Goal: Task Accomplishment & Management: Use online tool/utility

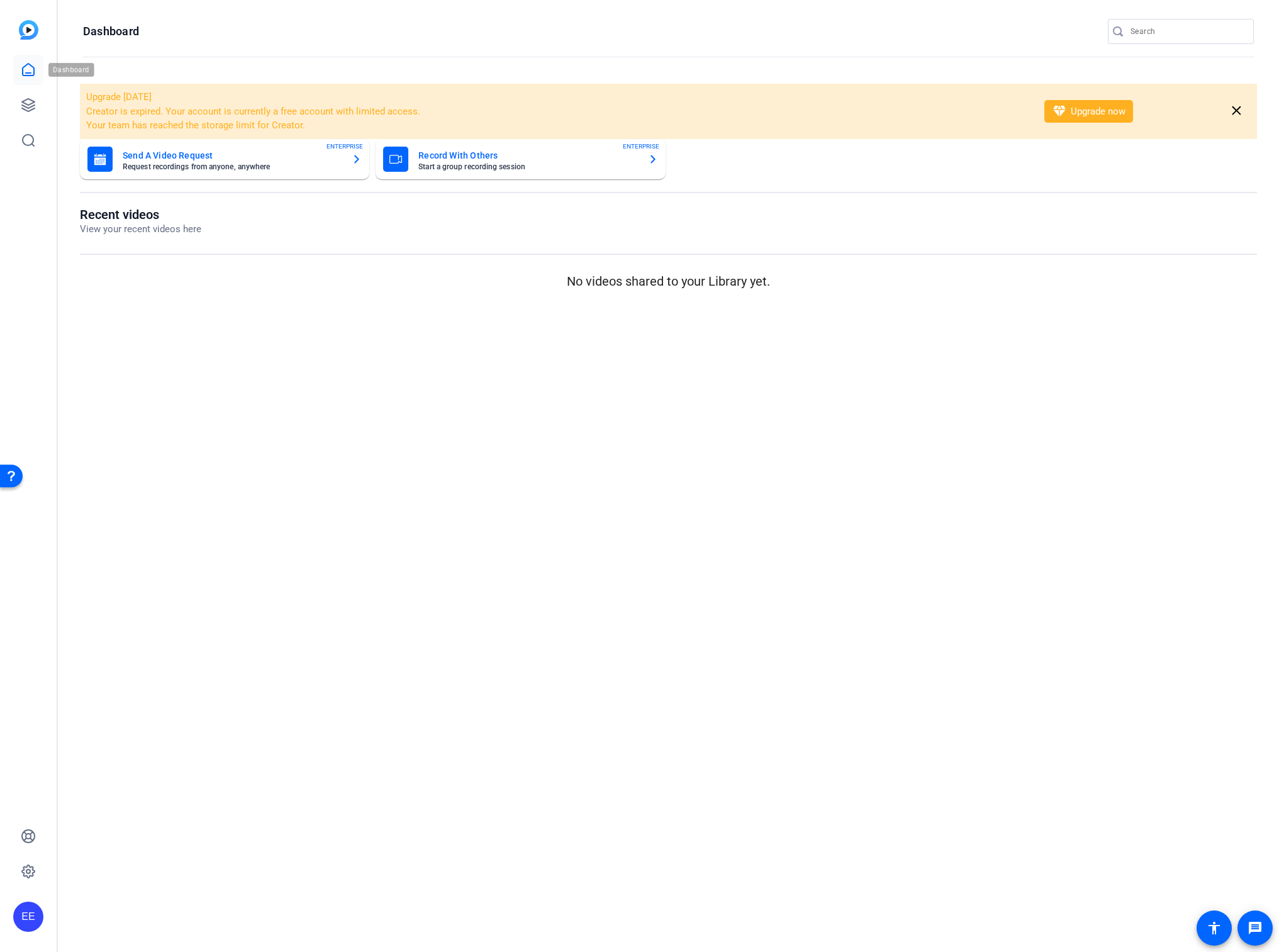
click at [29, 77] on link at bounding box center [28, 69] width 30 height 30
click at [33, 103] on icon at bounding box center [28, 104] width 15 height 15
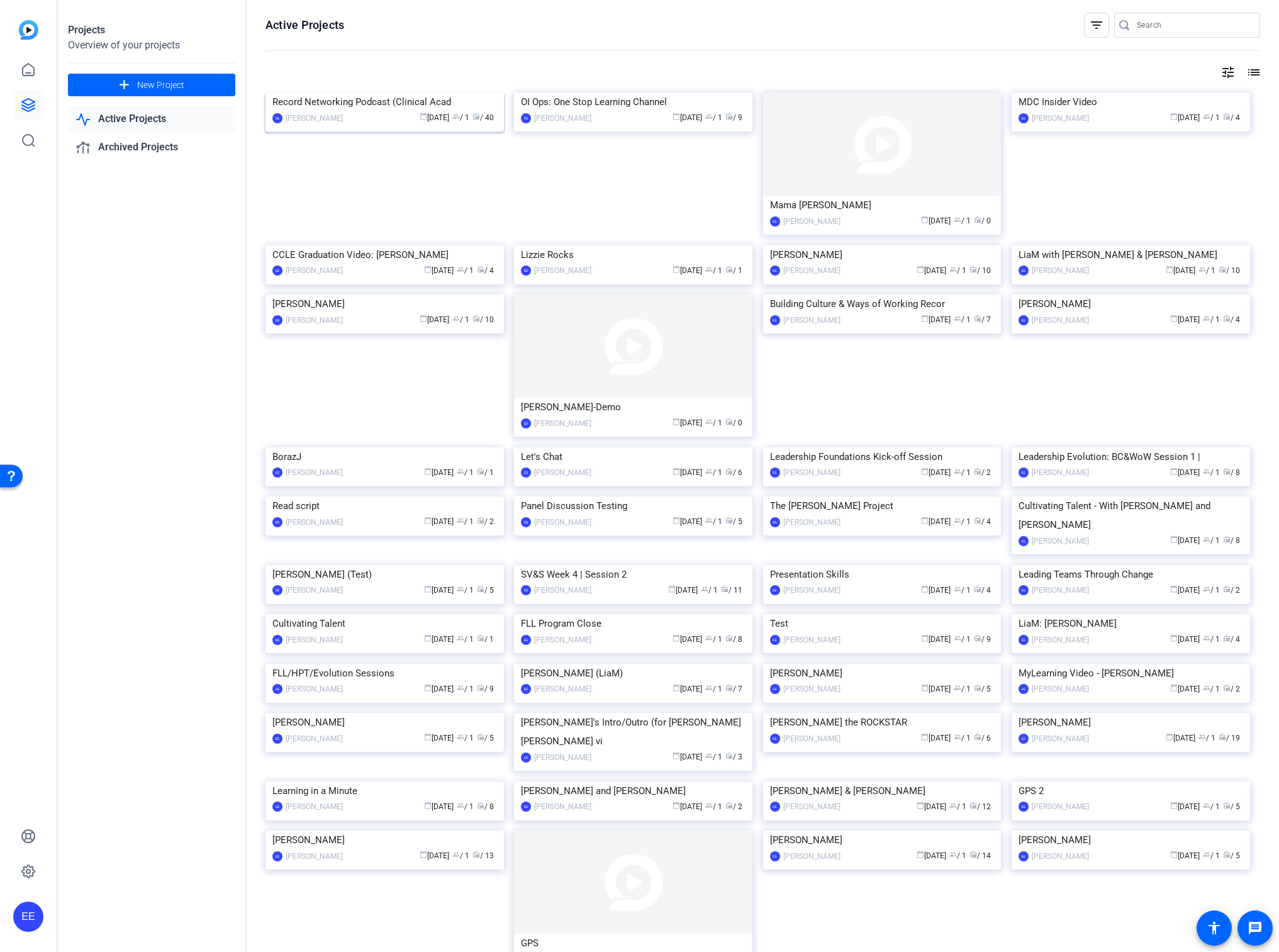
click at [431, 92] on img at bounding box center [385, 92] width 238 height 0
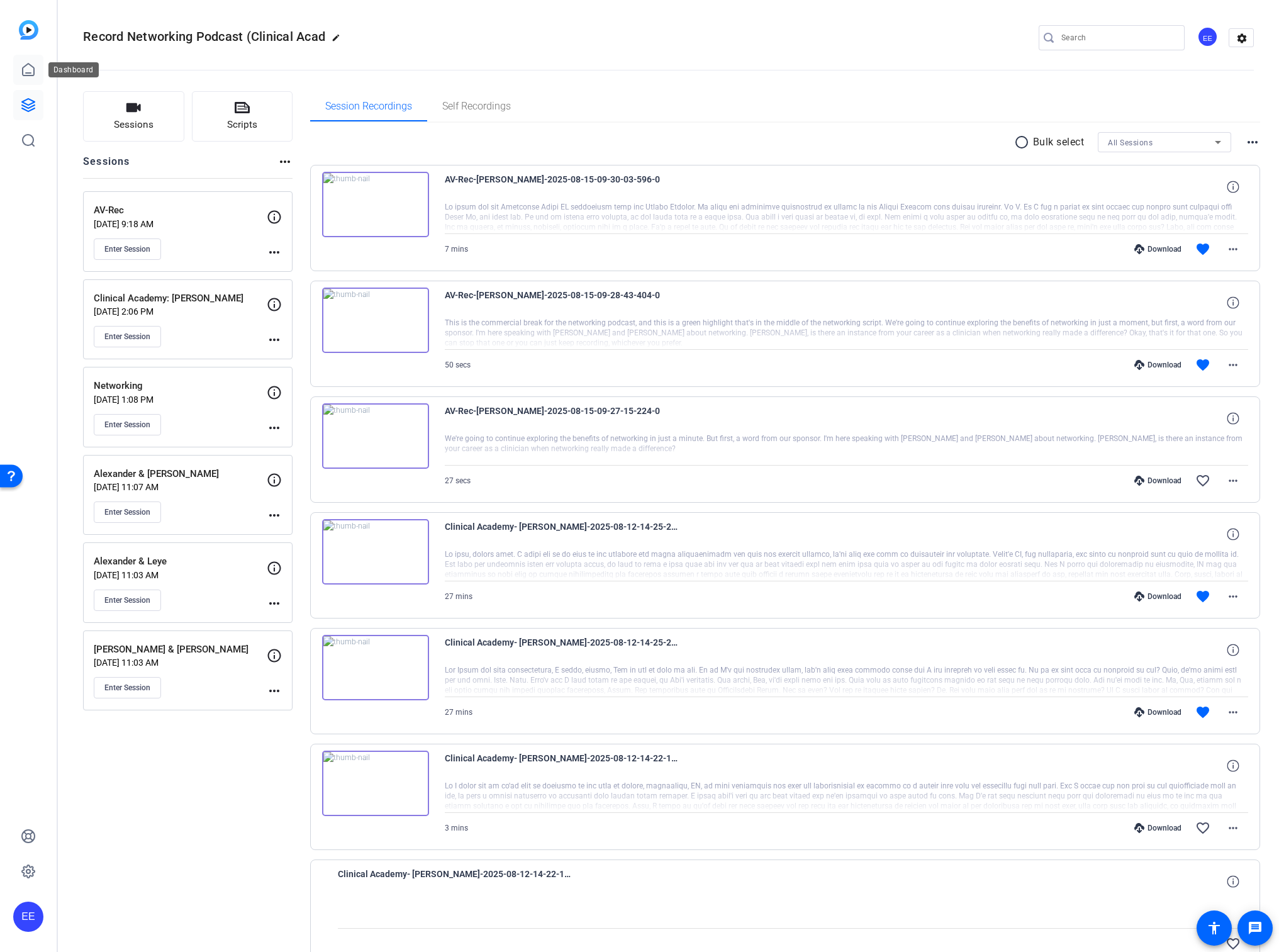
click at [34, 70] on icon at bounding box center [28, 69] width 11 height 12
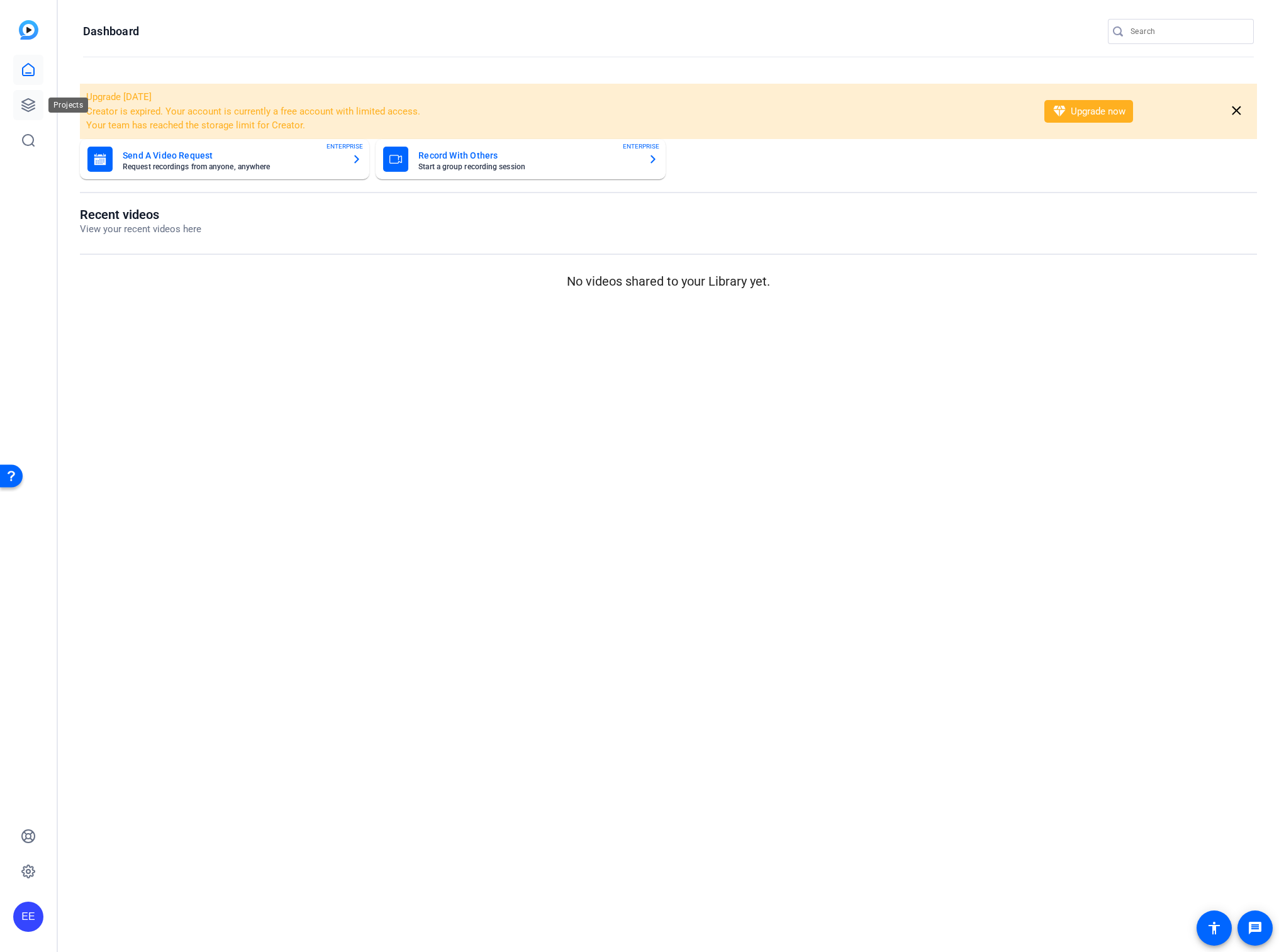
click at [34, 110] on icon at bounding box center [28, 104] width 15 height 15
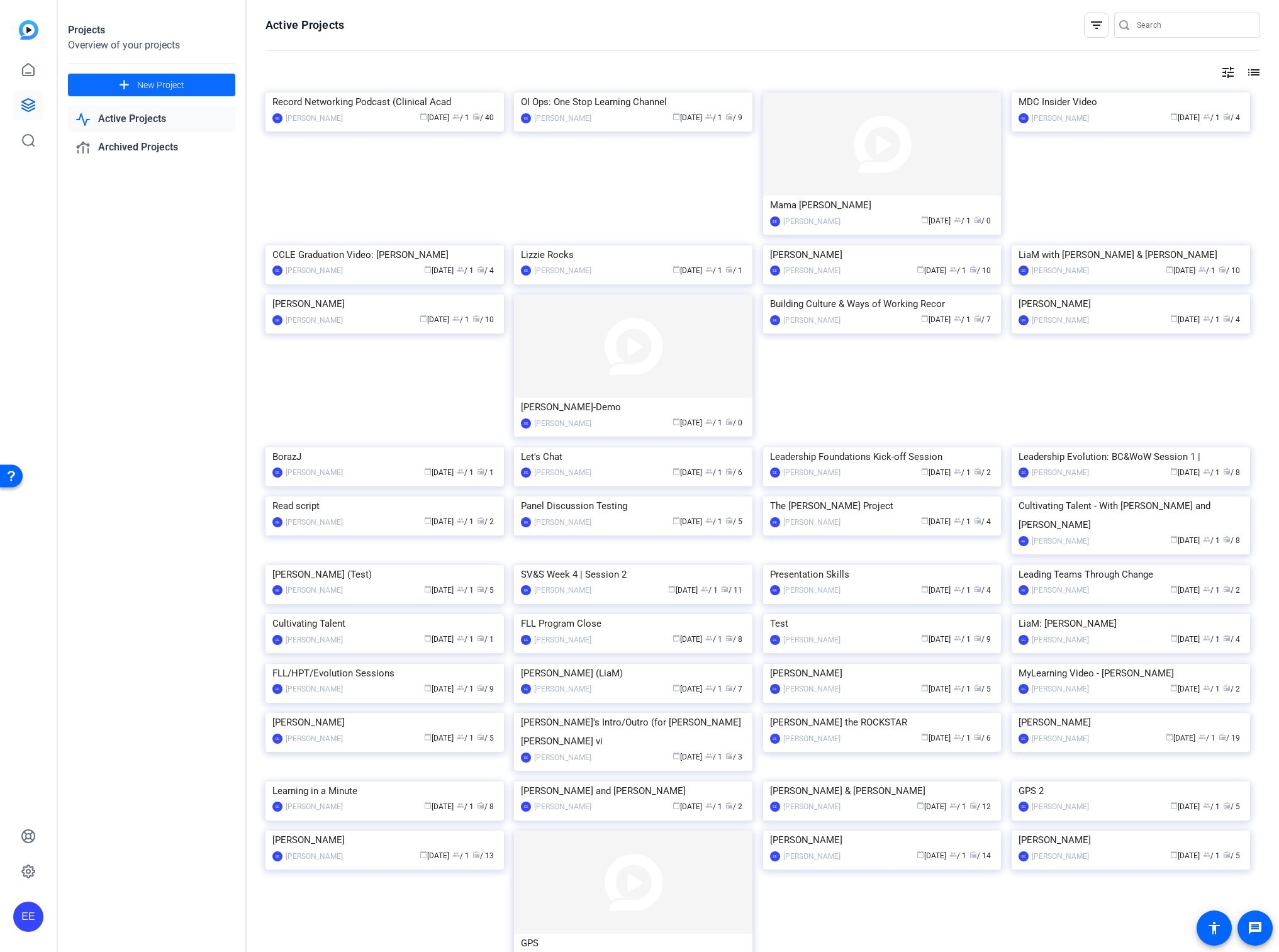
click at [200, 83] on span at bounding box center [152, 85] width 167 height 30
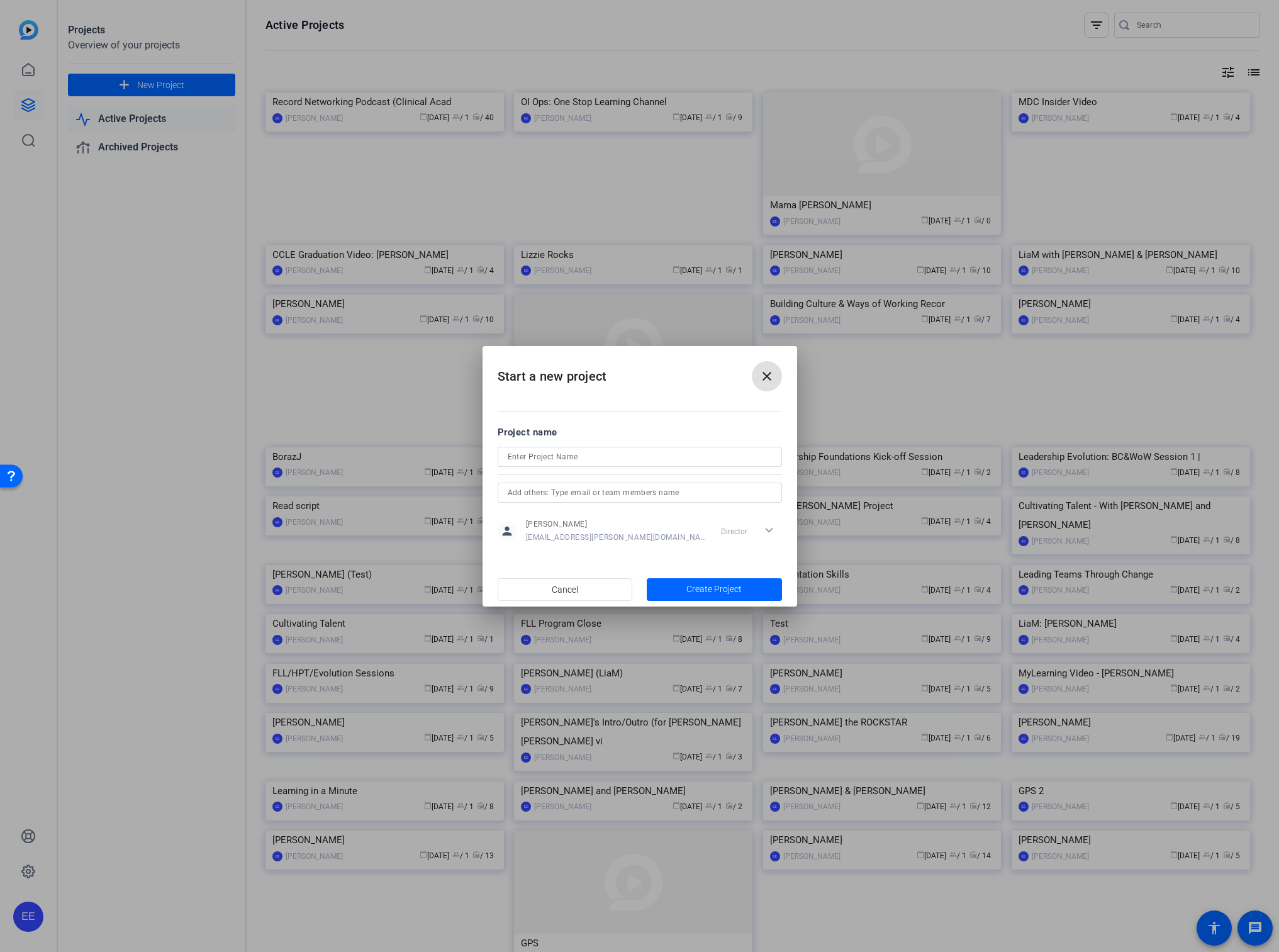
click at [772, 380] on mat-icon "close" at bounding box center [766, 376] width 15 height 15
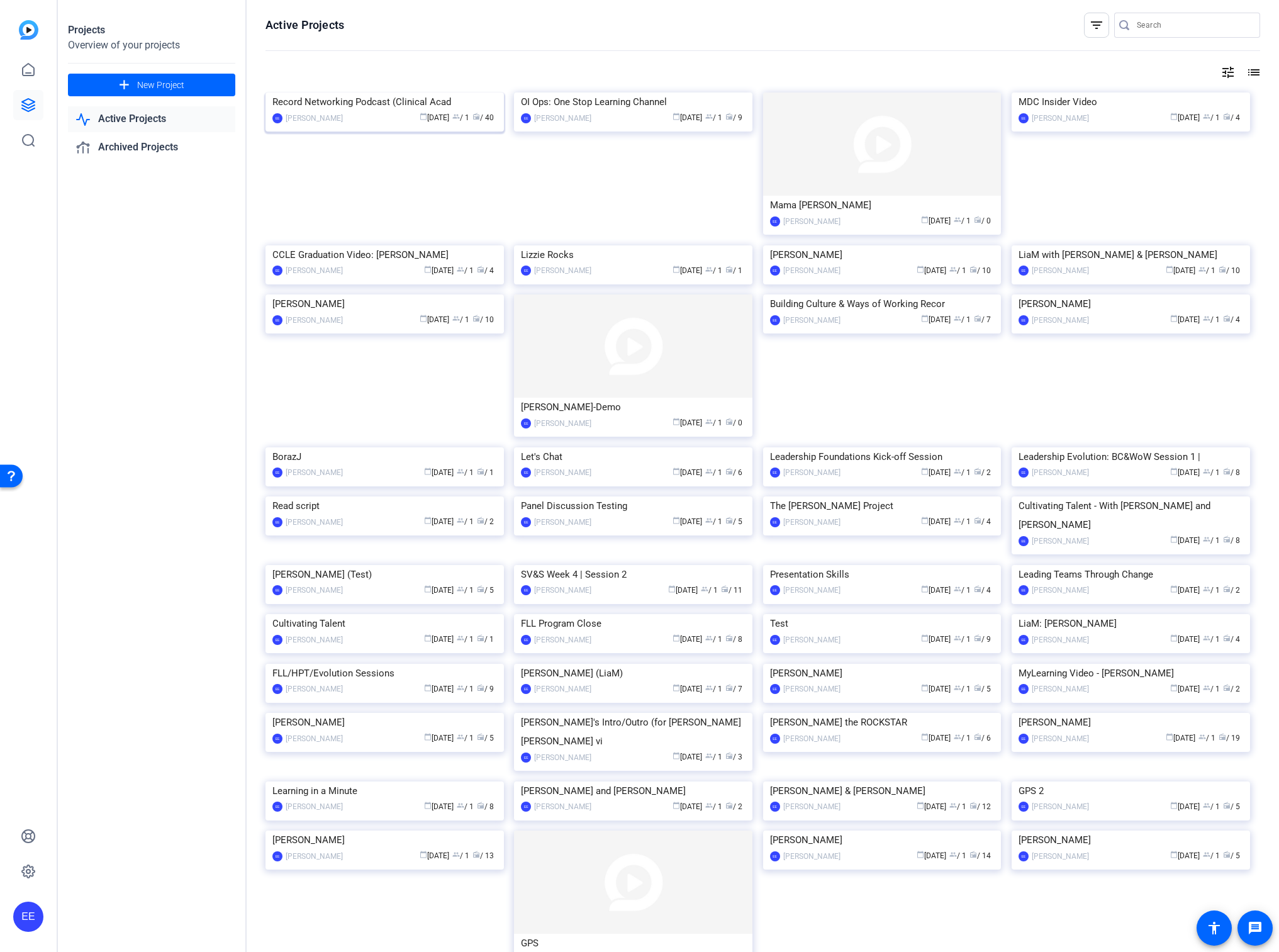
click at [480, 92] on img at bounding box center [385, 92] width 238 height 0
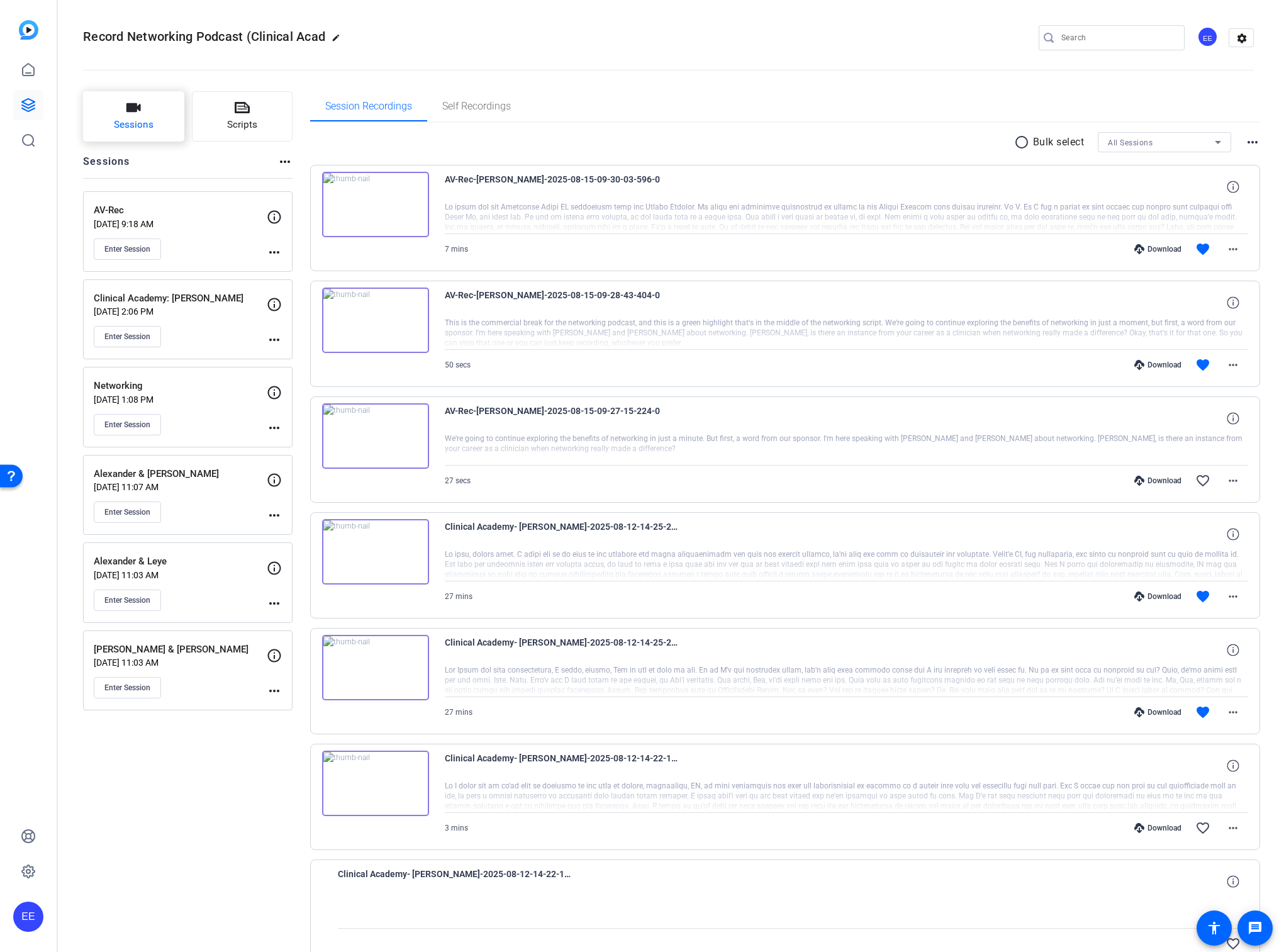
click at [146, 117] on span "Sessions" at bounding box center [133, 124] width 39 height 15
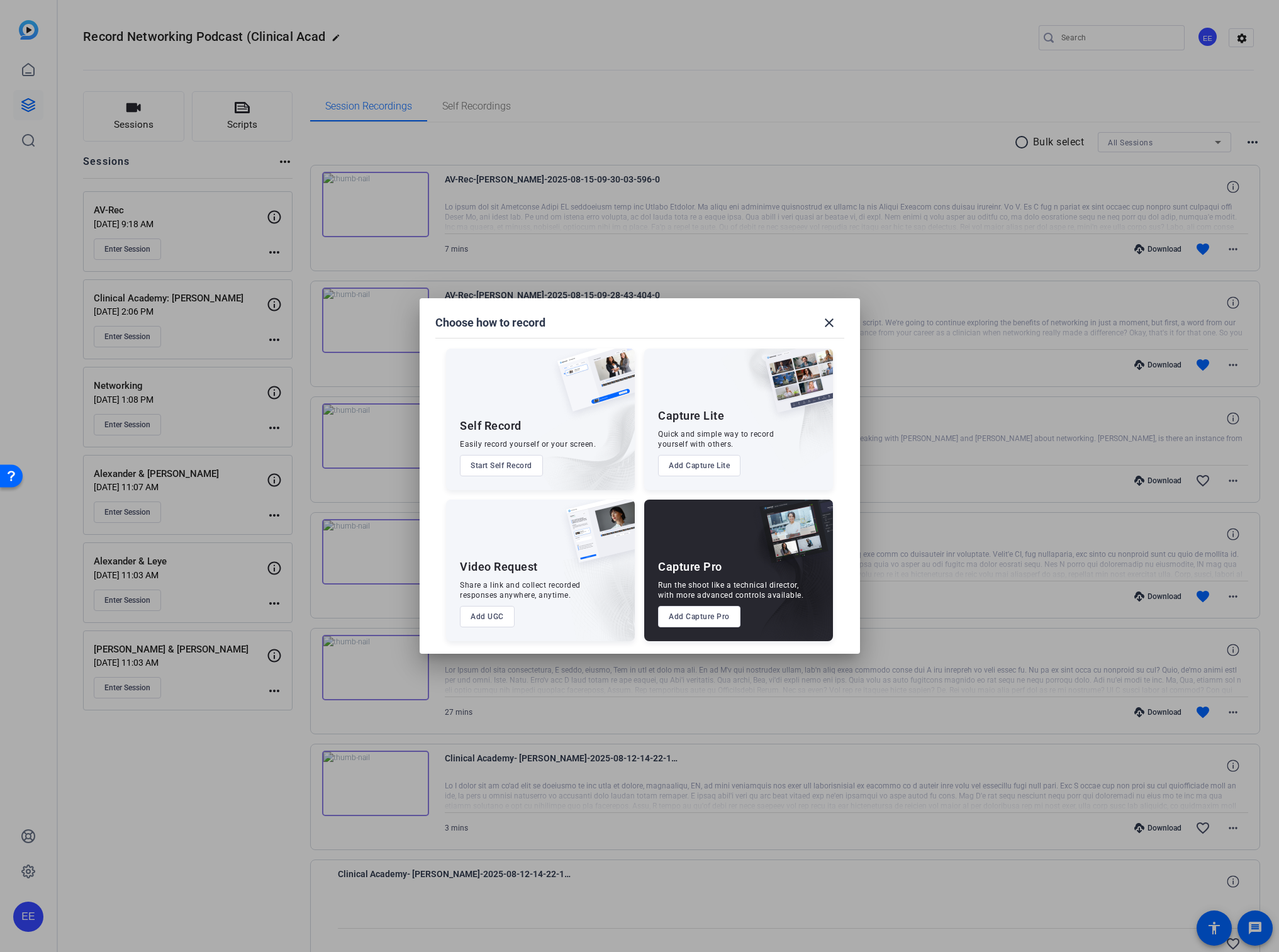
click at [697, 620] on button "Add Capture Pro" at bounding box center [700, 616] width 82 height 21
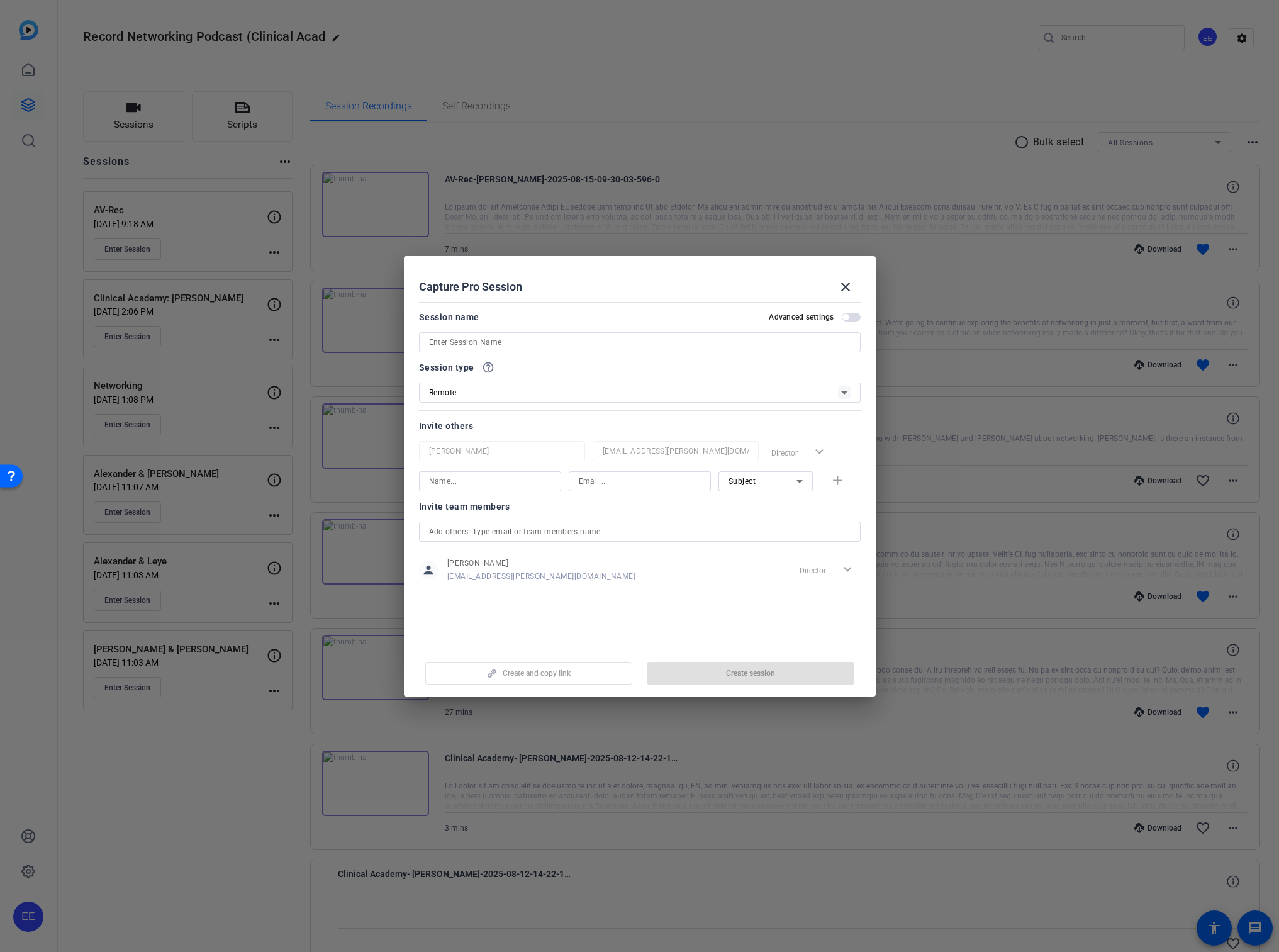
click at [549, 337] on input at bounding box center [639, 342] width 422 height 15
type input "Lateral Career Move"
click at [717, 674] on span "button" at bounding box center [750, 673] width 208 height 30
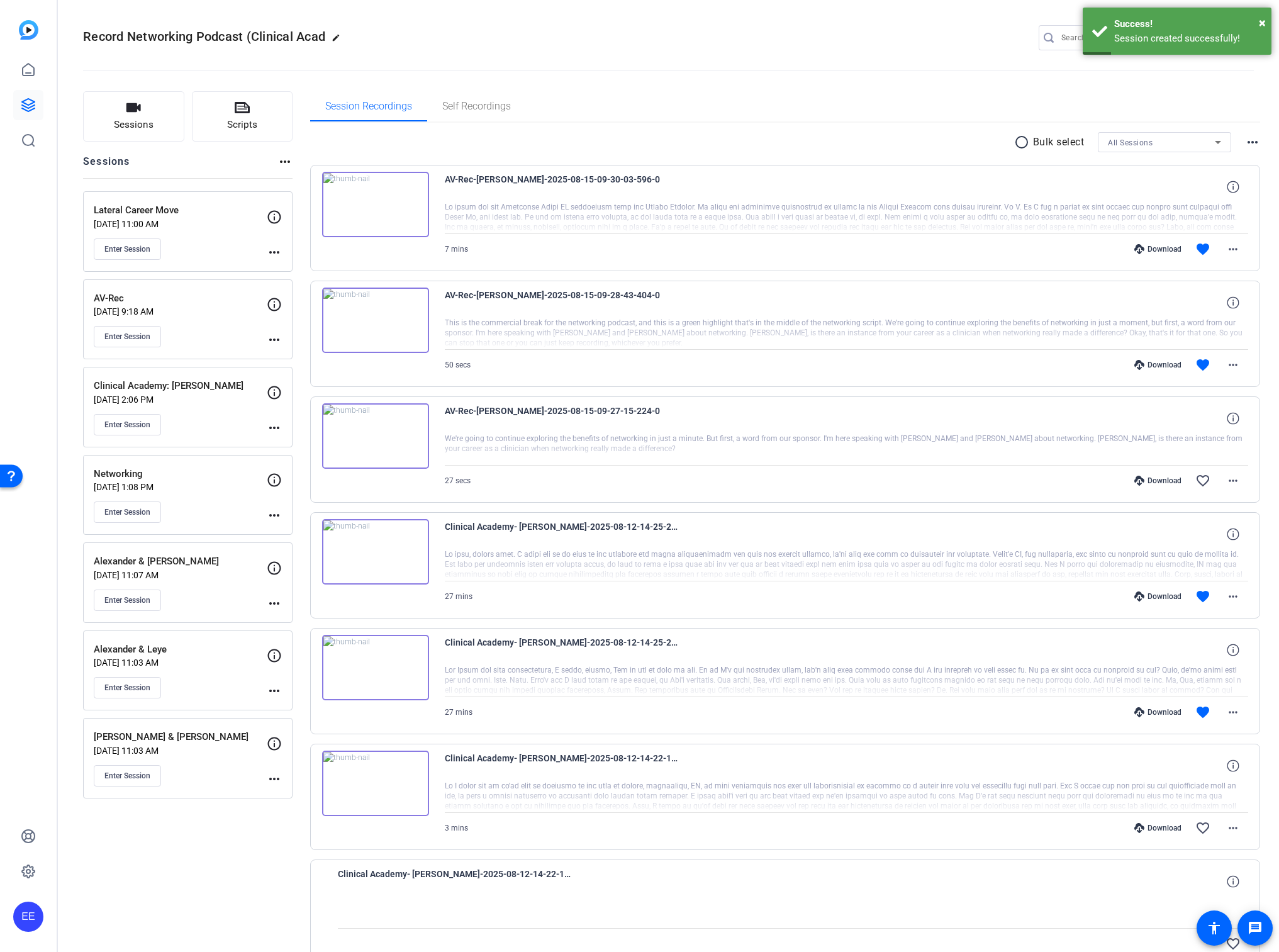
click at [268, 252] on mat-icon "more_horiz" at bounding box center [274, 252] width 15 height 15
click at [311, 274] on span "Edit Session" at bounding box center [305, 270] width 57 height 15
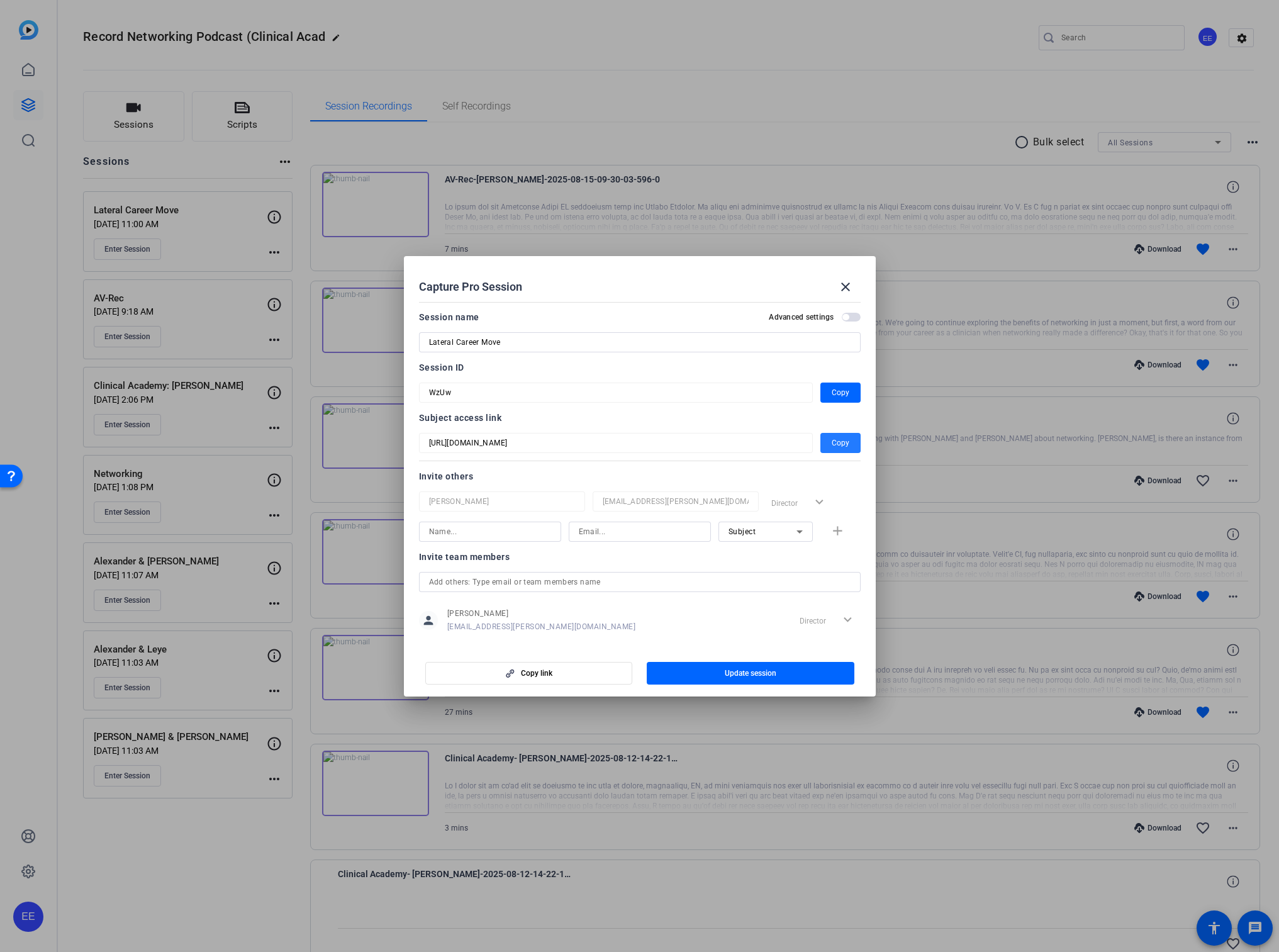
click at [830, 444] on span "button" at bounding box center [841, 443] width 40 height 30
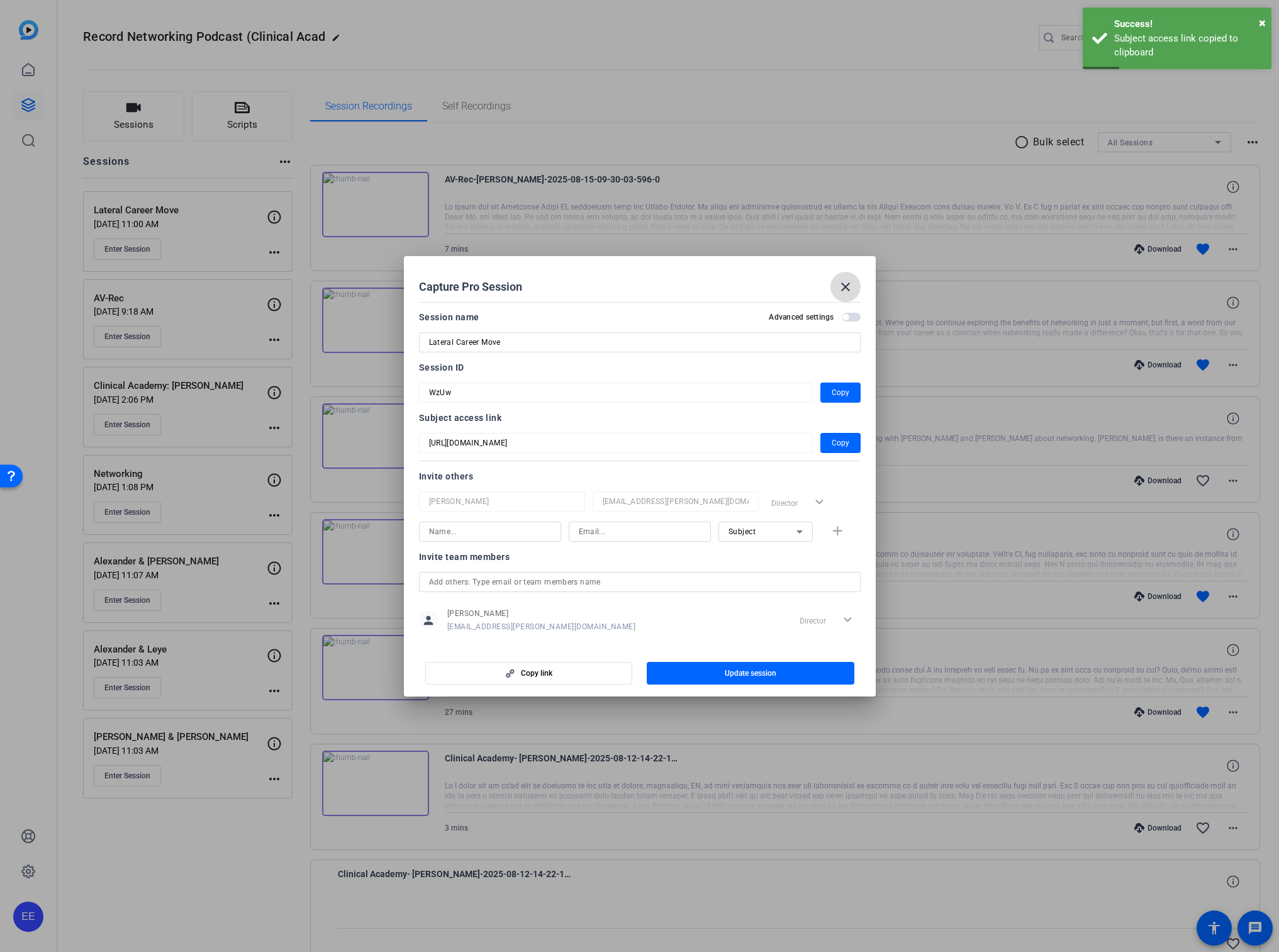
click at [845, 281] on mat-icon "close" at bounding box center [845, 287] width 15 height 15
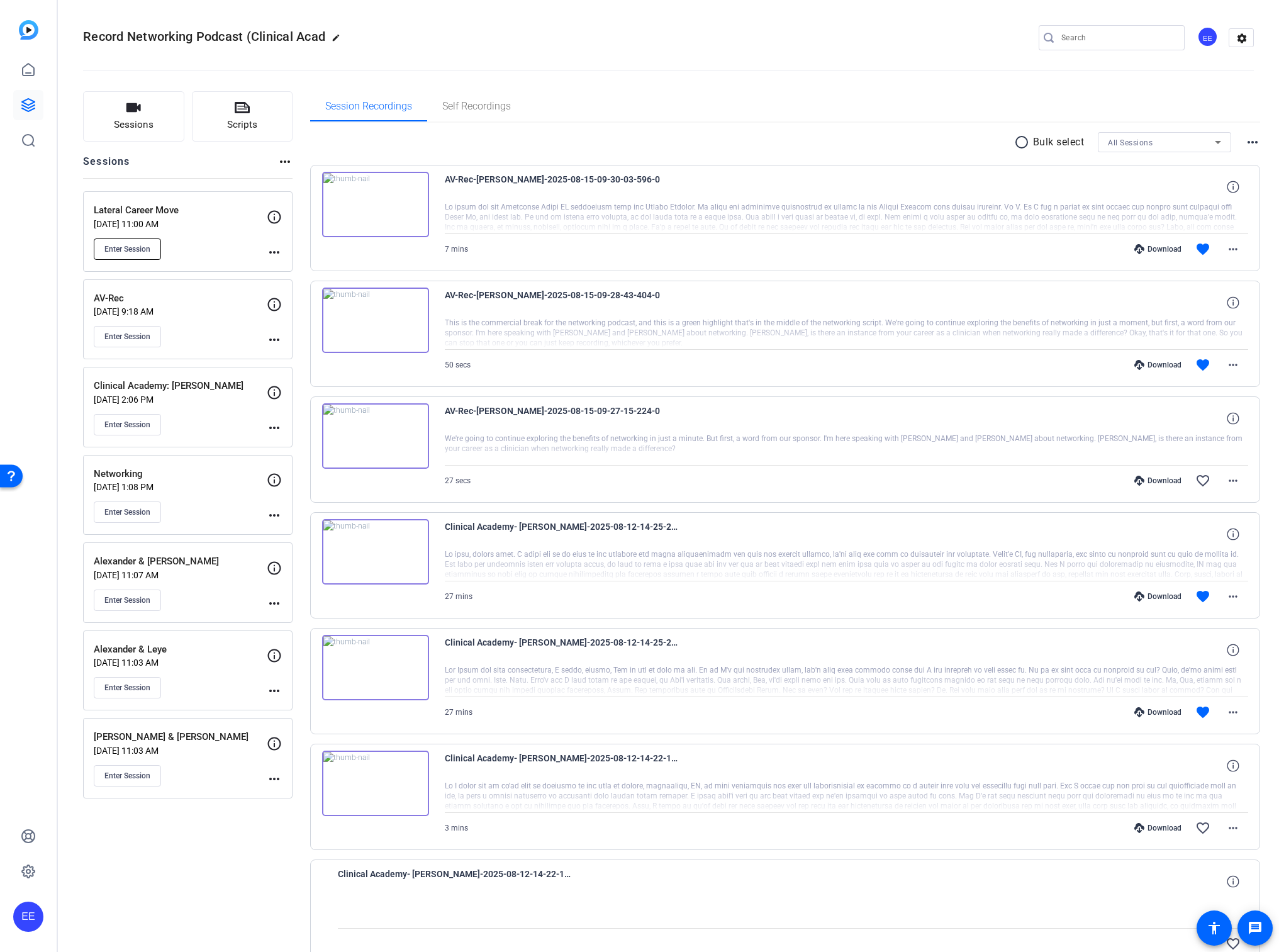
click at [146, 252] on span "Enter Session" at bounding box center [127, 248] width 46 height 10
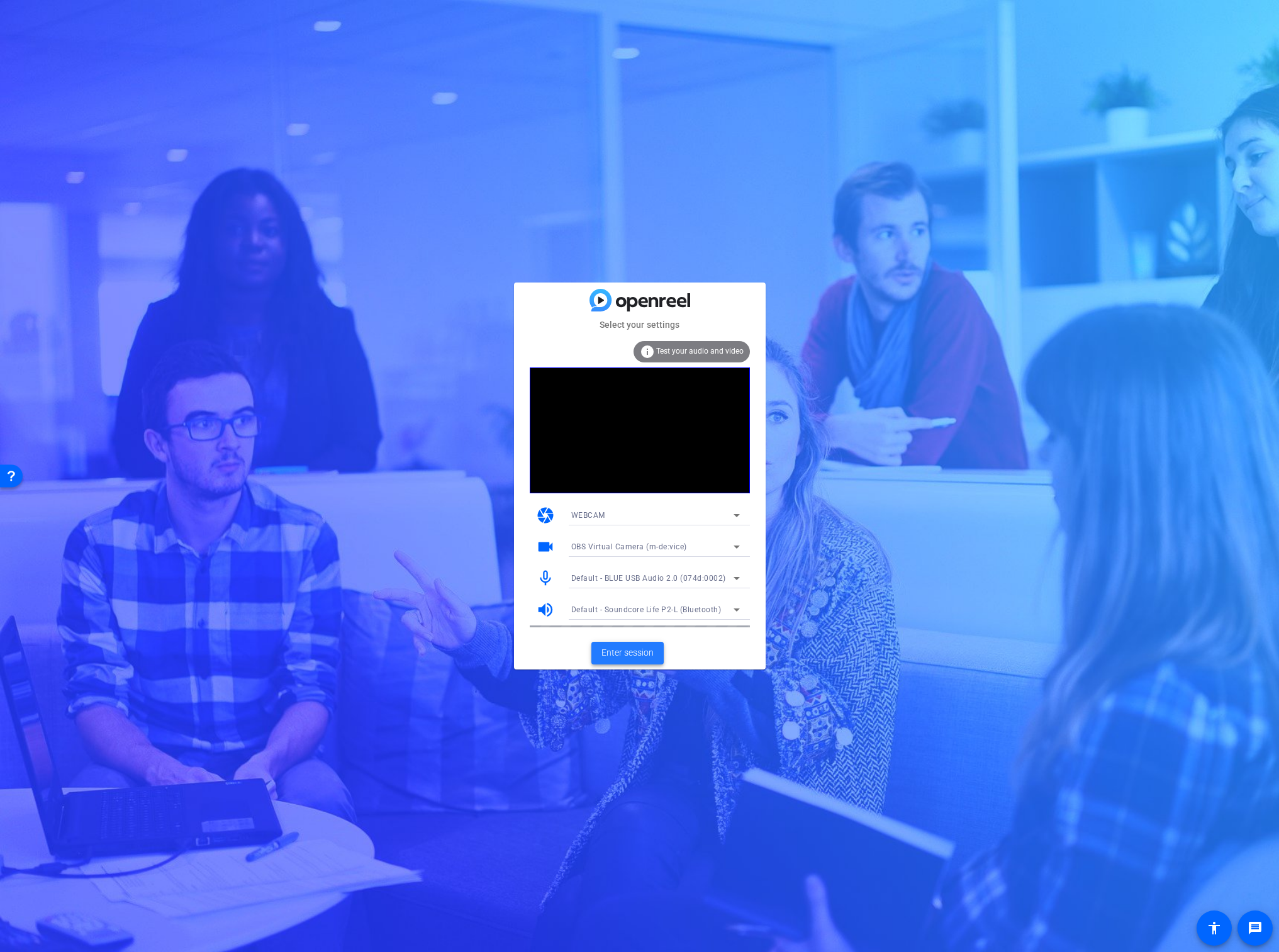
click at [638, 651] on span "Enter session" at bounding box center [628, 652] width 53 height 13
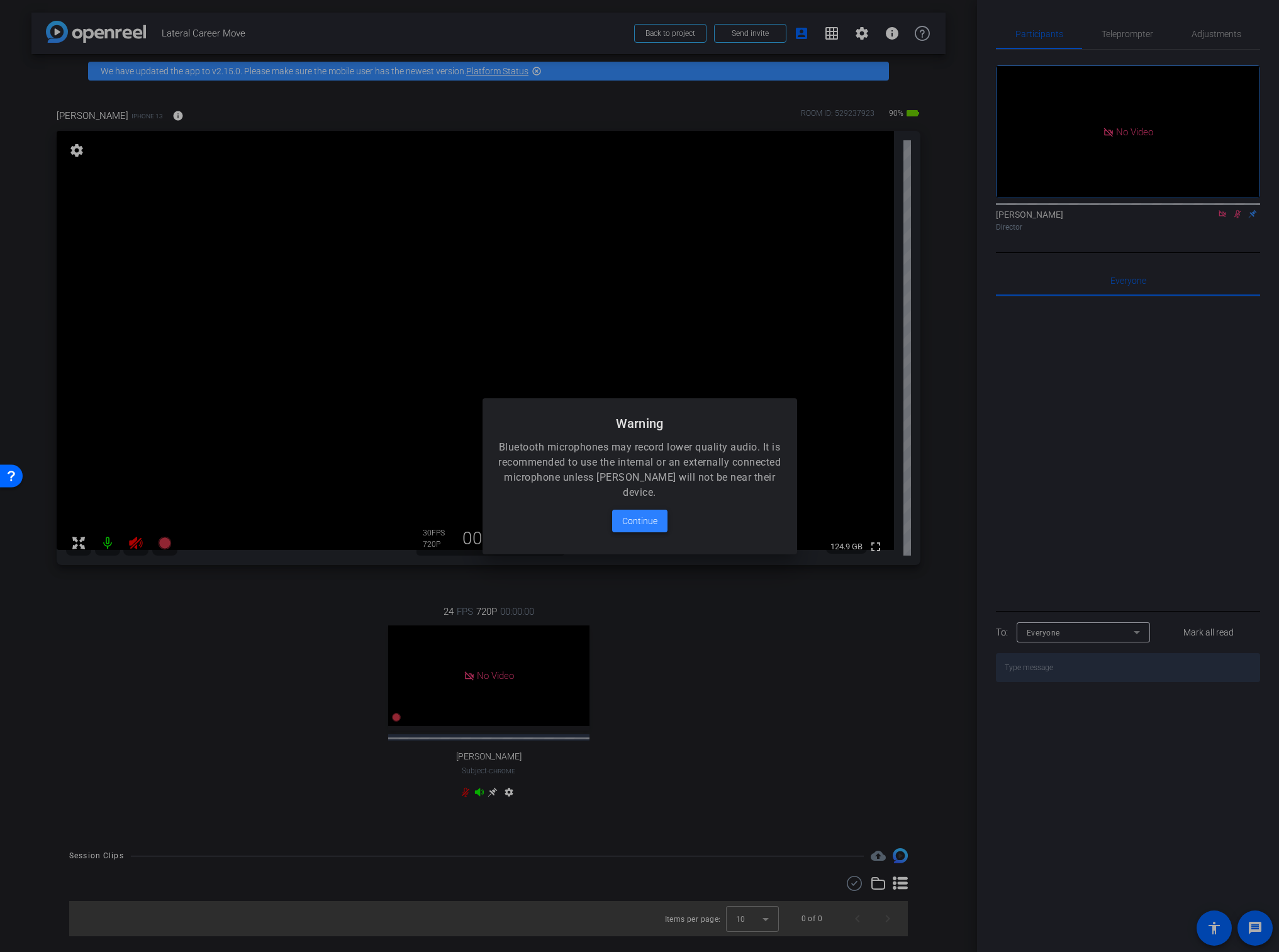
click at [643, 523] on span "Continue" at bounding box center [640, 521] width 35 height 15
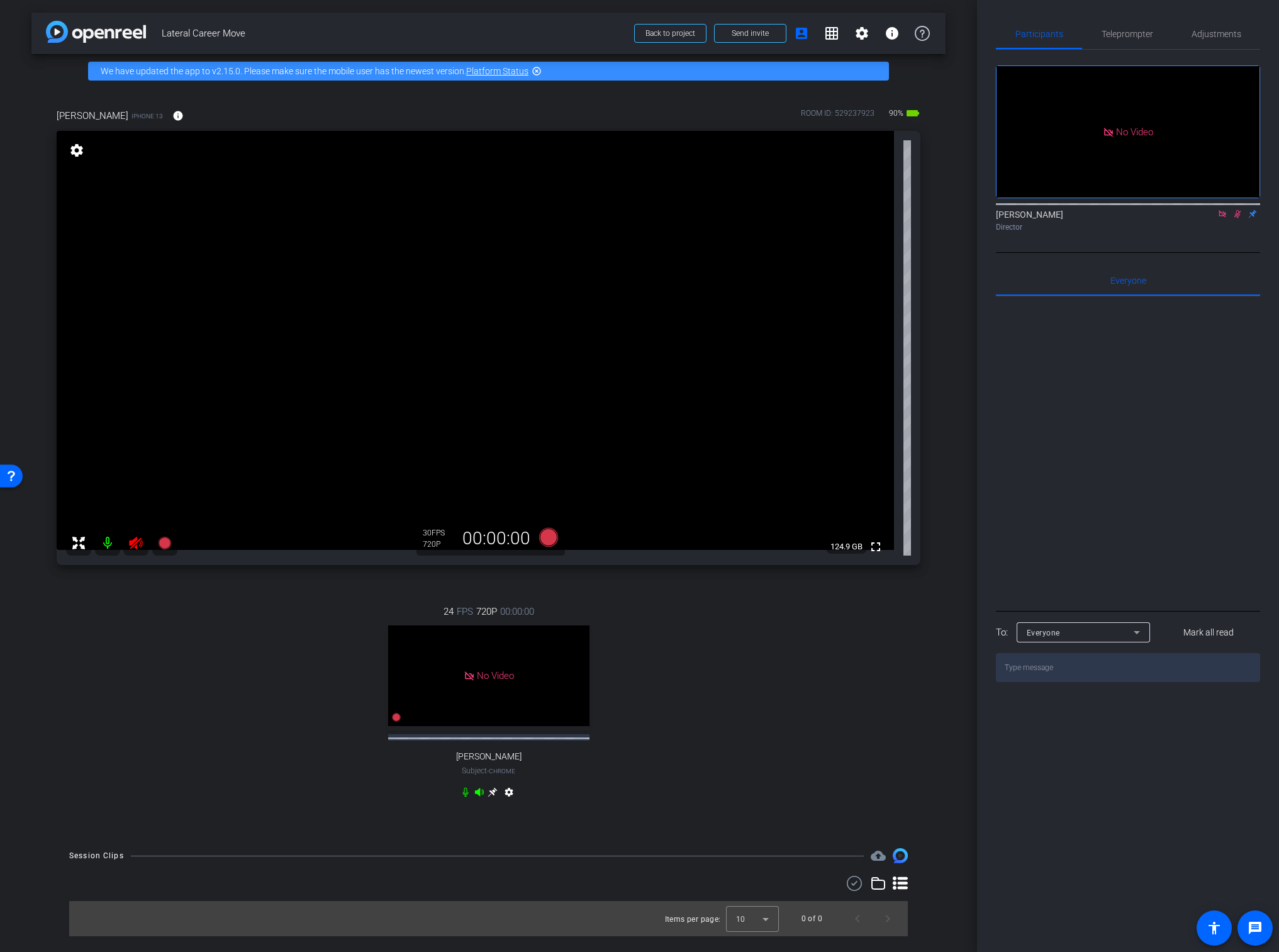
click at [1235, 219] on mat-icon at bounding box center [1237, 214] width 15 height 11
click at [136, 547] on icon at bounding box center [135, 543] width 13 height 12
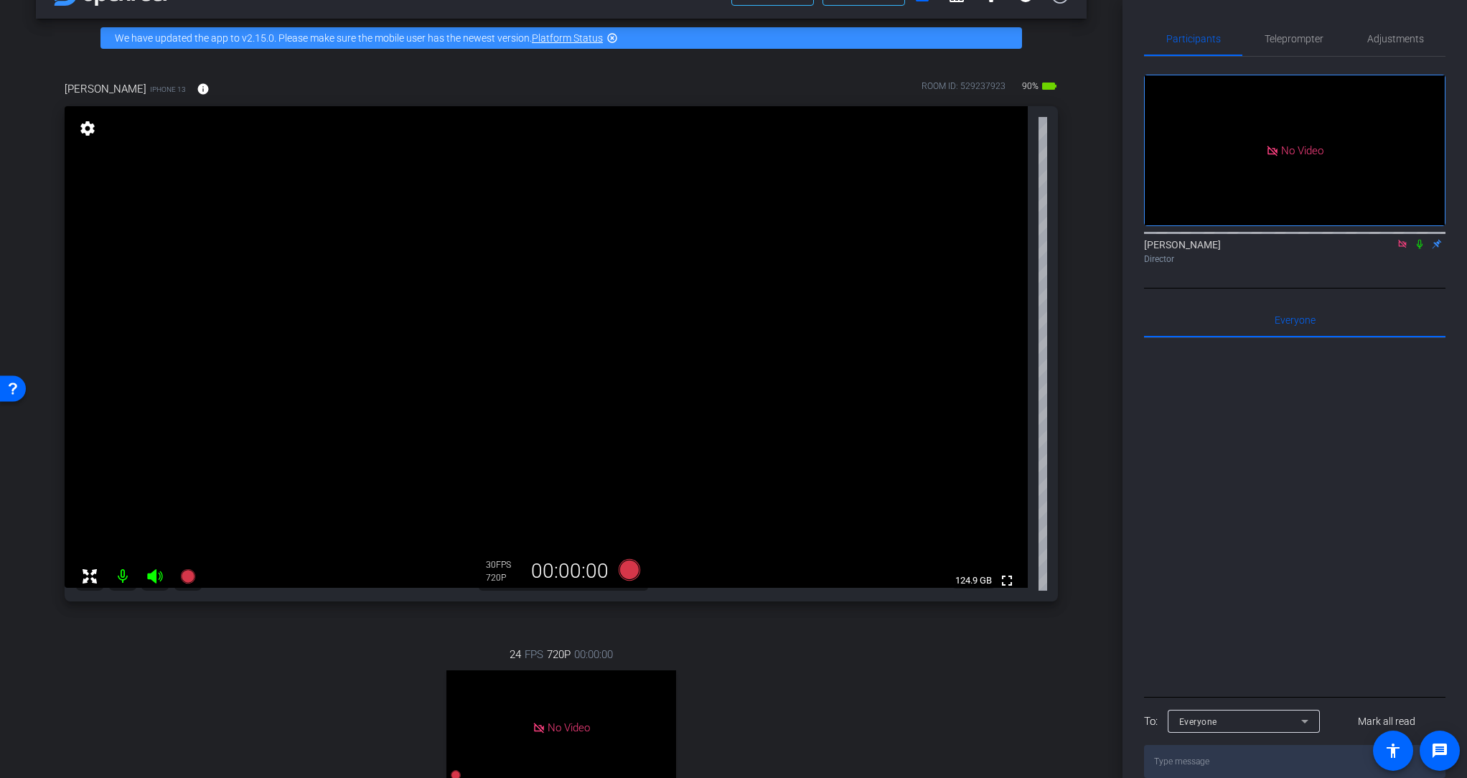
scroll to position [44, 0]
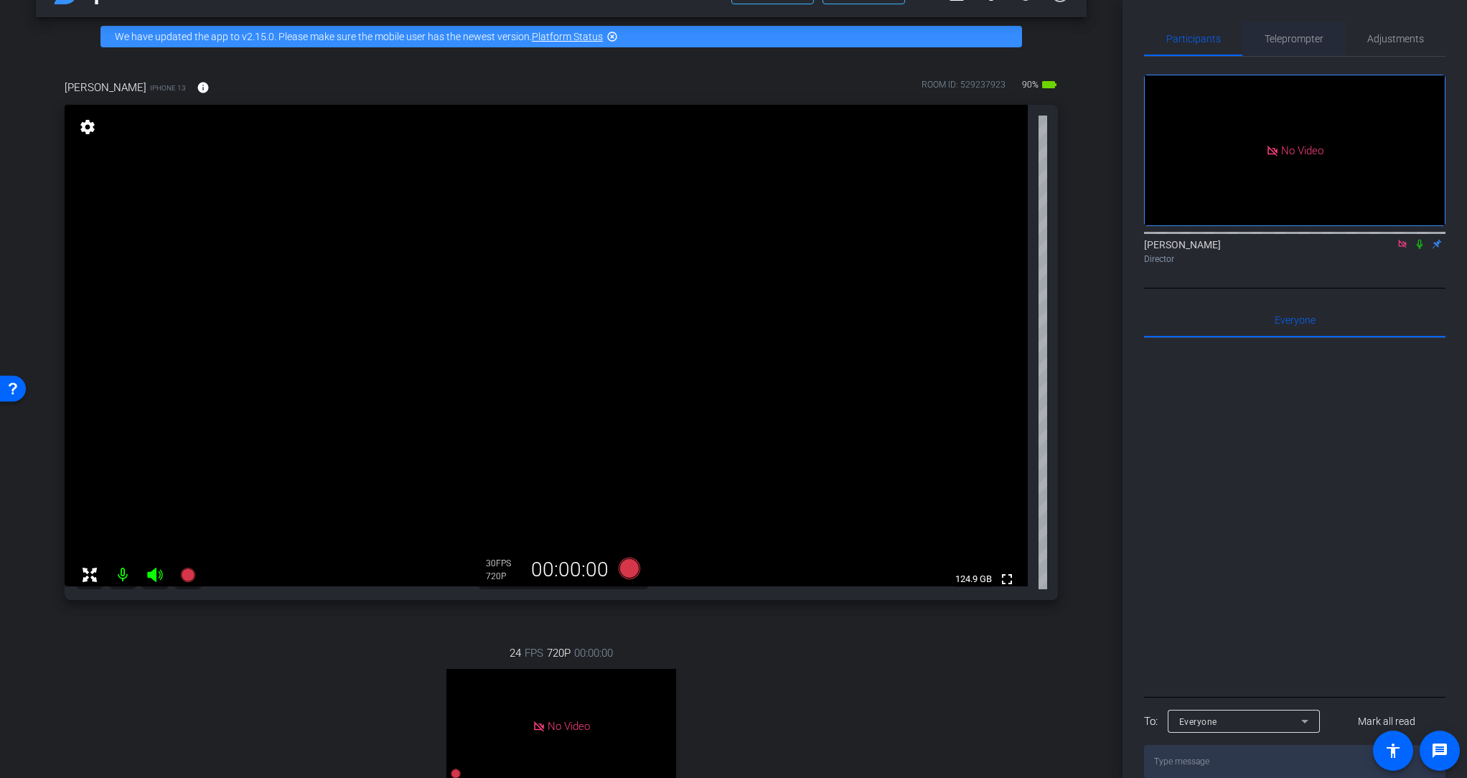
click at [1295, 42] on span "Teleprompter" at bounding box center [1293, 39] width 59 height 10
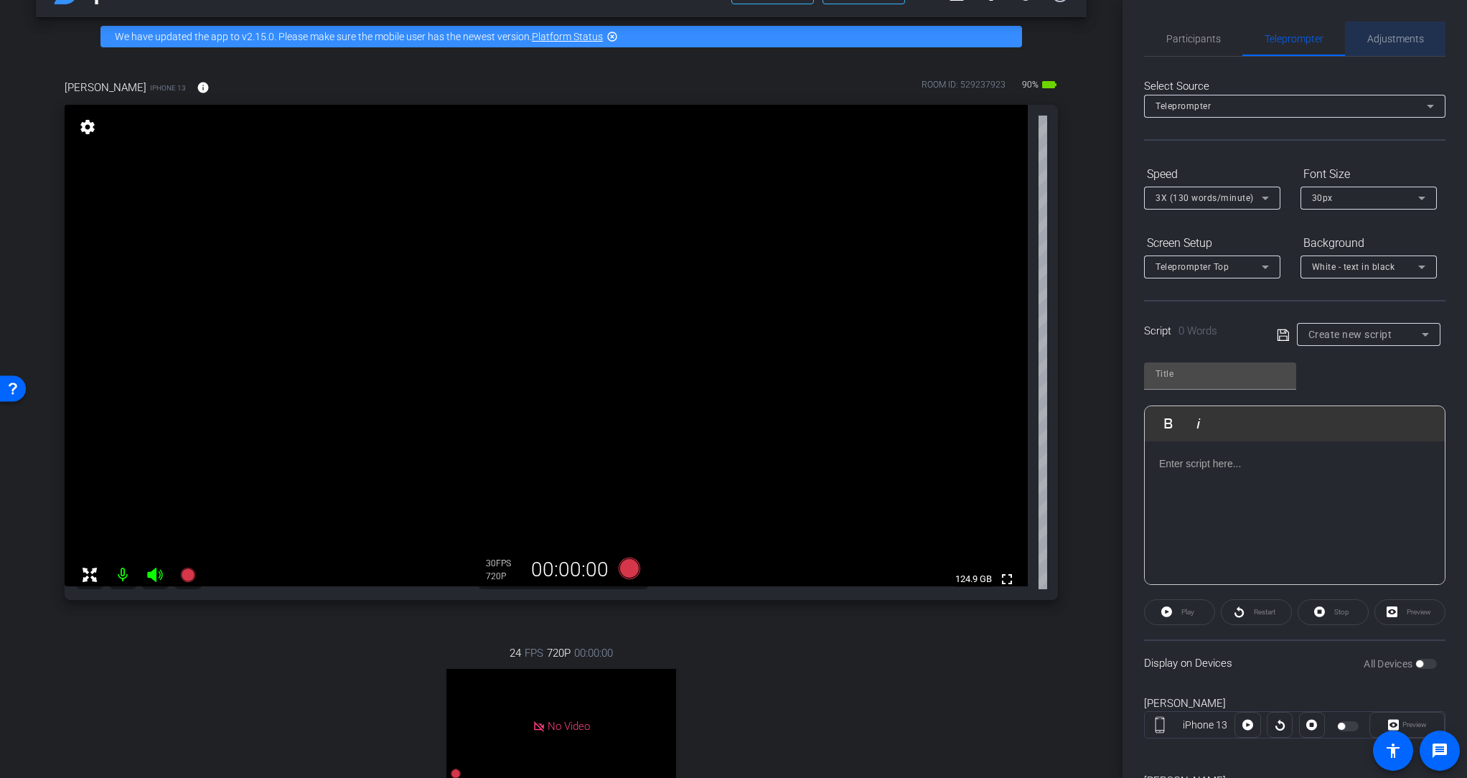
click at [1396, 49] on span "Adjustments" at bounding box center [1395, 39] width 57 height 34
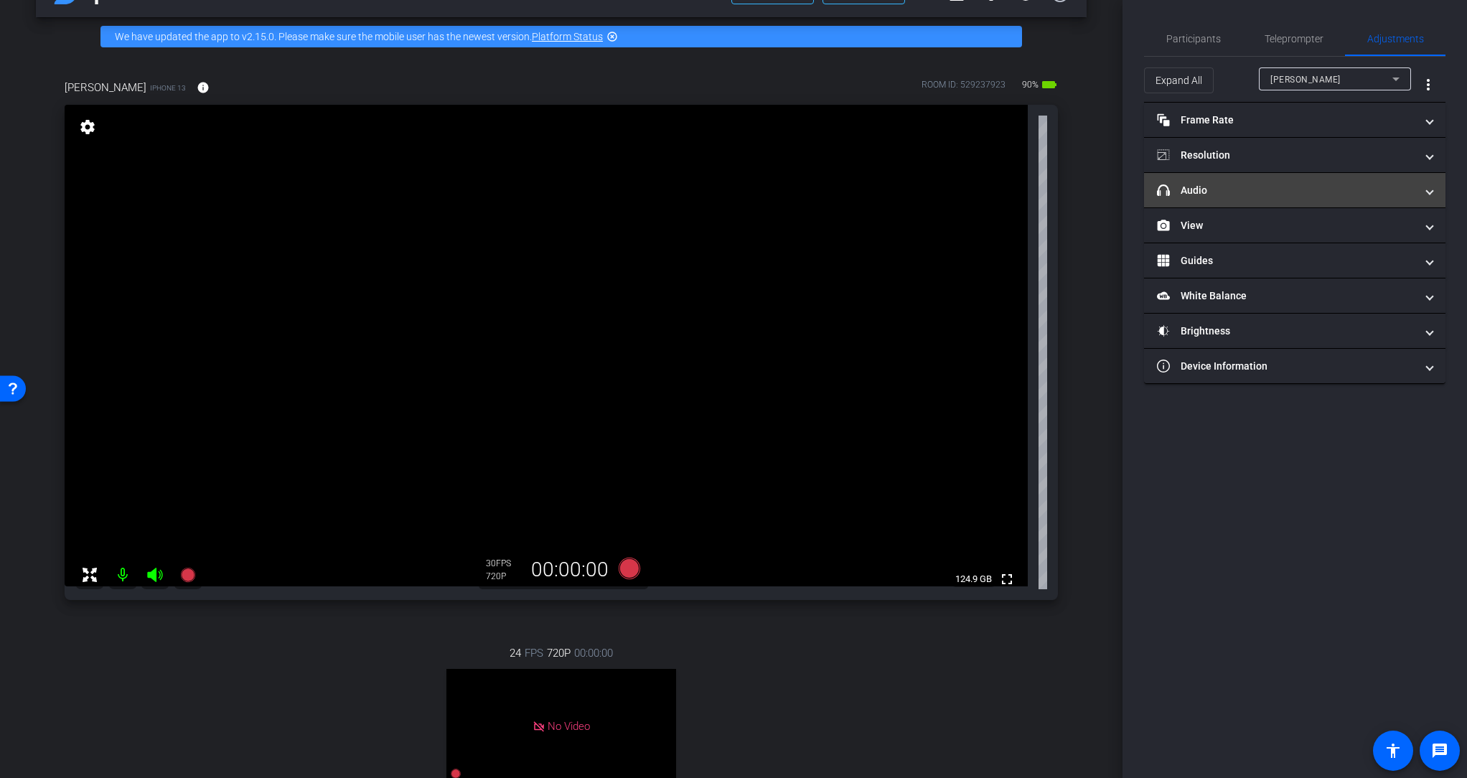
click at [1318, 188] on mat-panel-title "headphone icon Audio" at bounding box center [1286, 190] width 258 height 15
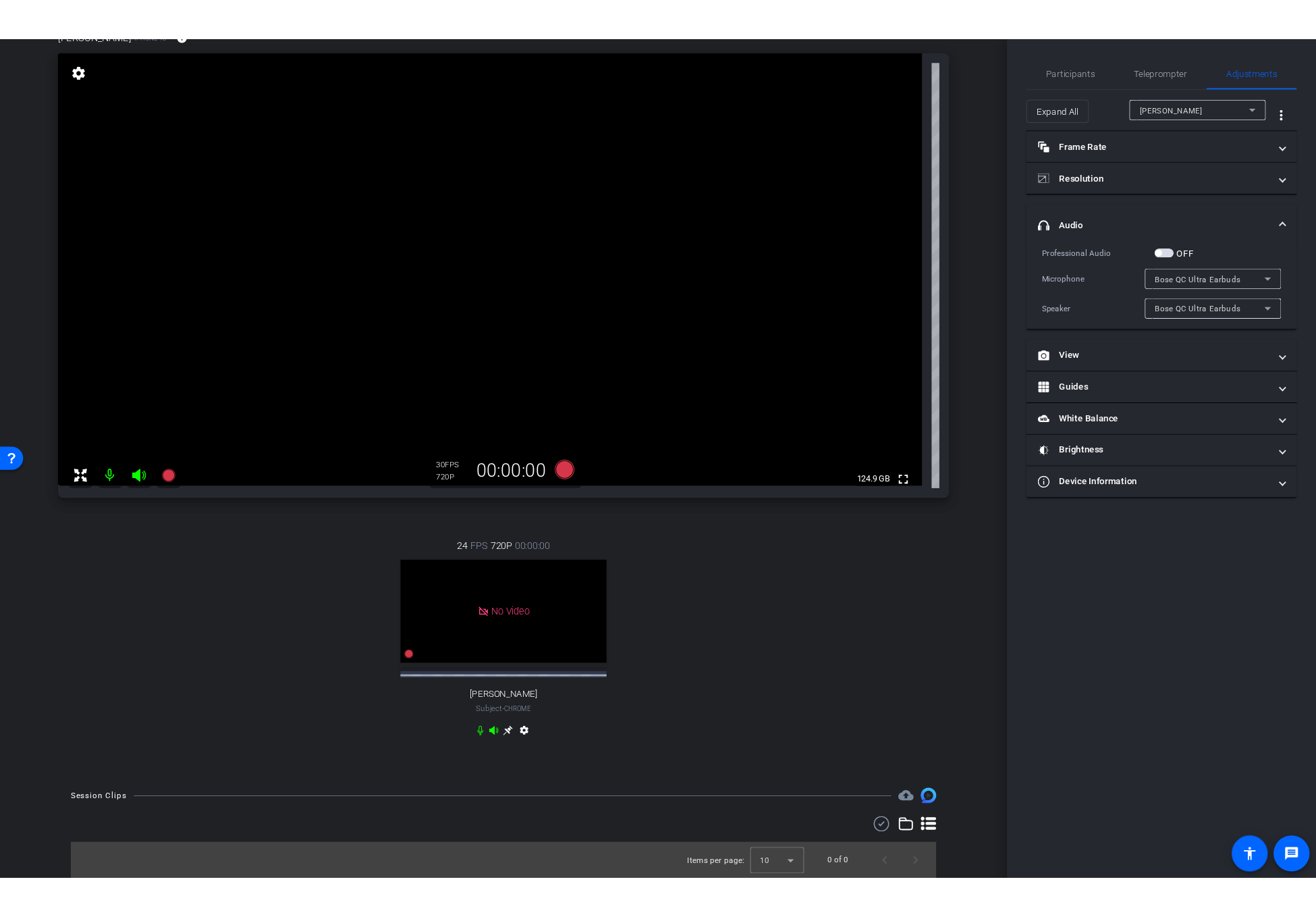
scroll to position [128, 0]
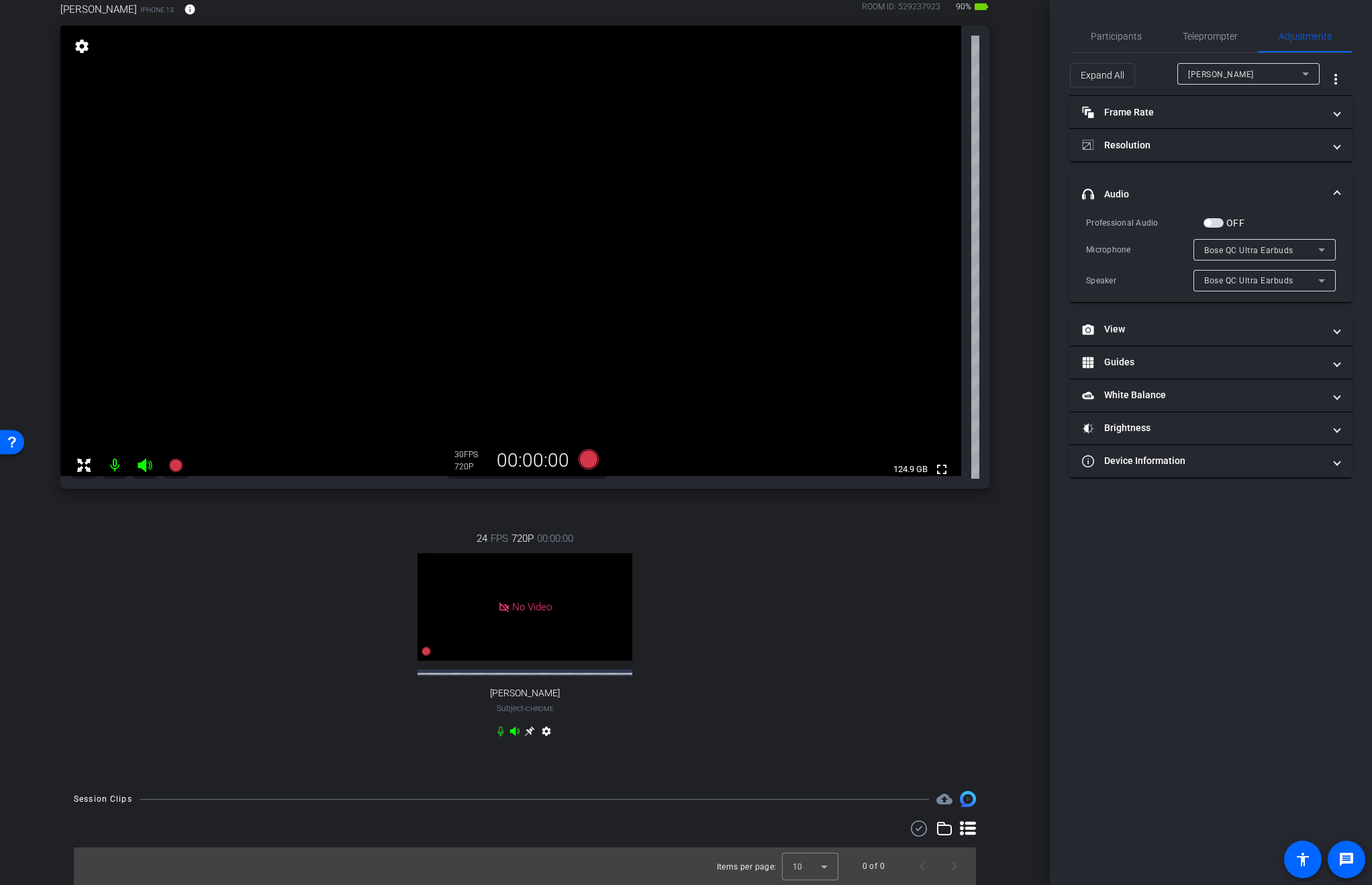
click at [1214, 224] on span "button" at bounding box center [1214, 223] width 21 height 9
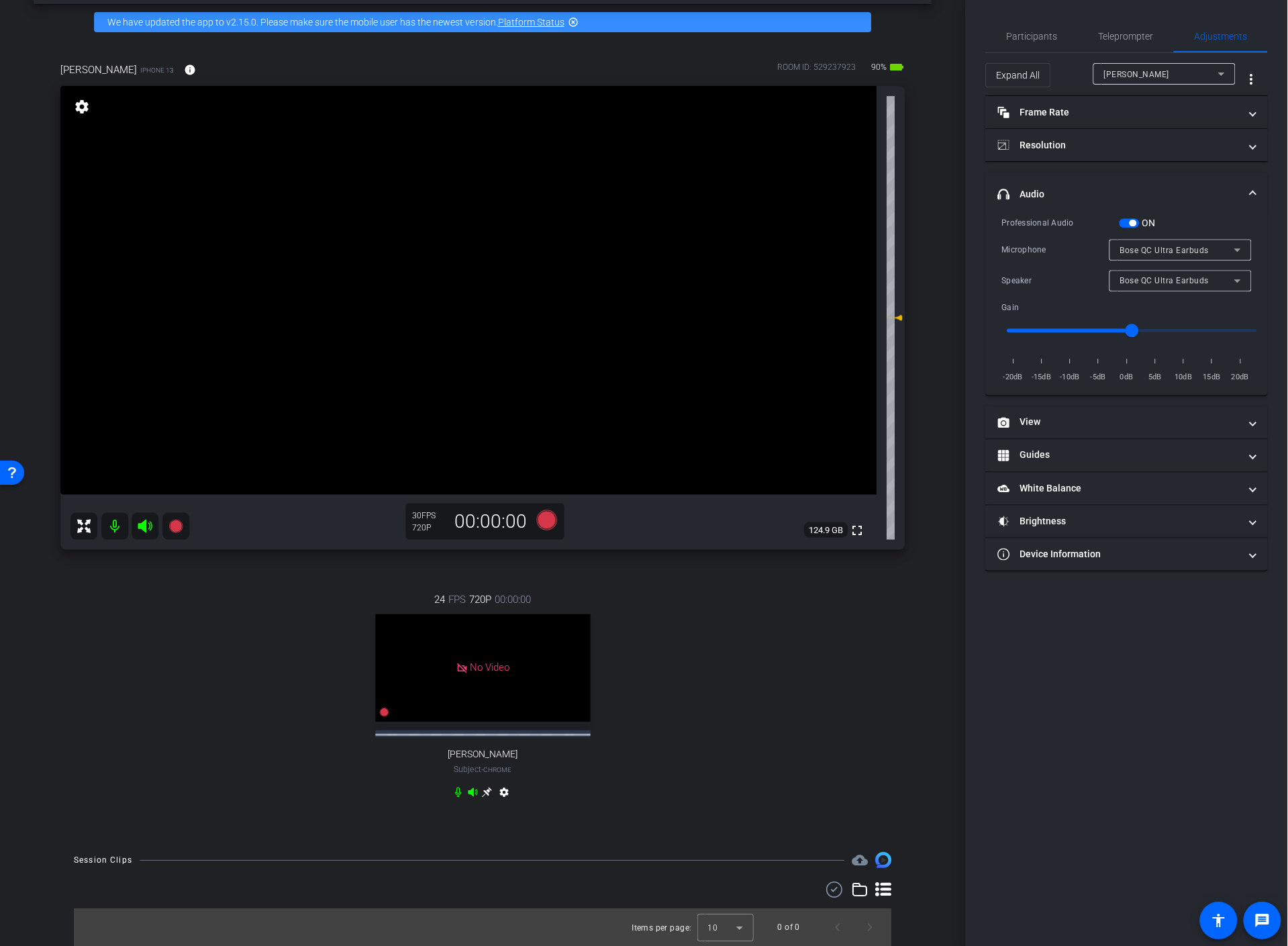
scroll to position [66, 0]
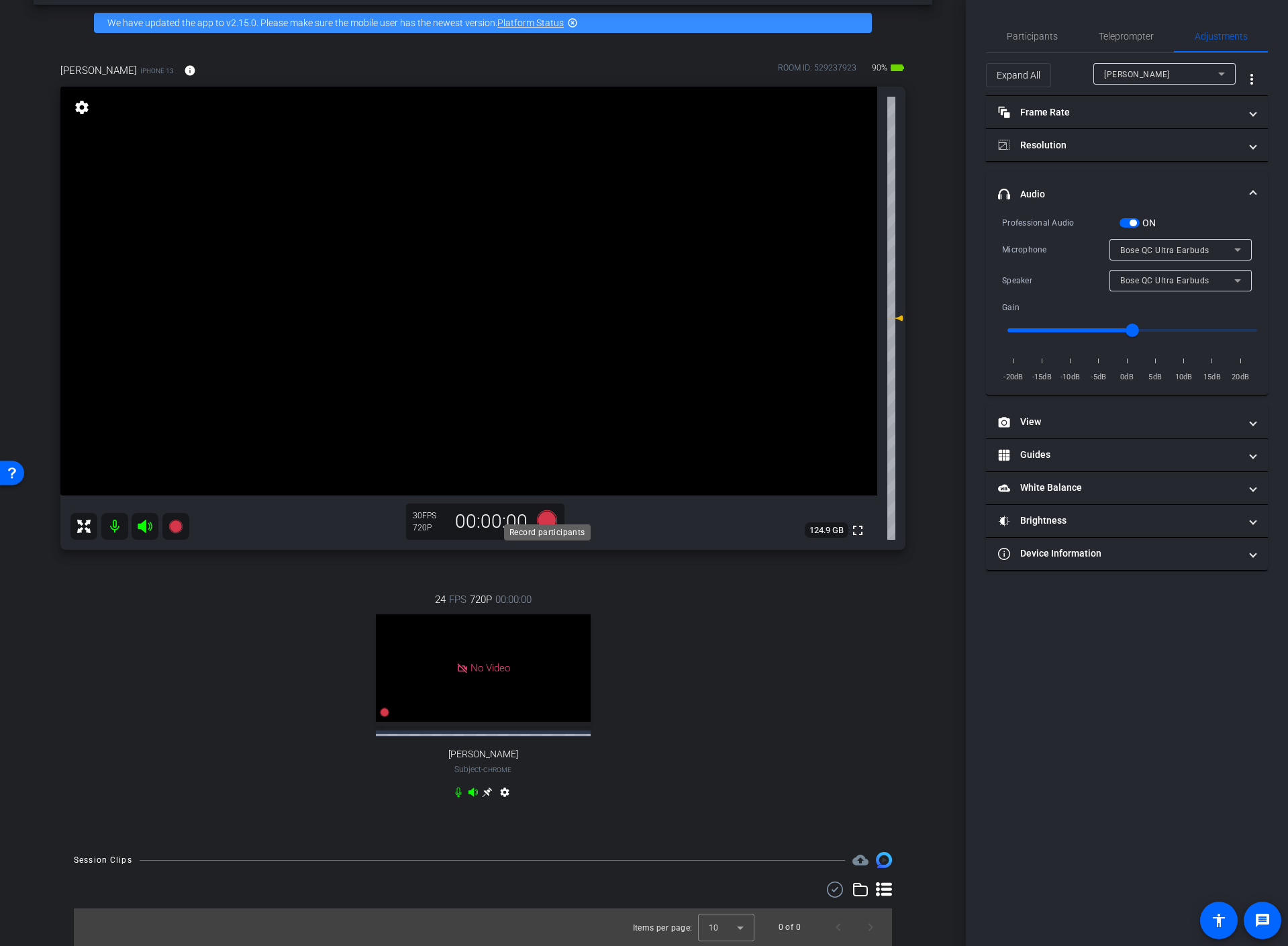
click at [552, 514] on icon at bounding box center [546, 520] width 21 height 21
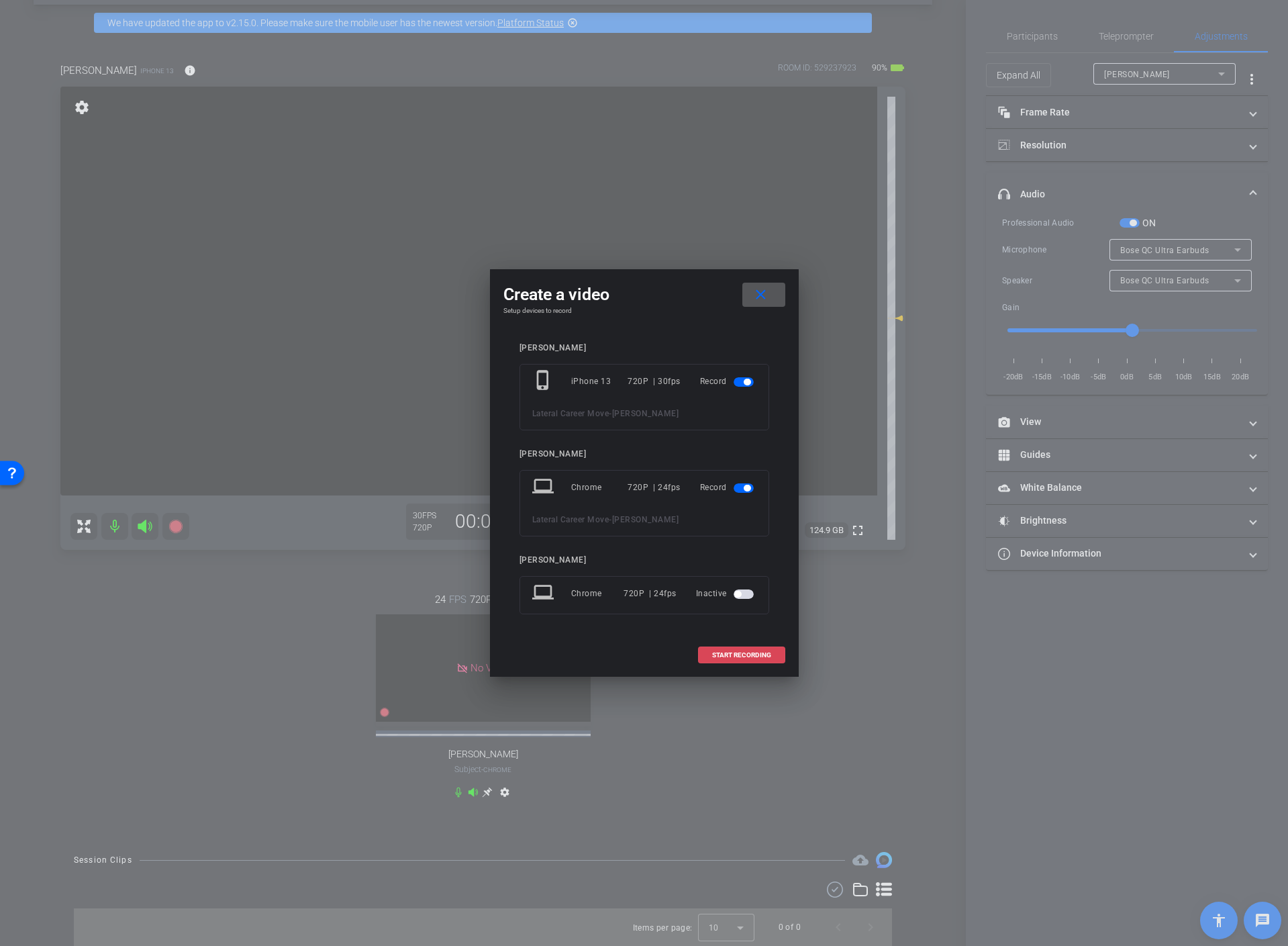
click at [742, 656] on span "START RECORDING" at bounding box center [741, 655] width 59 height 7
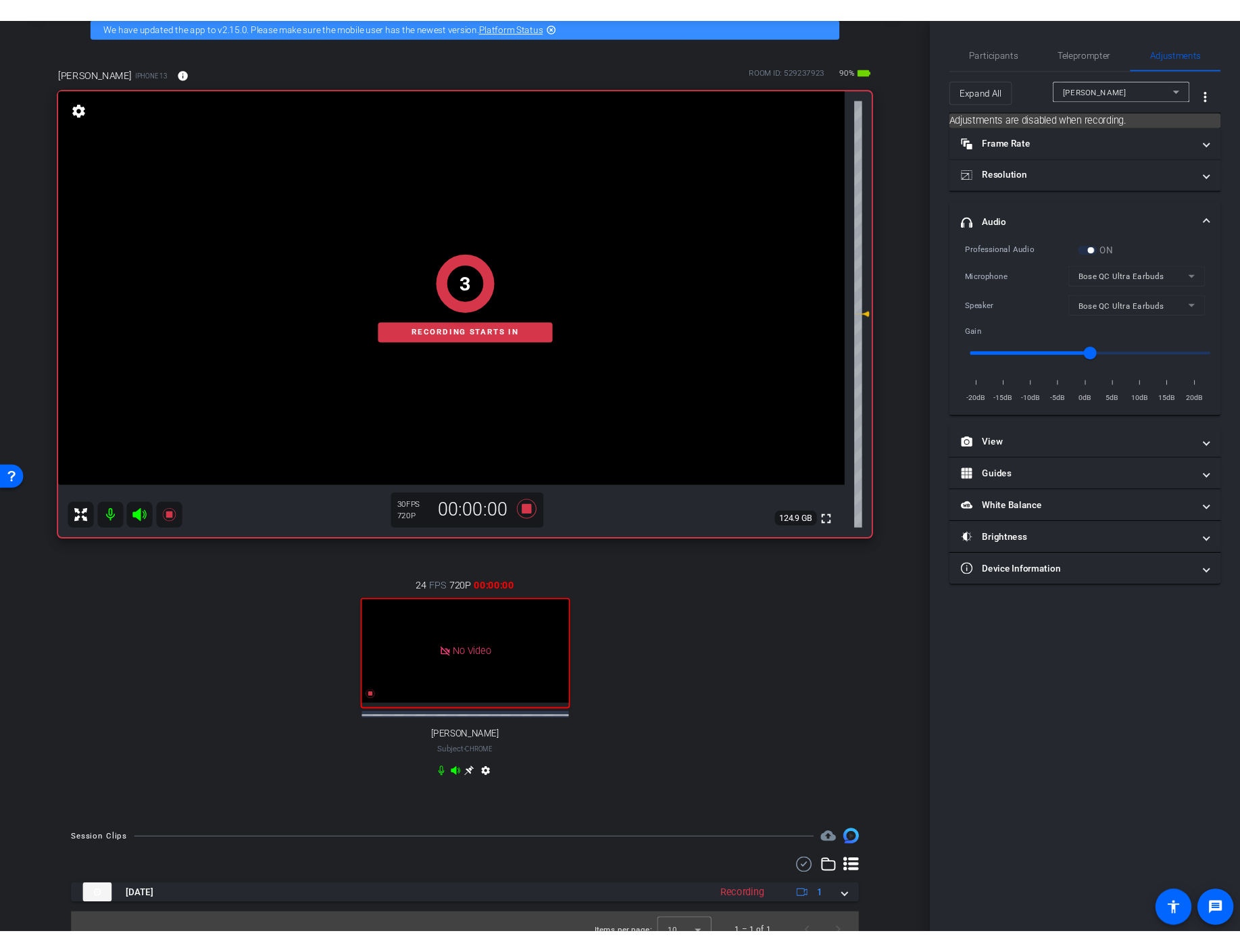
scroll to position [97, 0]
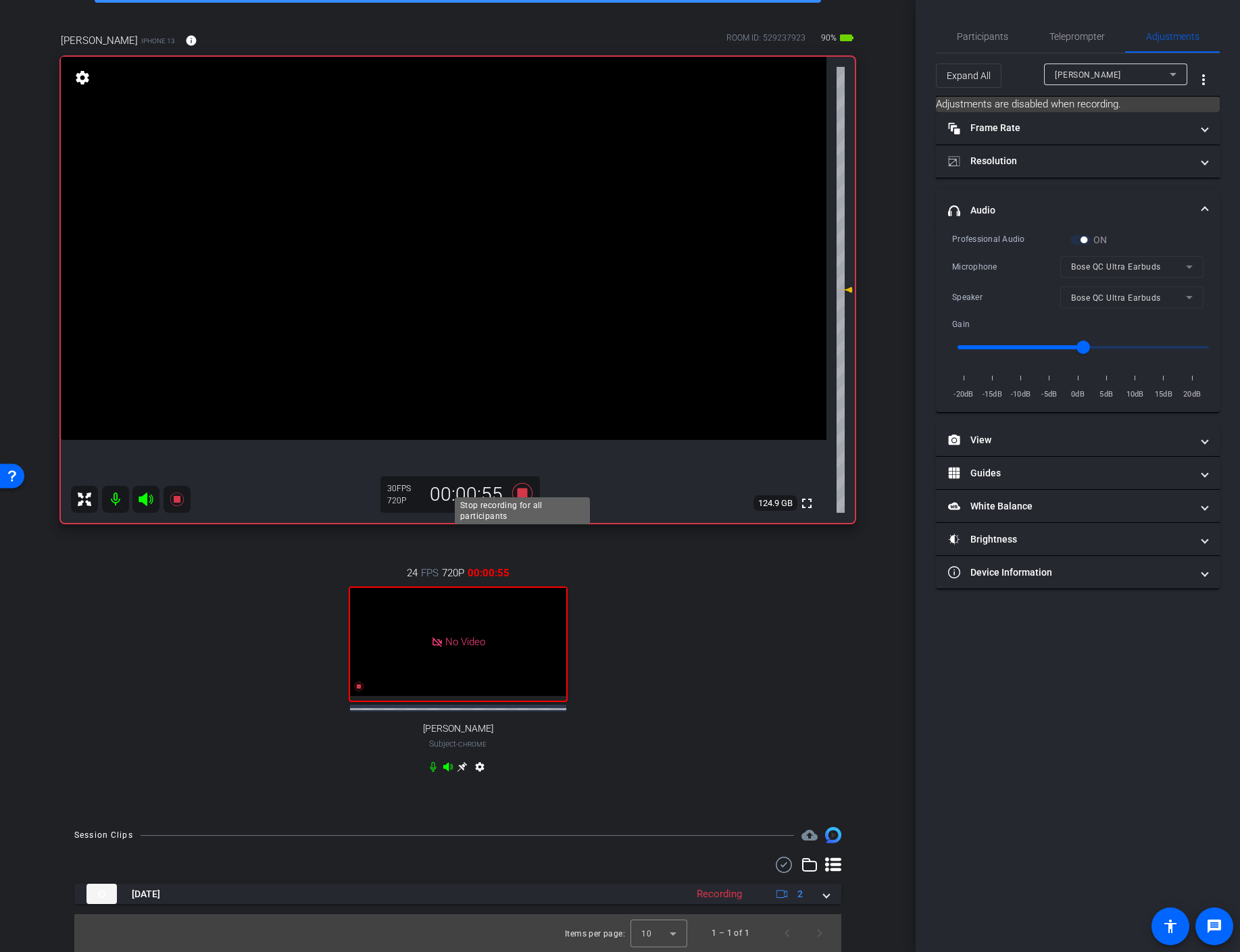
click at [525, 487] on icon at bounding box center [523, 493] width 32 height 24
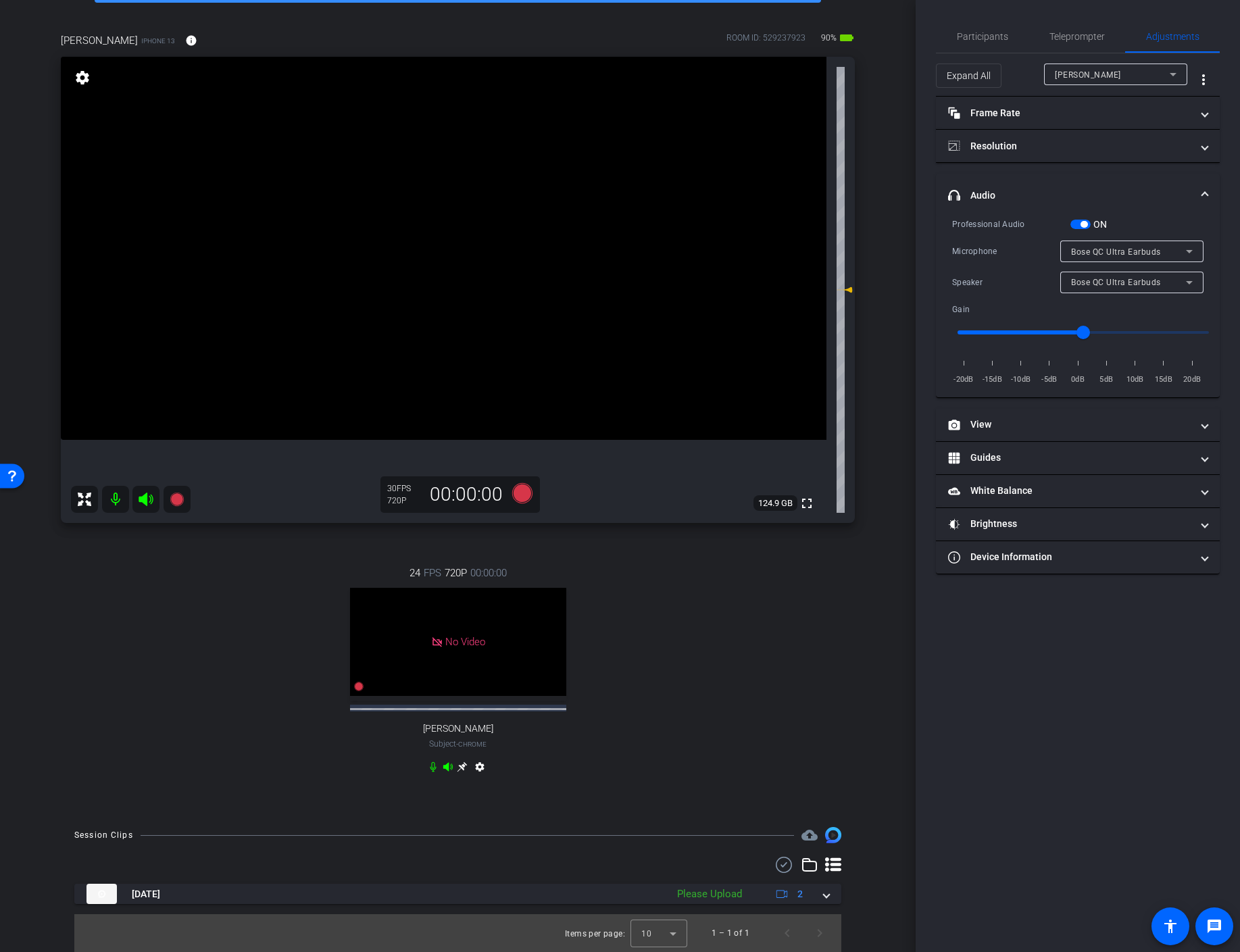
click at [561, 712] on div "No Video" at bounding box center [459, 652] width 217 height 128
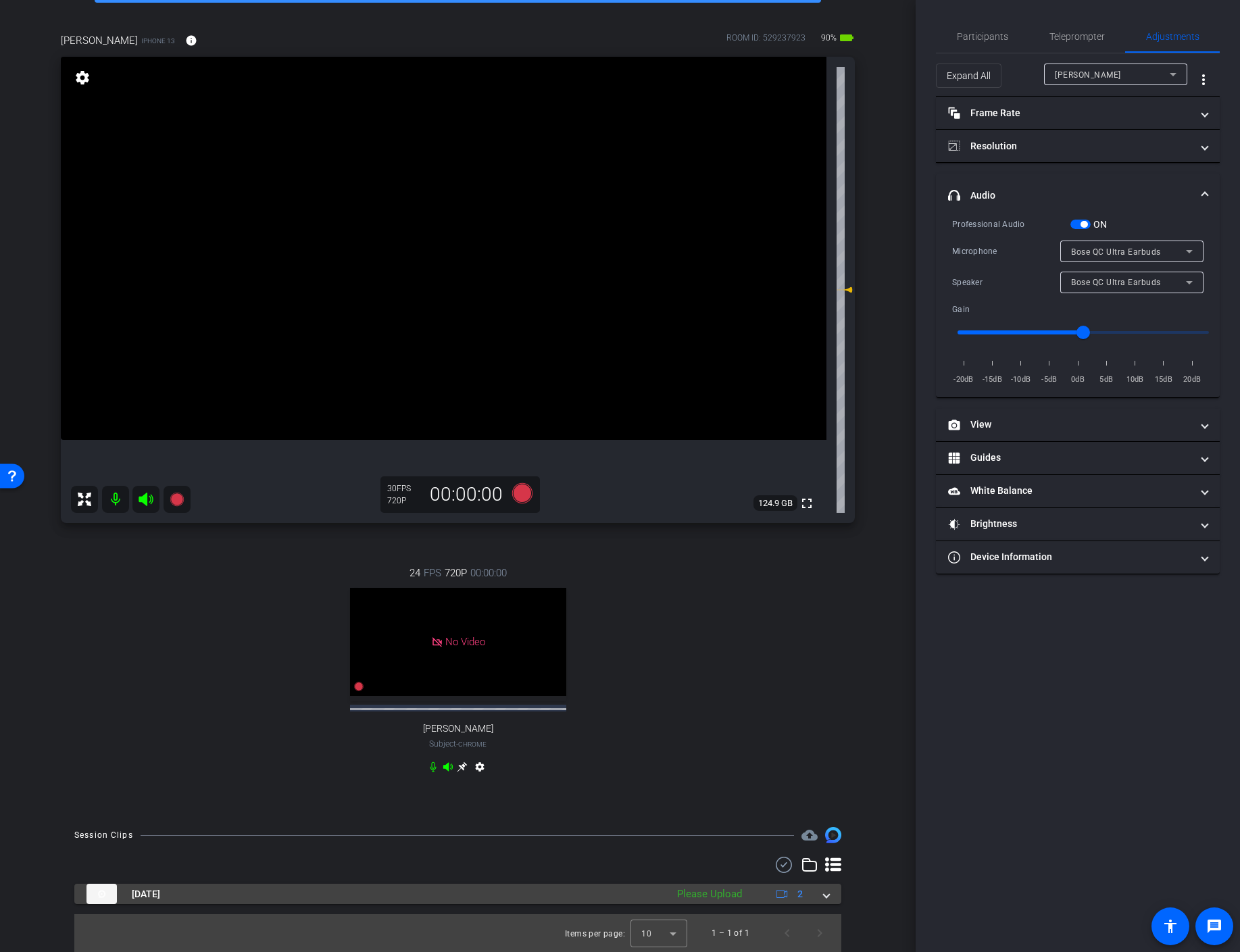
click at [822, 896] on div "[DATE] Please Upload 2" at bounding box center [455, 895] width 737 height 21
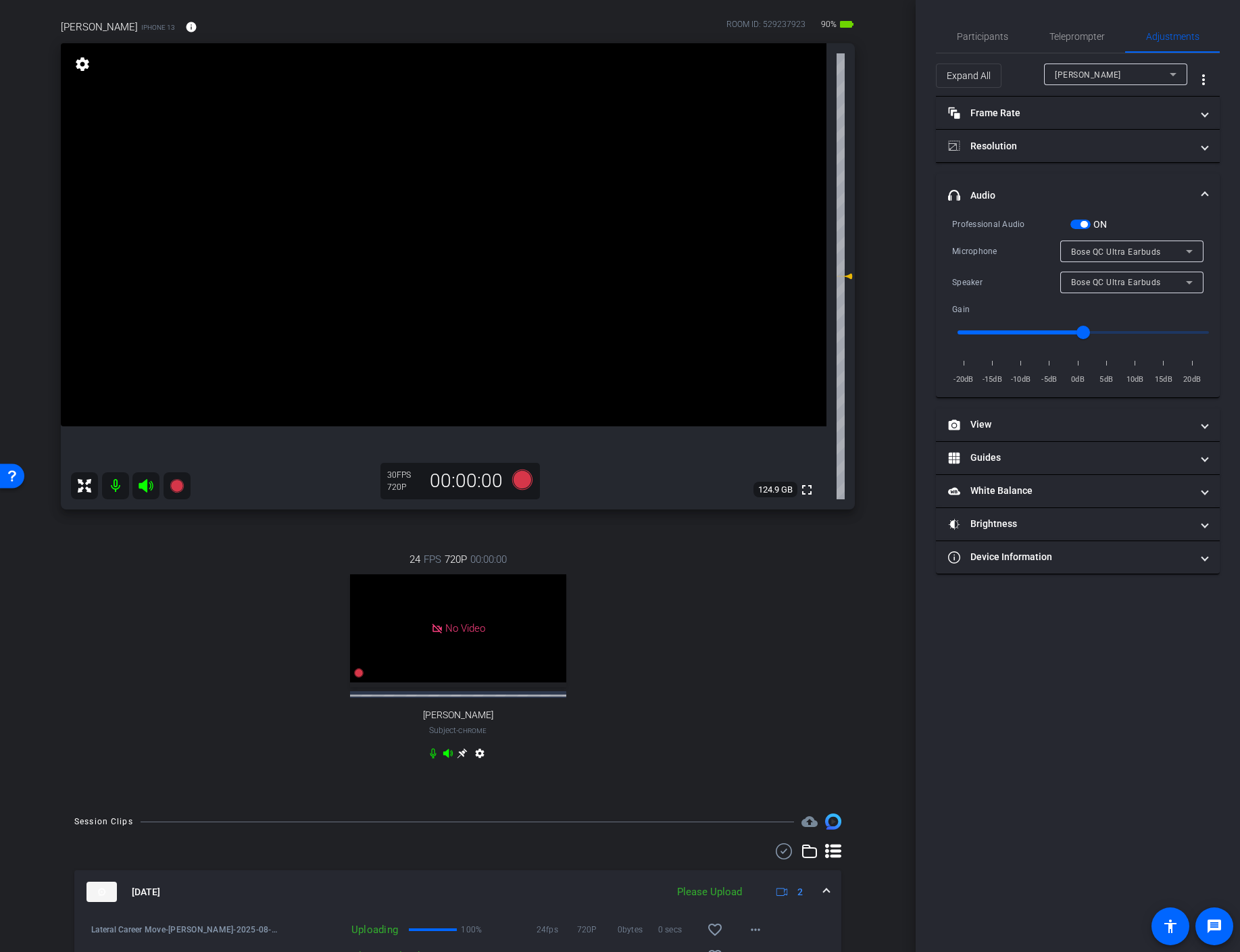
click at [822, 896] on div "[DATE] Please Upload 2" at bounding box center [455, 893] width 737 height 21
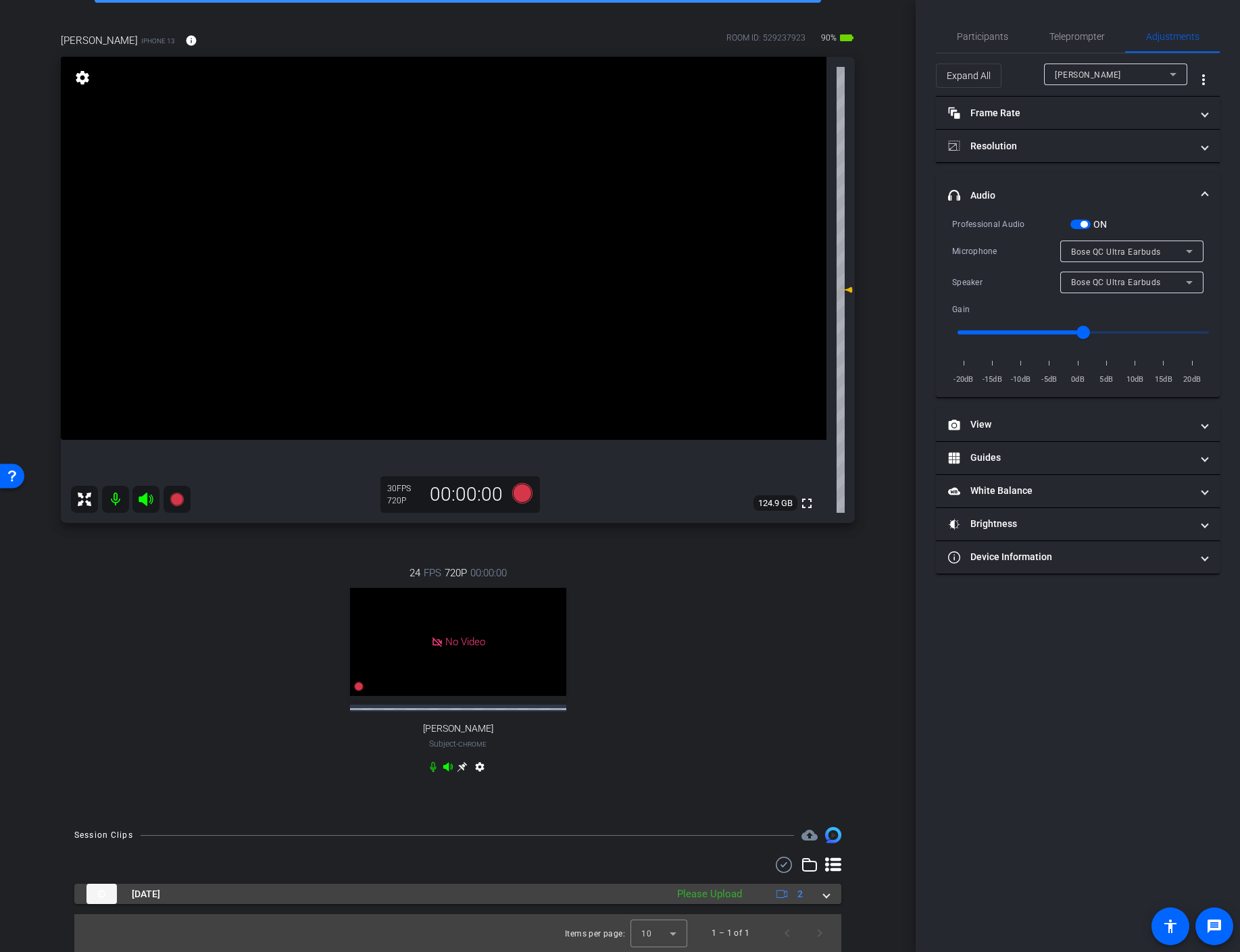
click at [827, 896] on span at bounding box center [827, 894] width 6 height 14
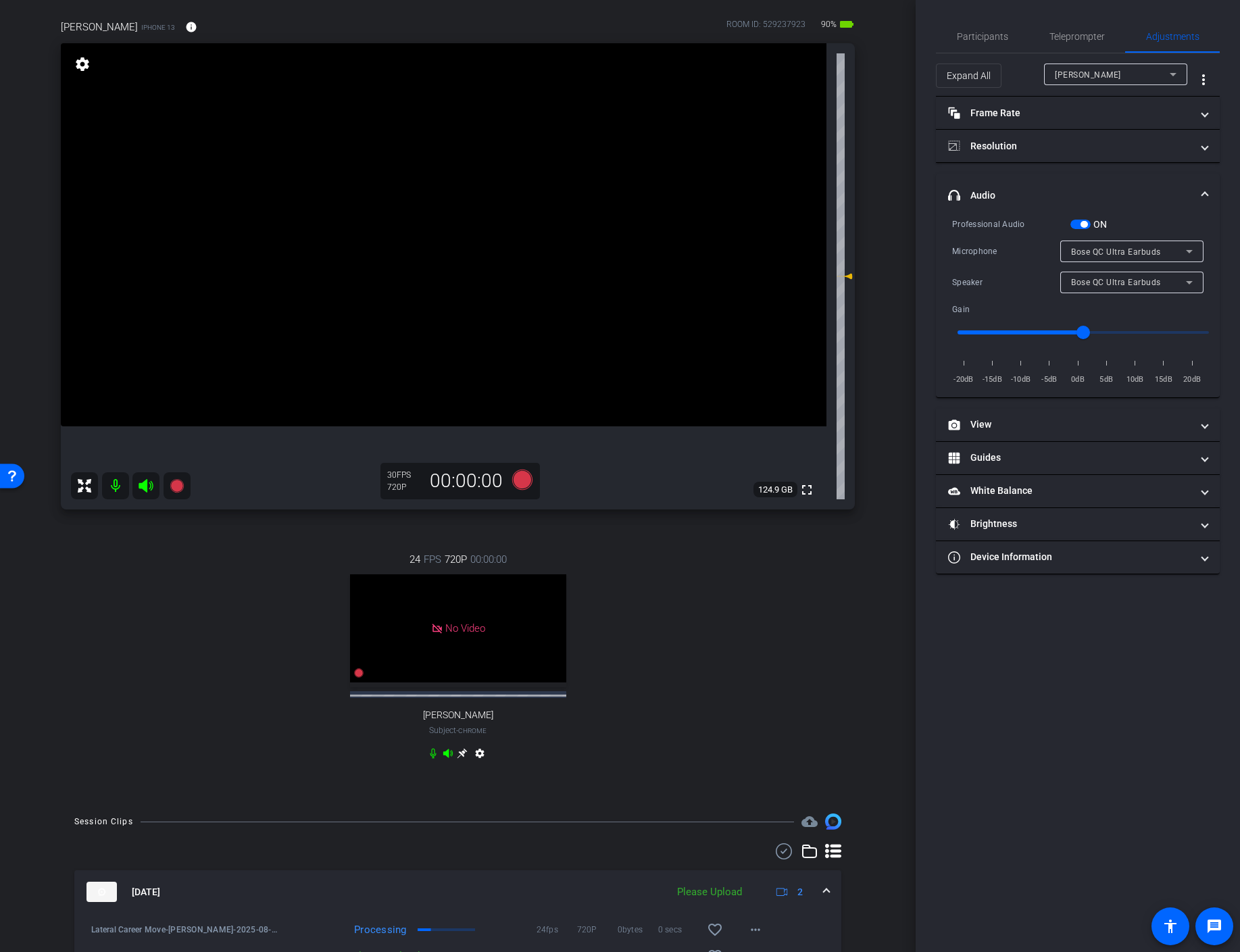
click at [827, 896] on mat-expansion-panel-header "[DATE] Please Upload 2" at bounding box center [458, 892] width 767 height 43
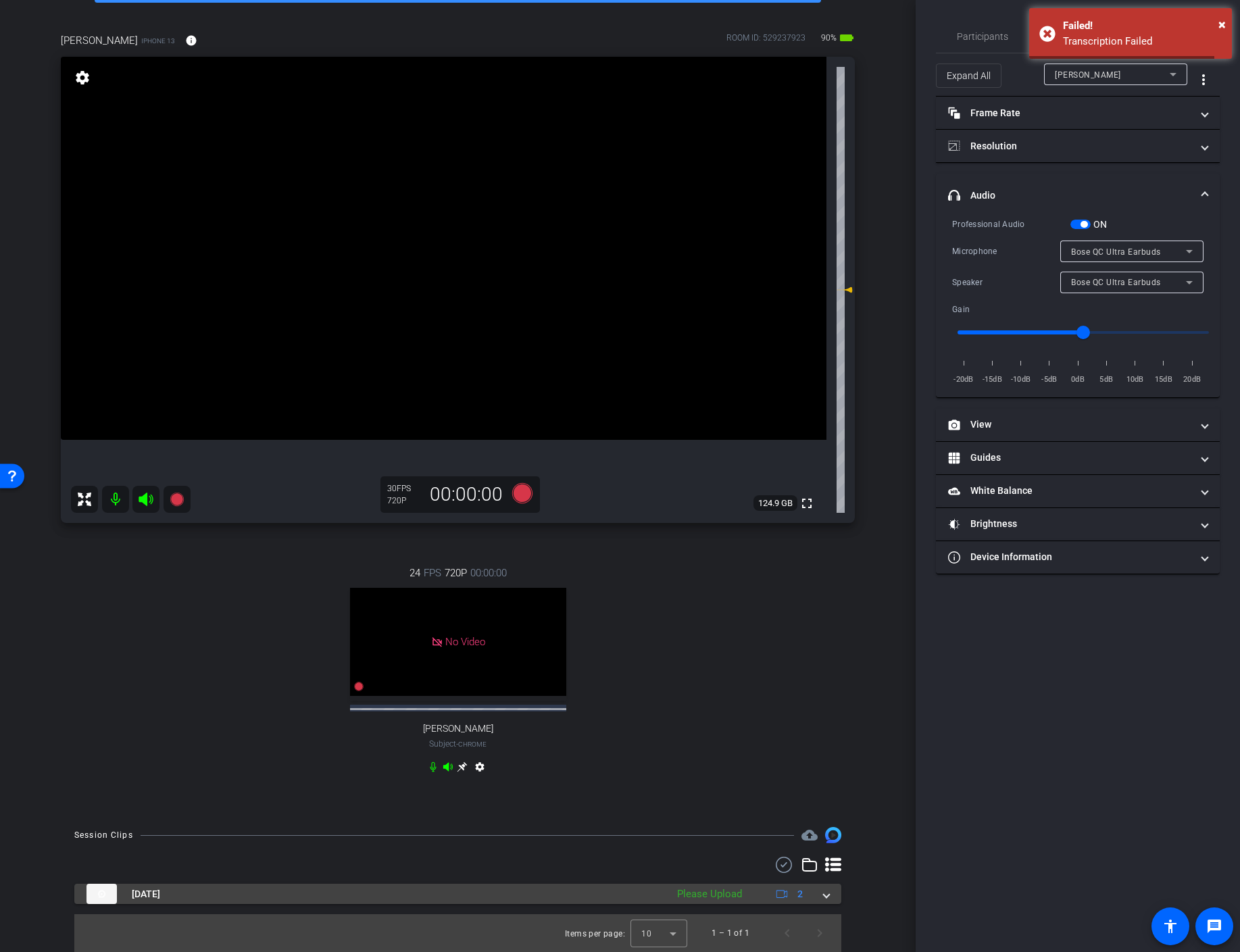
click at [827, 896] on span at bounding box center [827, 894] width 6 height 14
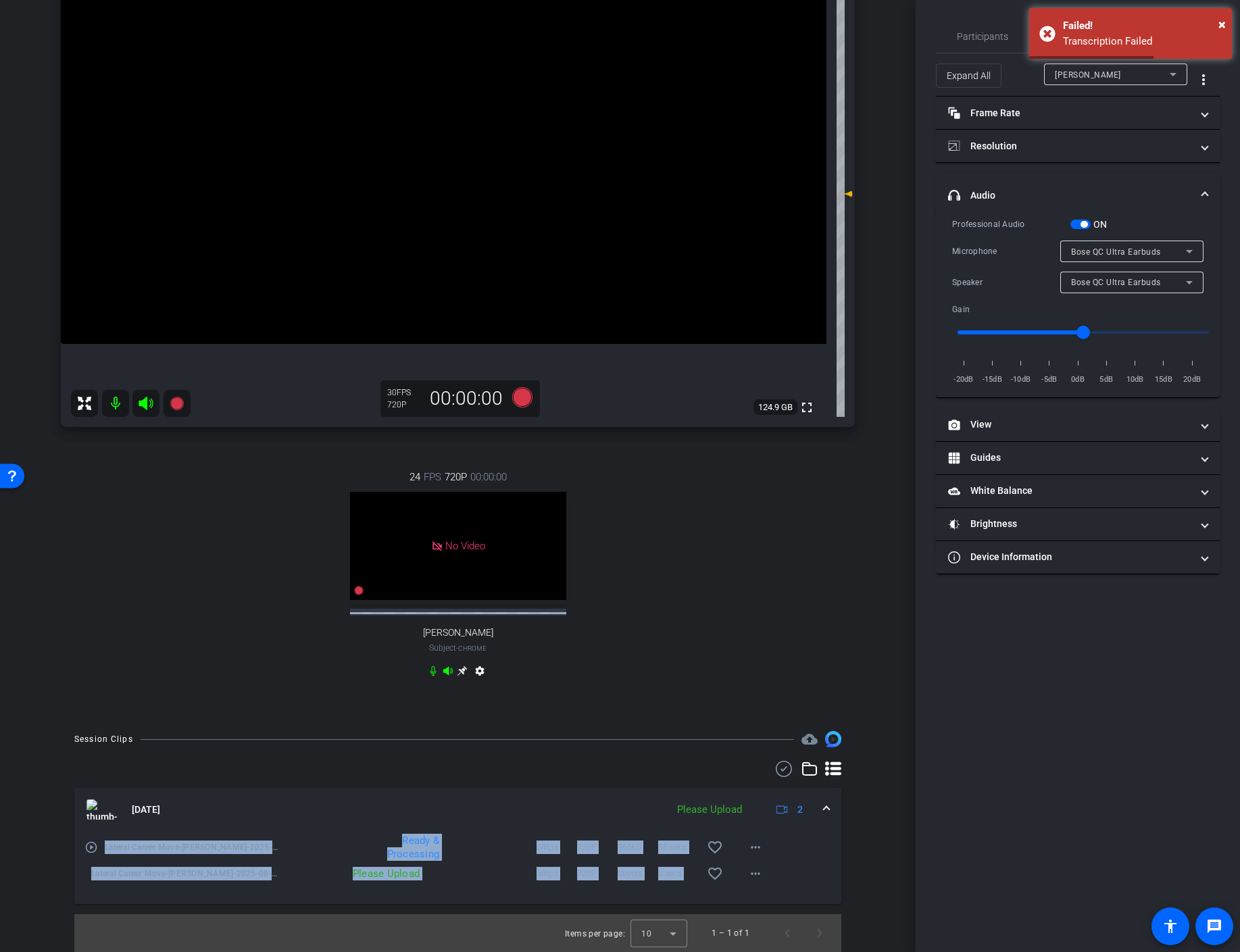
scroll to position [193, 0]
click at [1078, 224] on span "button" at bounding box center [1081, 224] width 21 height 9
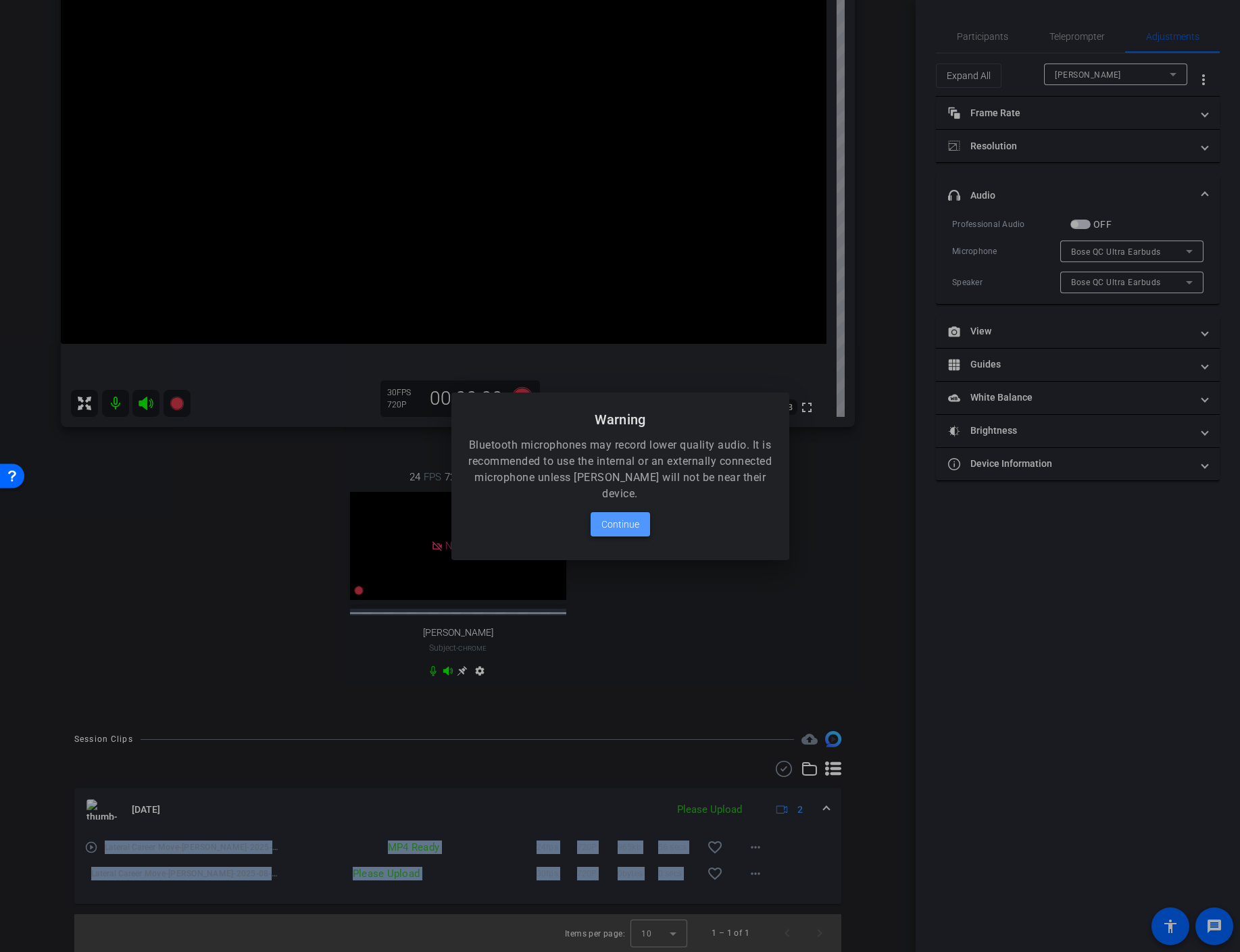
click at [629, 520] on span "Continue" at bounding box center [620, 524] width 38 height 16
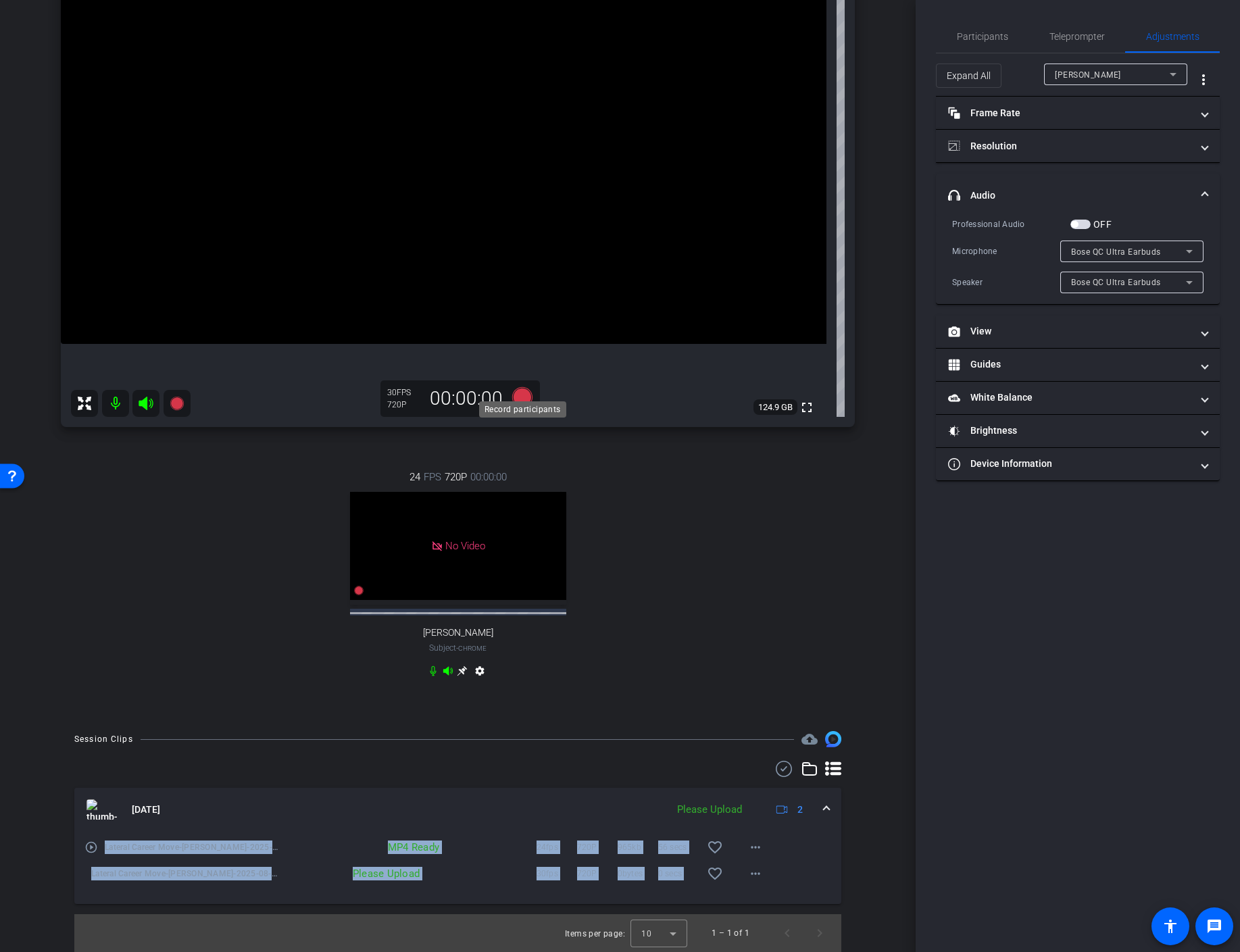
click at [521, 387] on icon at bounding box center [522, 397] width 21 height 21
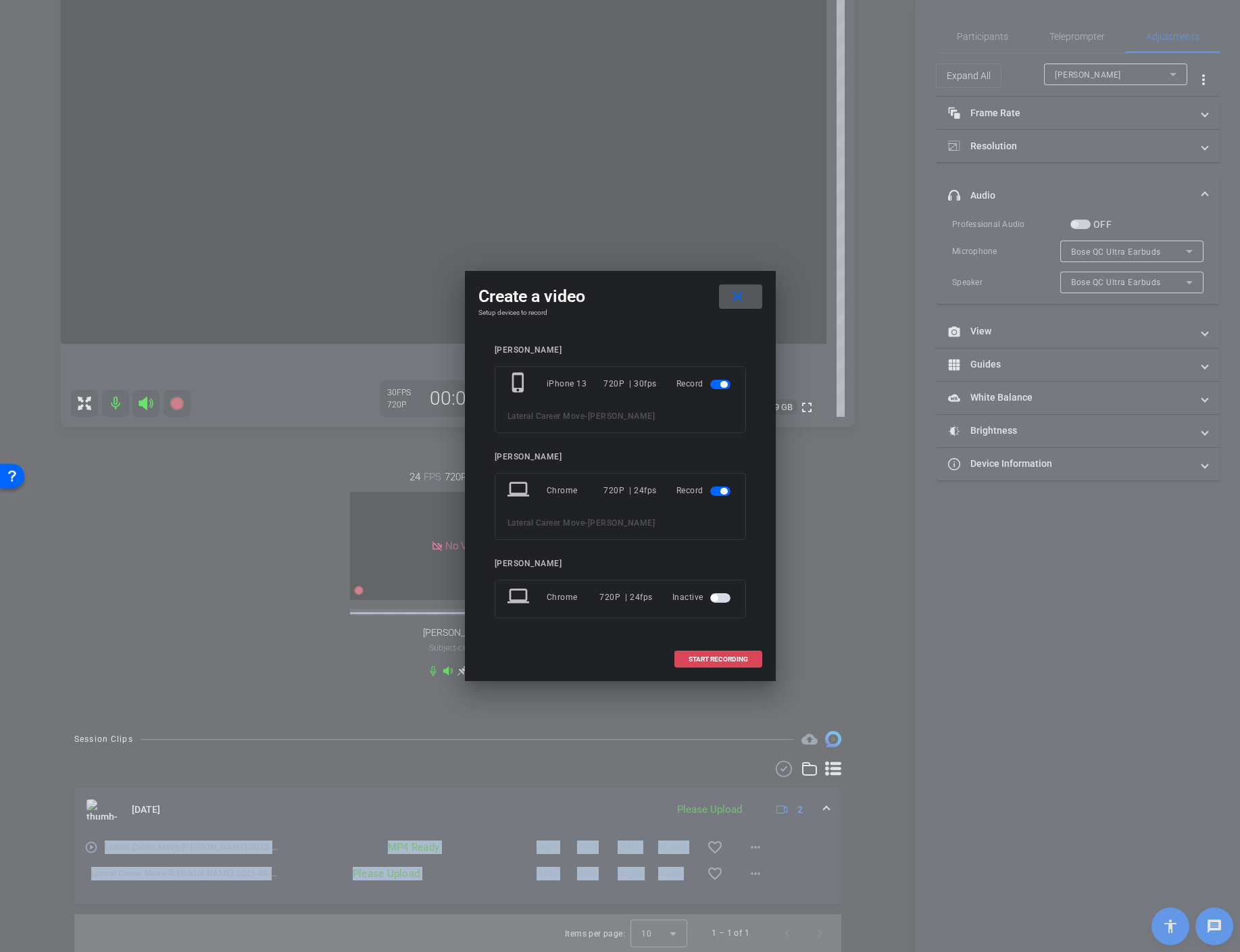
click at [721, 663] on span at bounding box center [718, 659] width 87 height 32
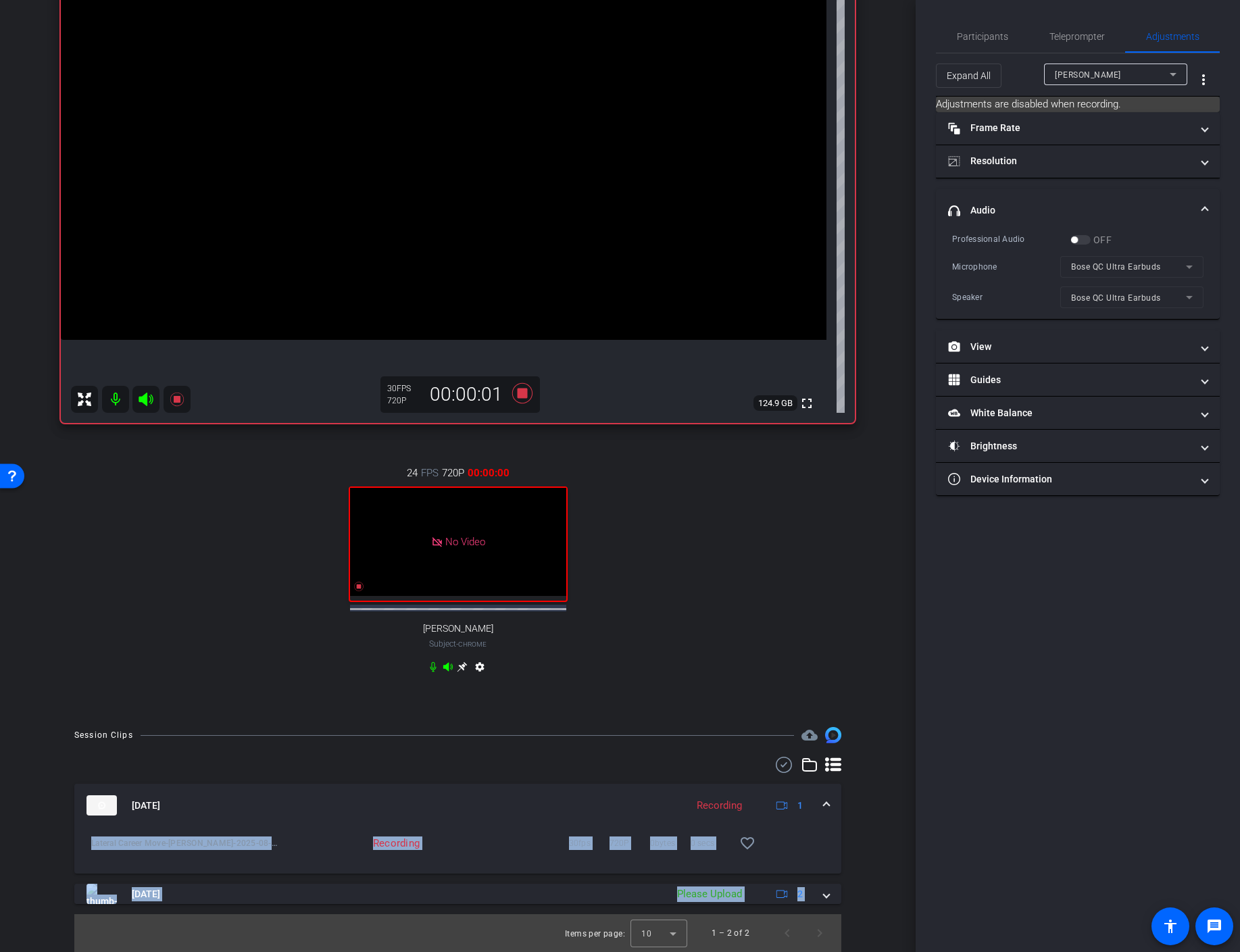
scroll to position [0, 0]
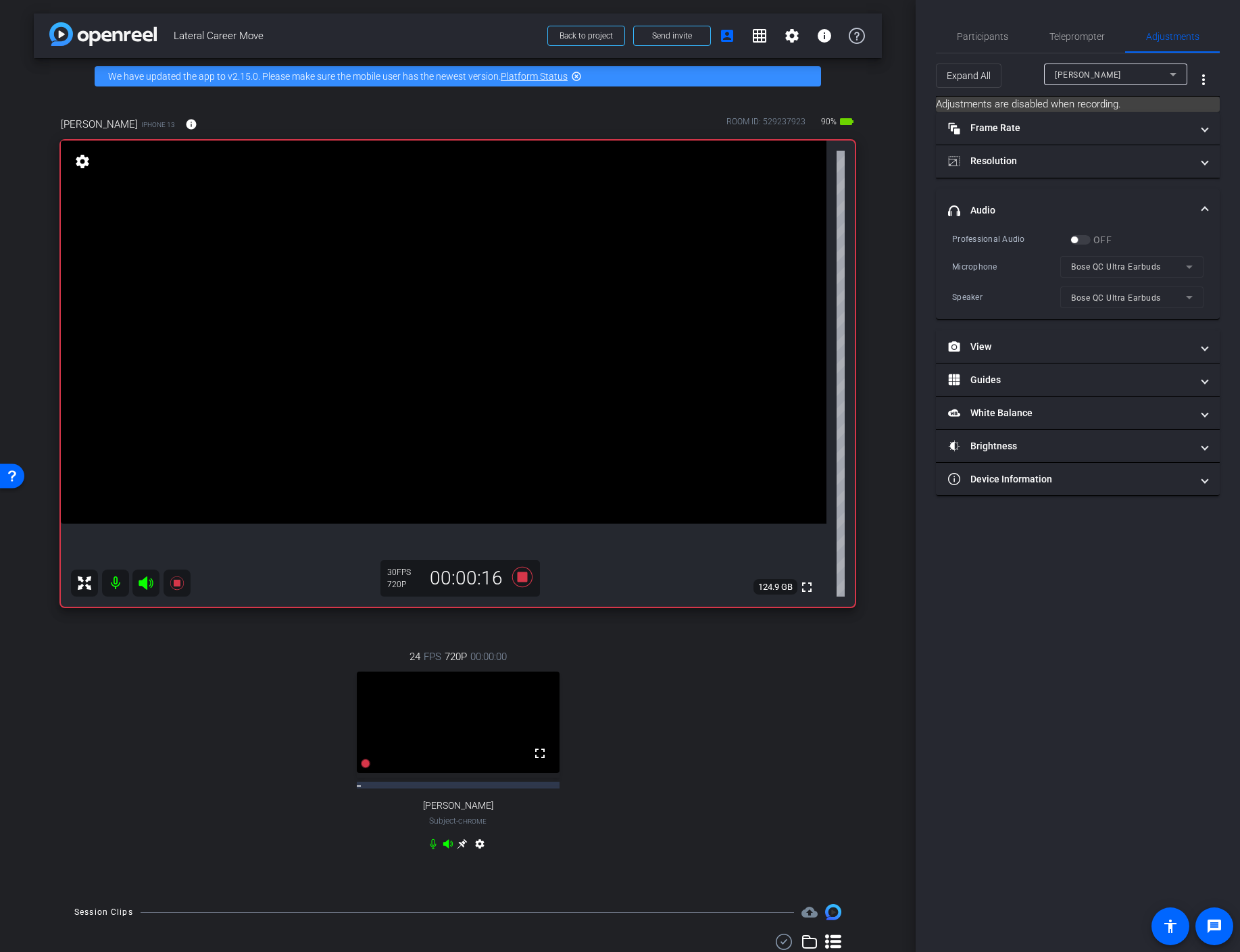
click at [642, 681] on div "24 FPS 720P 00:00:00 fullscreen [PERSON_NAME] Subject - Chrome settings" at bounding box center [458, 752] width 794 height 250
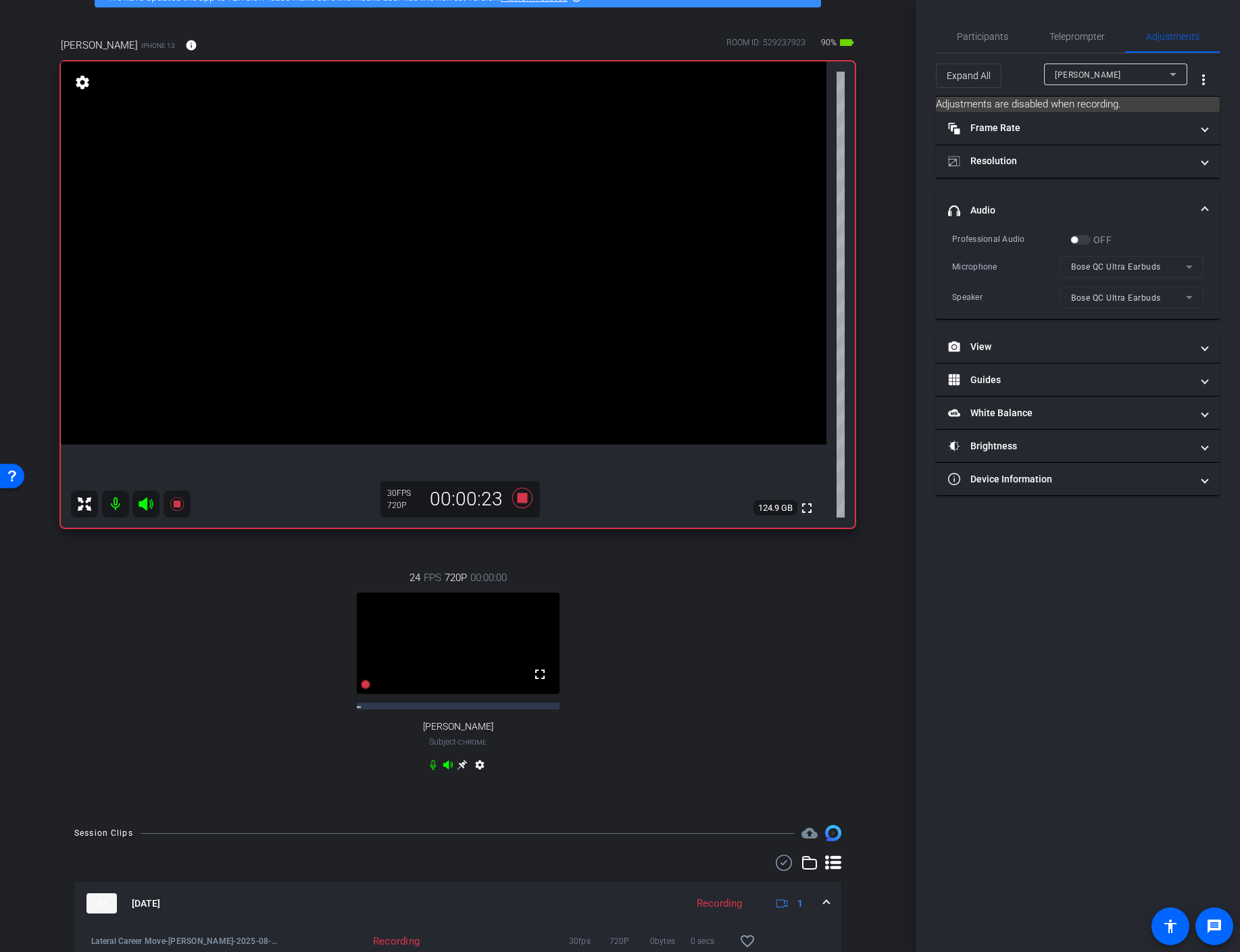
scroll to position [87, 0]
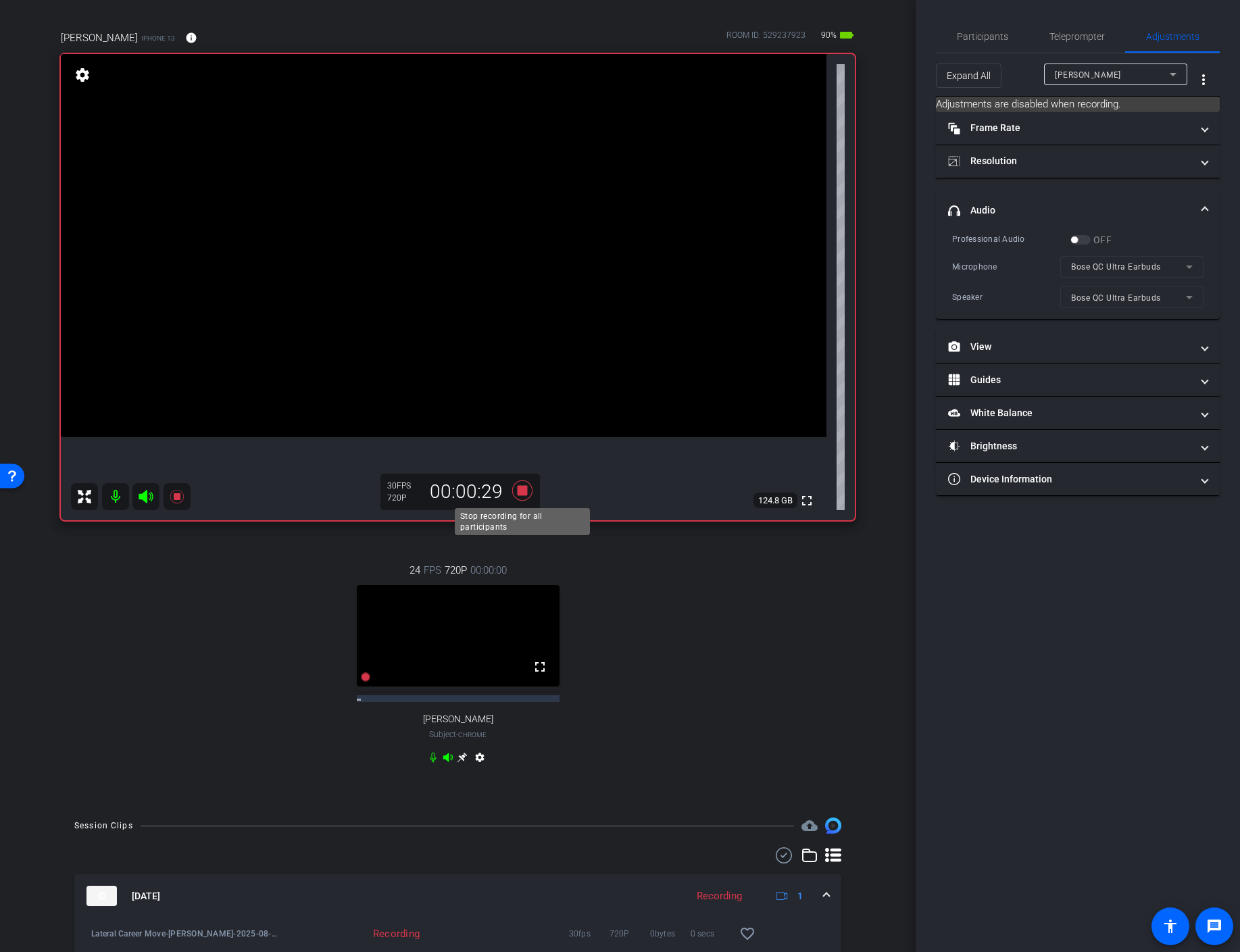
click at [523, 499] on icon at bounding box center [523, 491] width 32 height 24
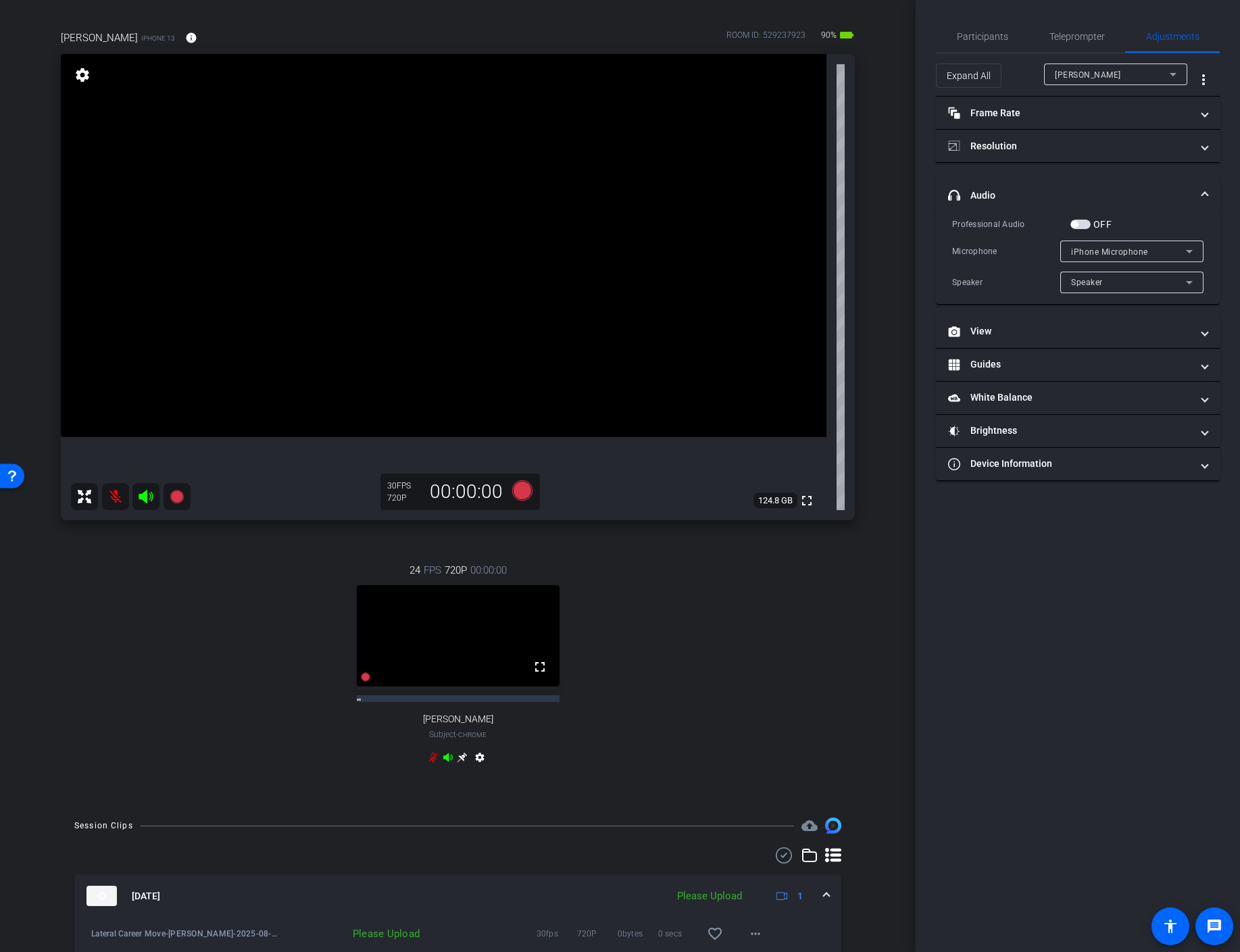
click at [149, 494] on icon at bounding box center [145, 496] width 16 height 16
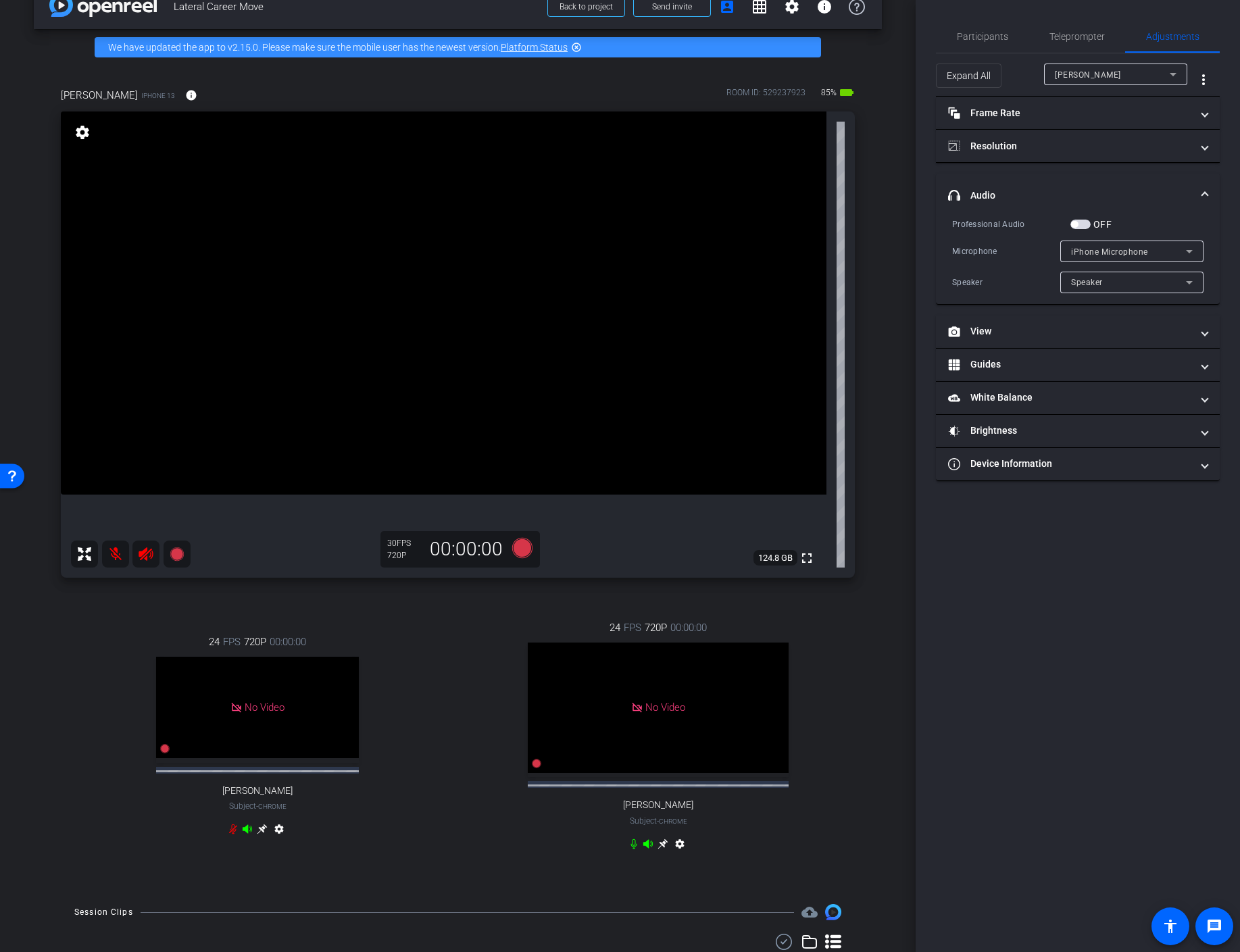
scroll to position [32, 0]
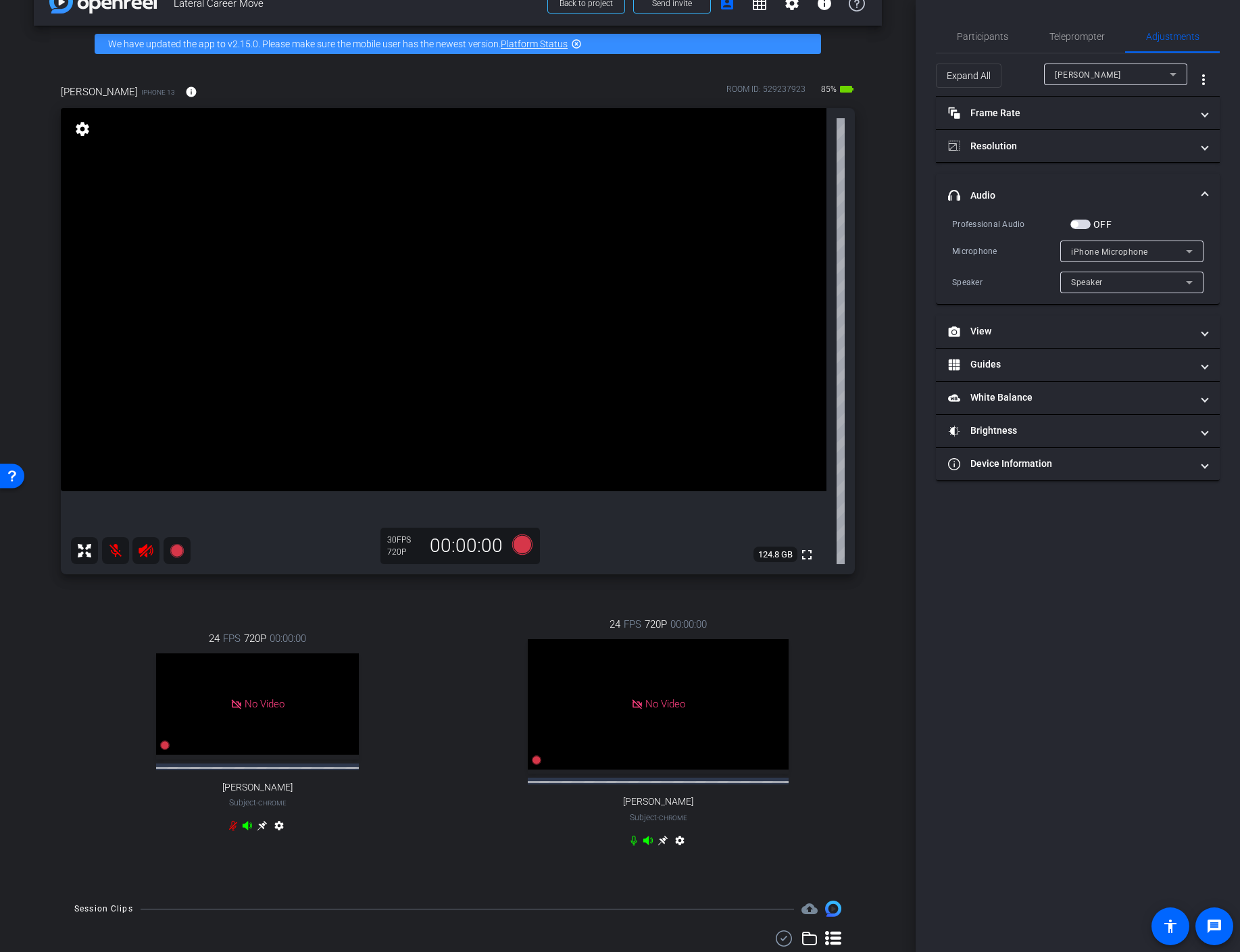
type input "11000"
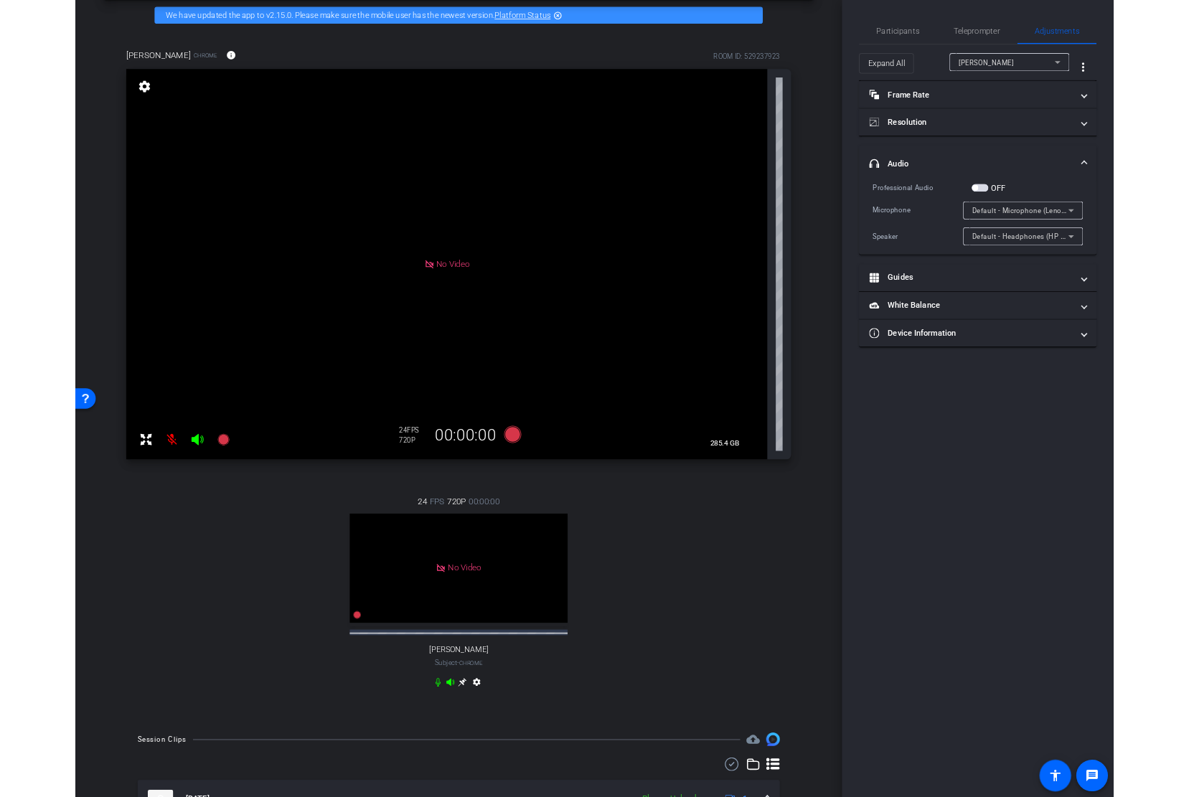
scroll to position [57, 0]
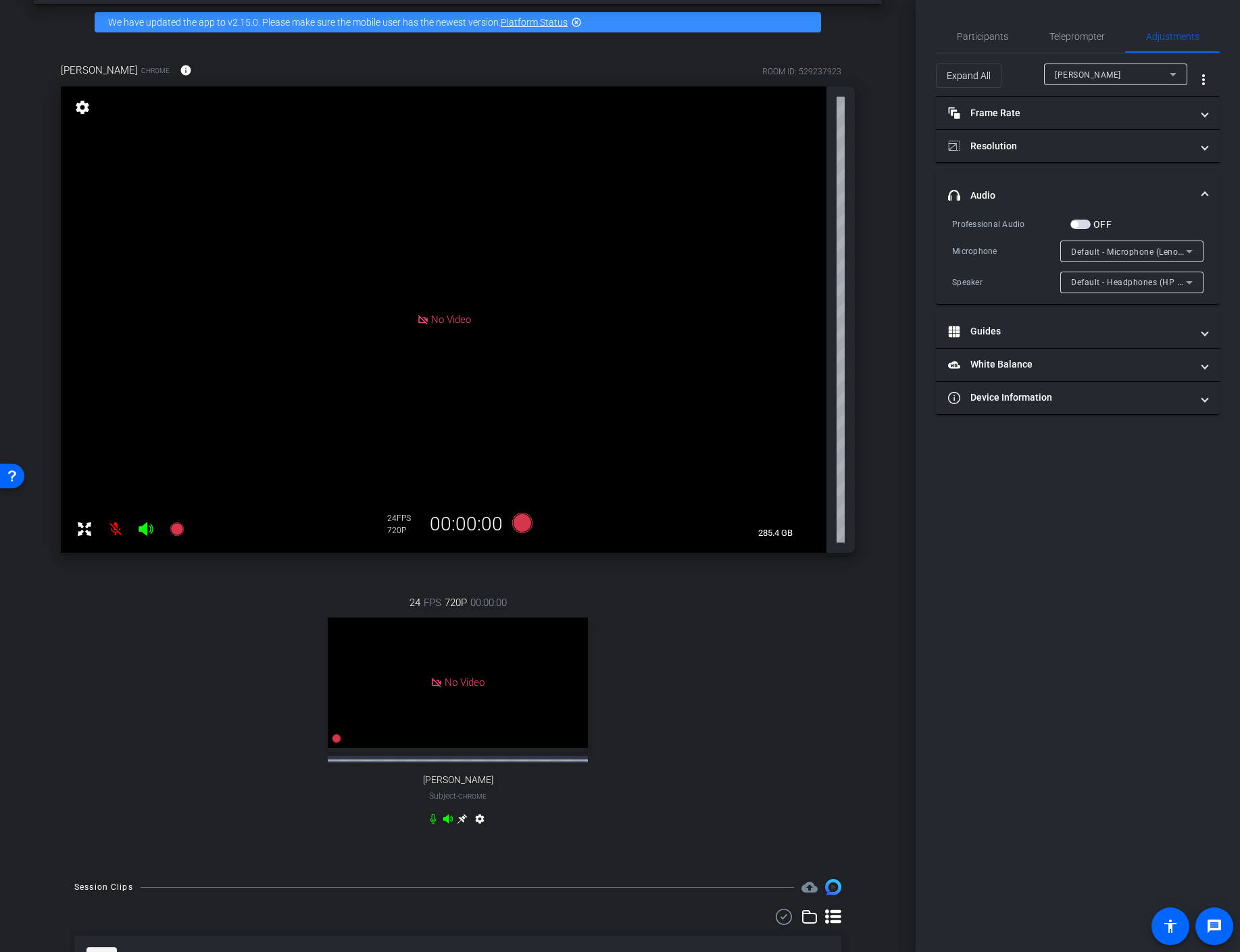
click at [1133, 76] on div "[PERSON_NAME]" at bounding box center [1112, 74] width 115 height 17
click at [1193, 199] on div at bounding box center [620, 476] width 1240 height 952
click at [1114, 89] on div at bounding box center [1116, 92] width 143 height 15
click at [1121, 80] on div "[PERSON_NAME]" at bounding box center [1112, 74] width 115 height 17
click at [1105, 125] on mat-option "[PERSON_NAME]" at bounding box center [1116, 122] width 143 height 22
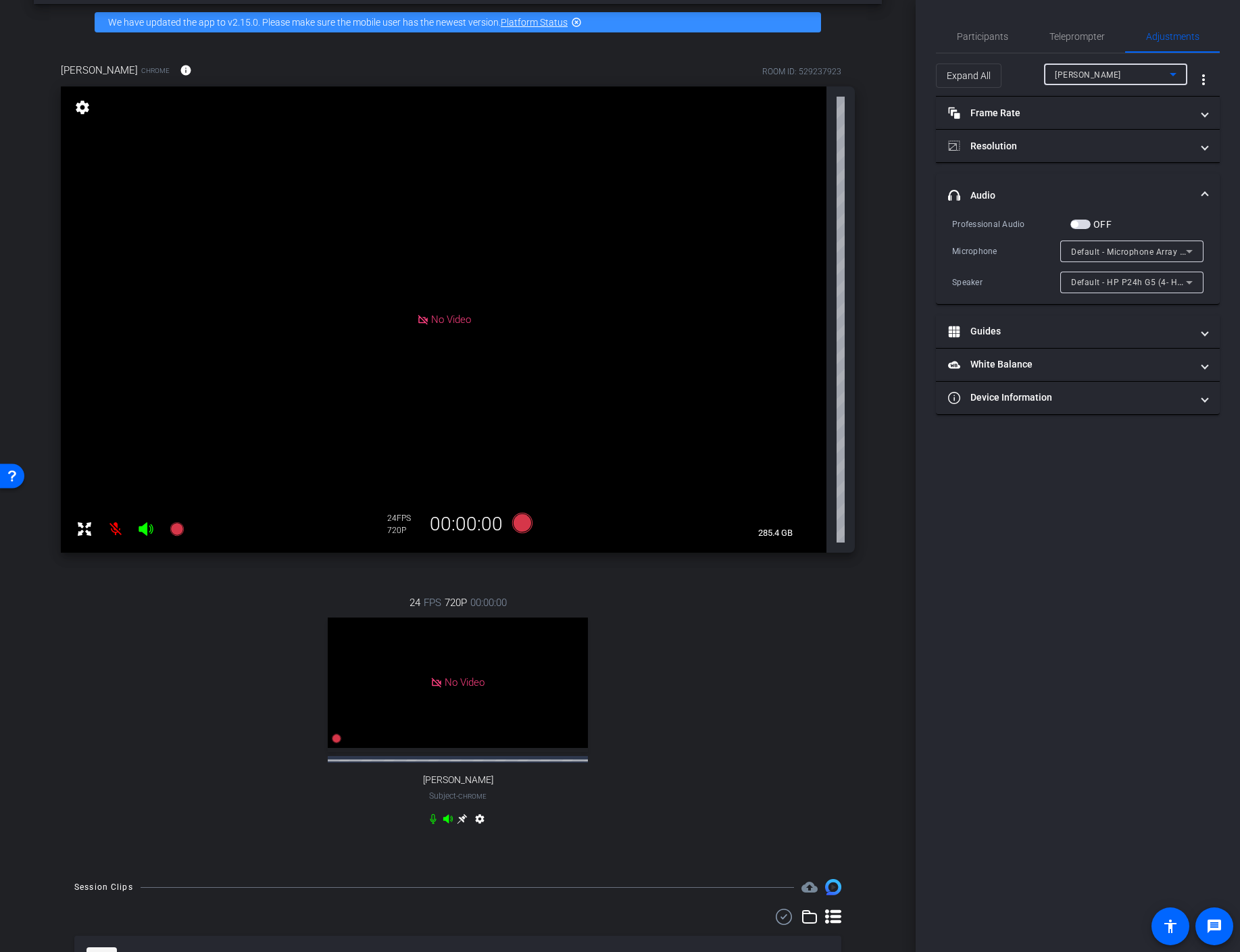
click at [1104, 76] on div "[PERSON_NAME]" at bounding box center [1112, 74] width 115 height 17
click at [1101, 99] on mat-option "[PERSON_NAME]" at bounding box center [1116, 101] width 143 height 22
click at [1192, 253] on icon at bounding box center [1188, 250] width 16 height 16
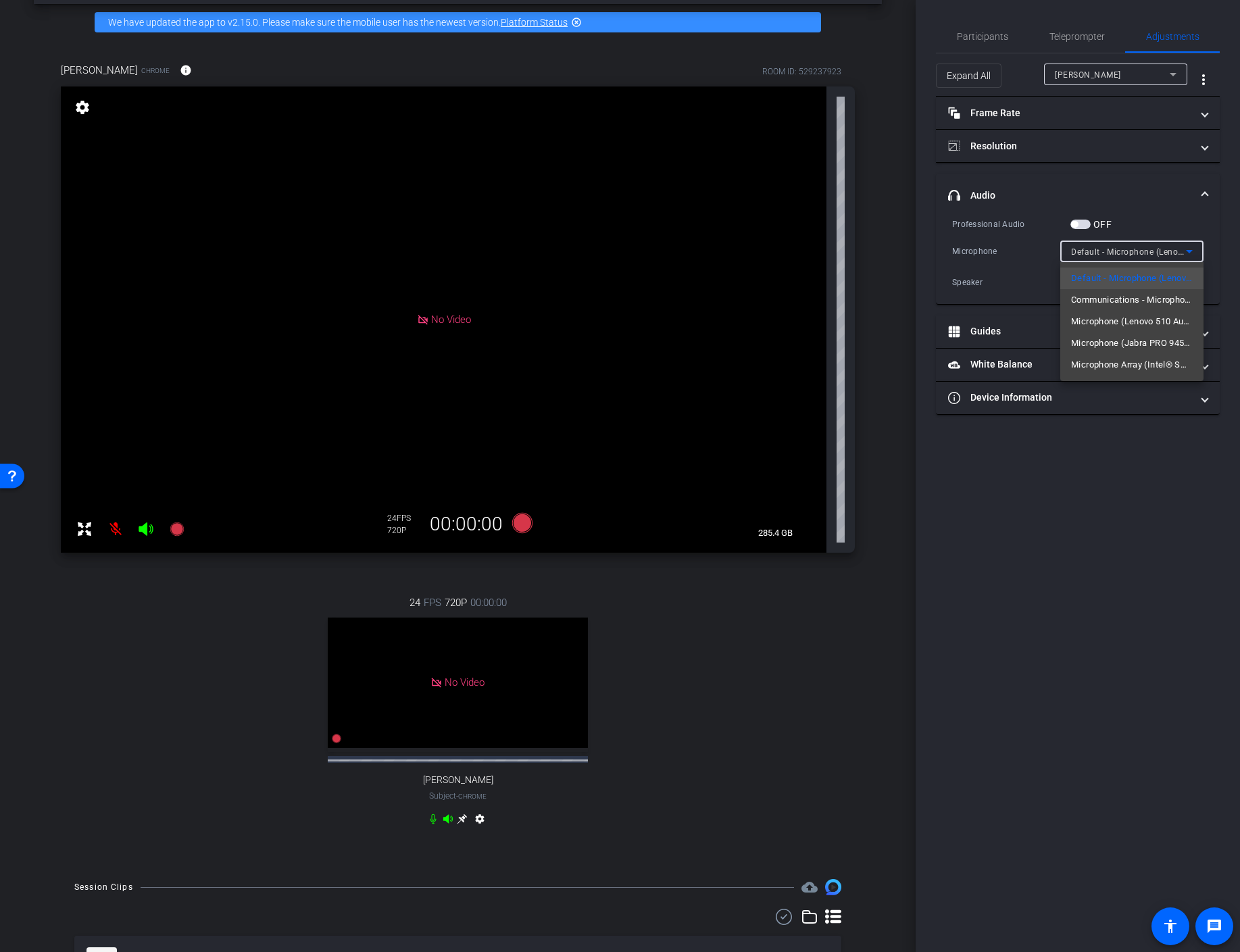
click at [1140, 432] on div at bounding box center [620, 476] width 1240 height 952
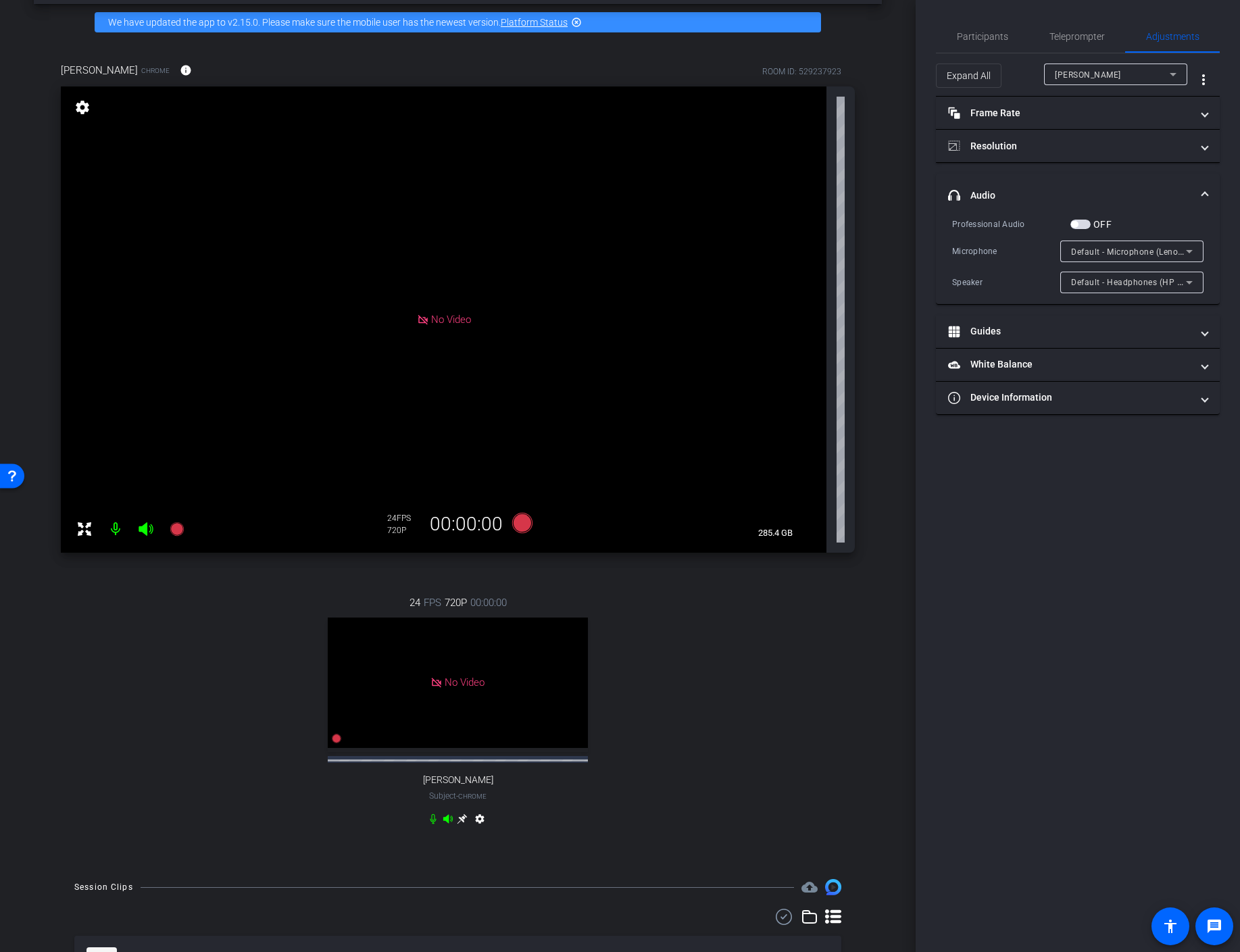
click at [1133, 258] on div "Default - Microphone (Lenovo 510 Audio)" at bounding box center [1128, 251] width 115 height 17
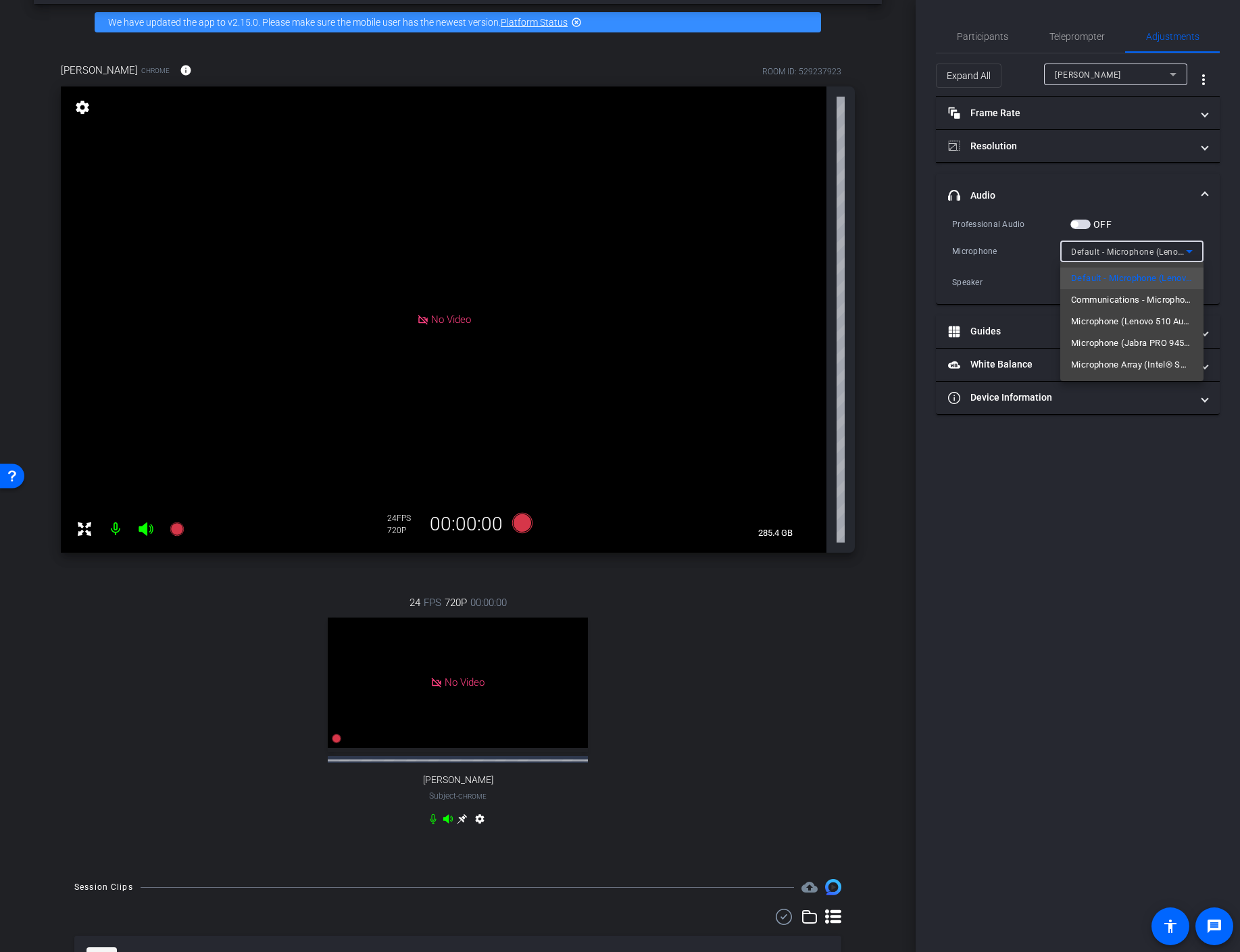
click at [1119, 474] on div at bounding box center [620, 476] width 1240 height 952
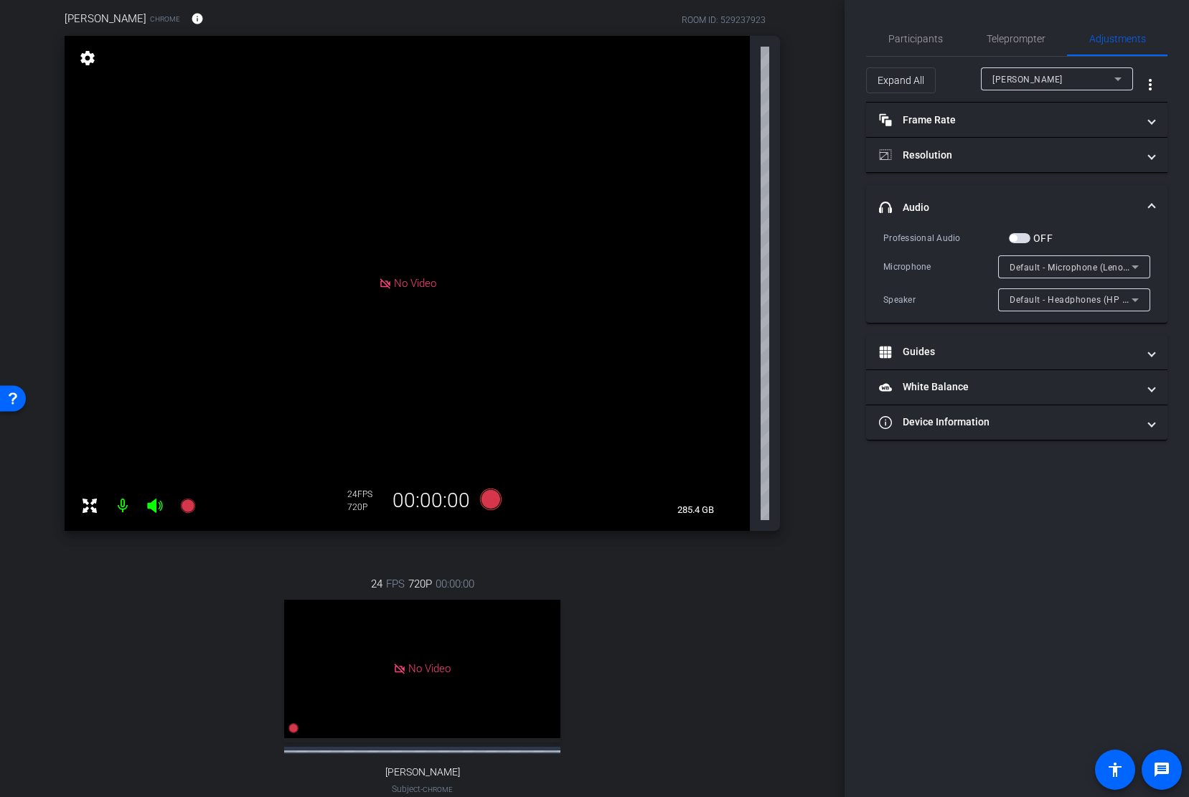
scroll to position [121, 0]
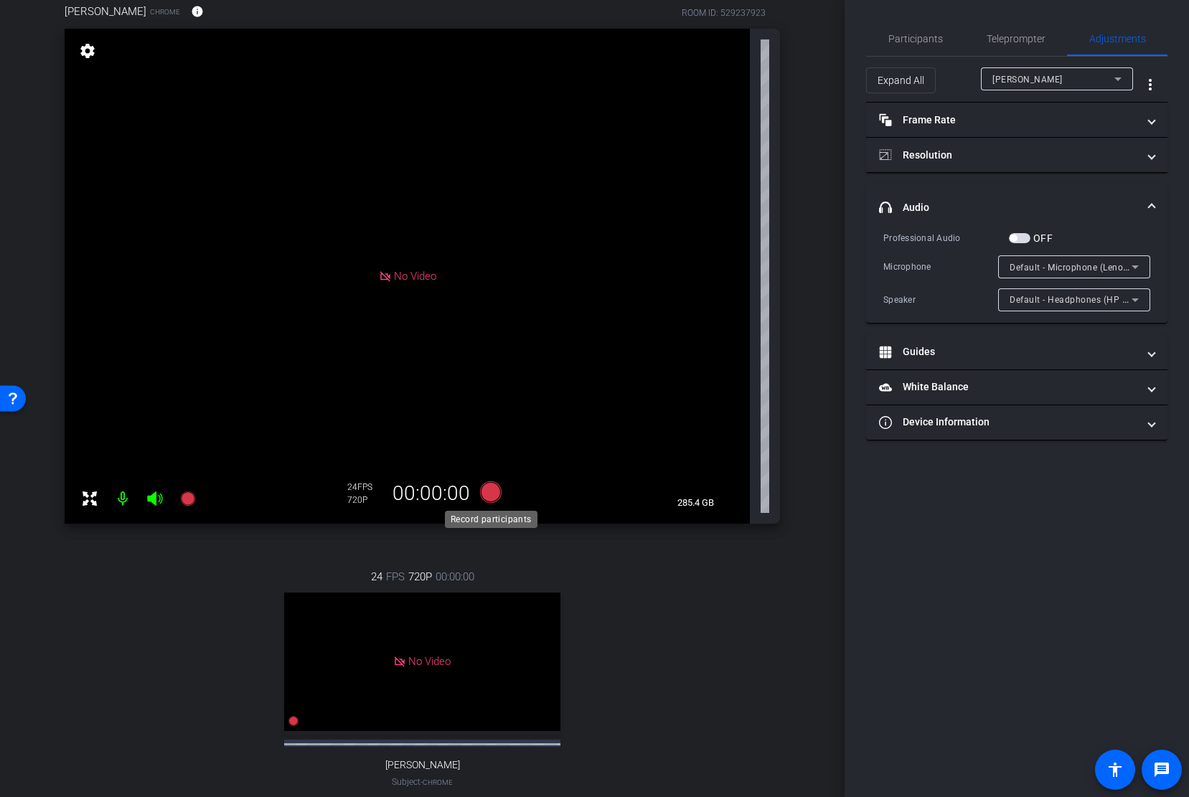
click at [491, 502] on icon at bounding box center [491, 492] width 34 height 26
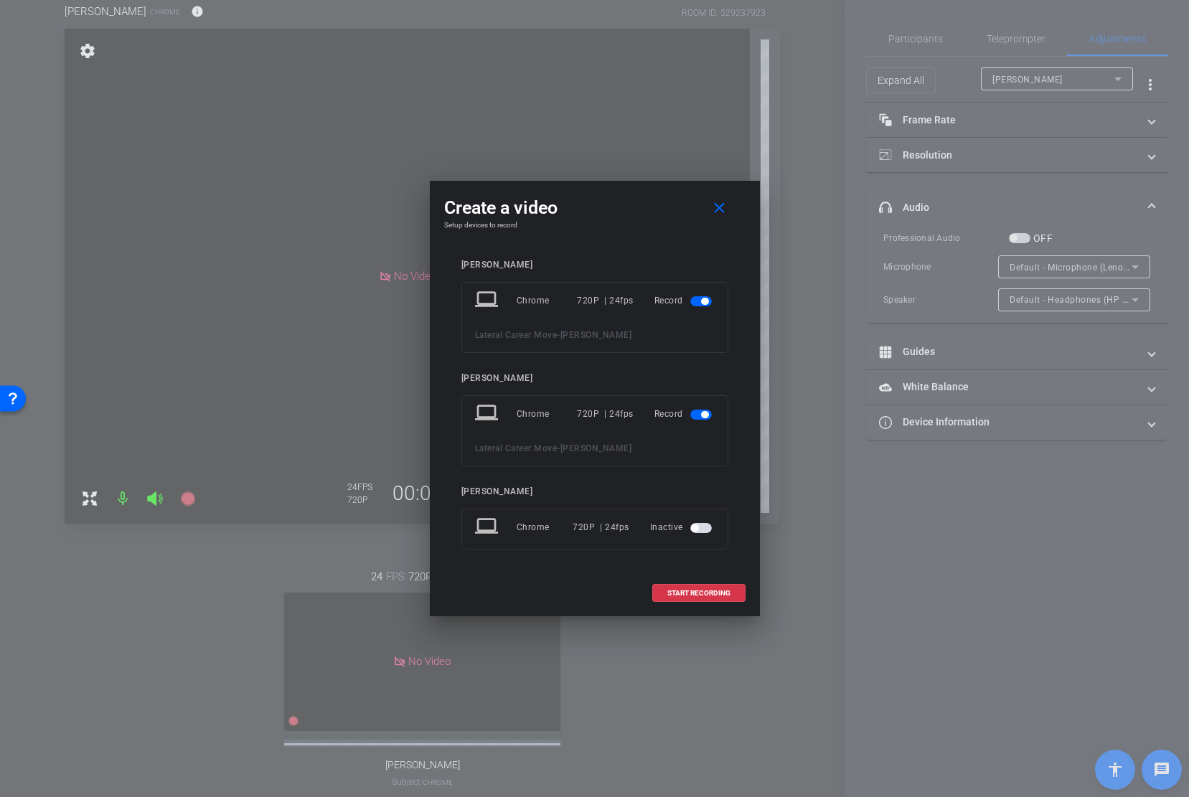
click at [698, 303] on span "button" at bounding box center [701, 301] width 22 height 10
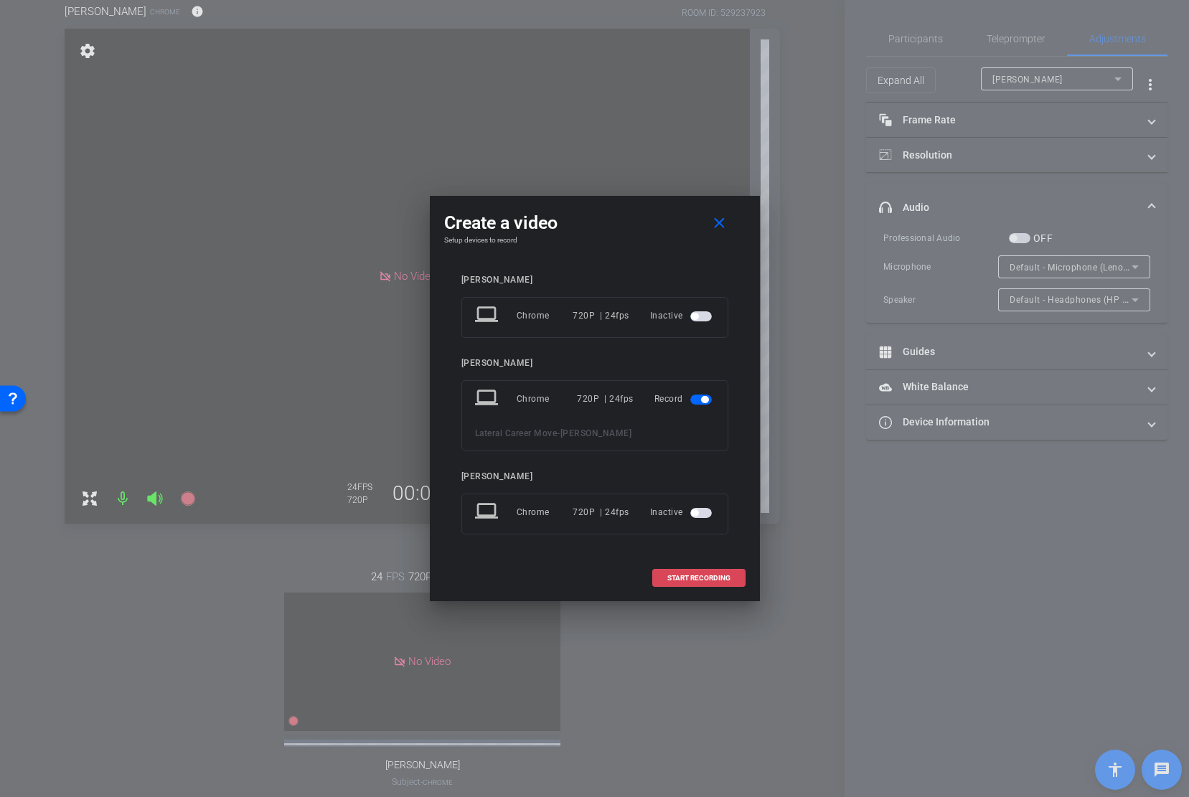
click at [708, 578] on span "START RECORDING" at bounding box center [698, 578] width 63 height 7
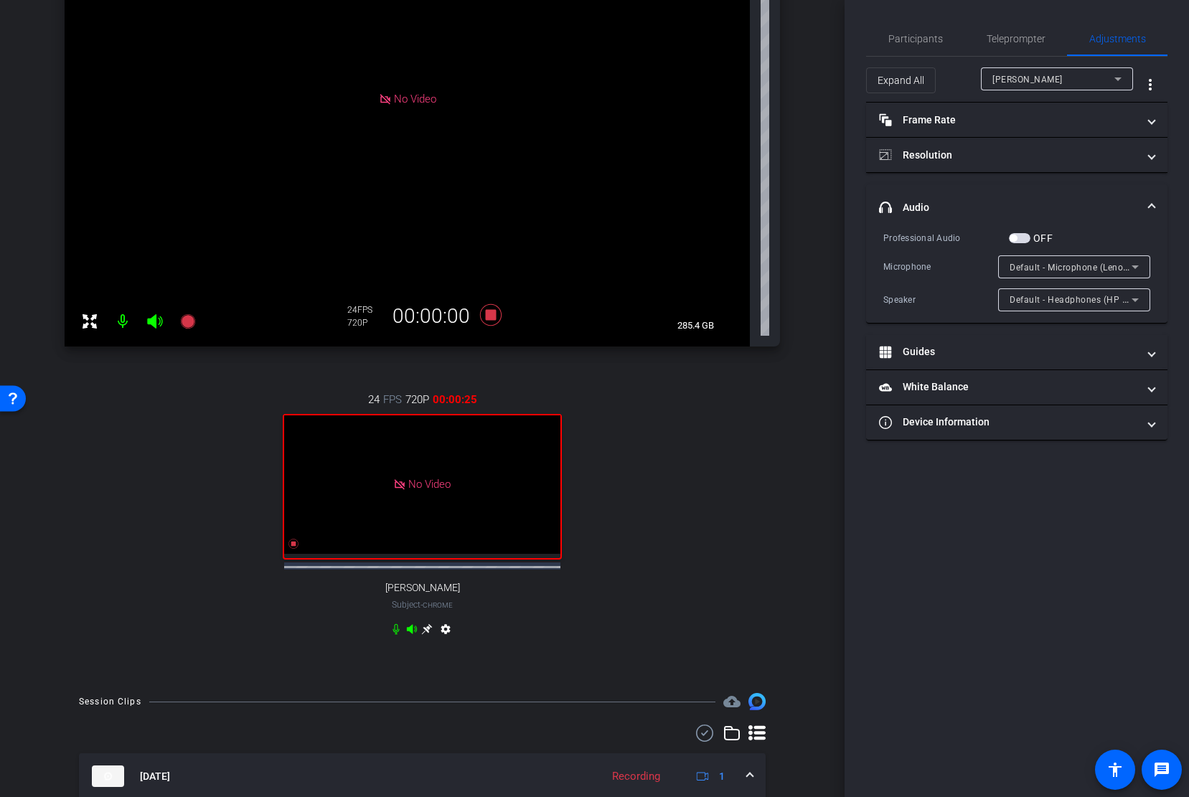
scroll to position [317, 0]
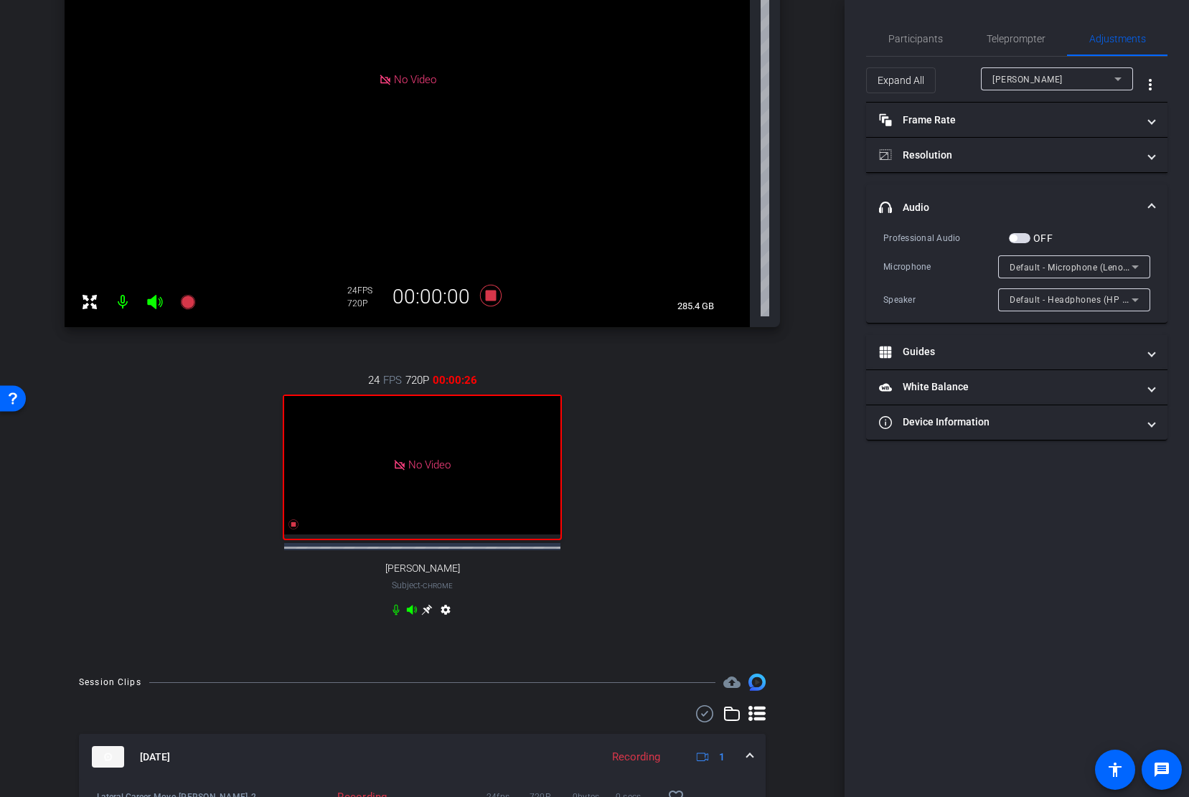
click at [426, 621] on div "settings" at bounding box center [422, 612] width 64 height 17
click at [425, 616] on icon at bounding box center [426, 609] width 11 height 11
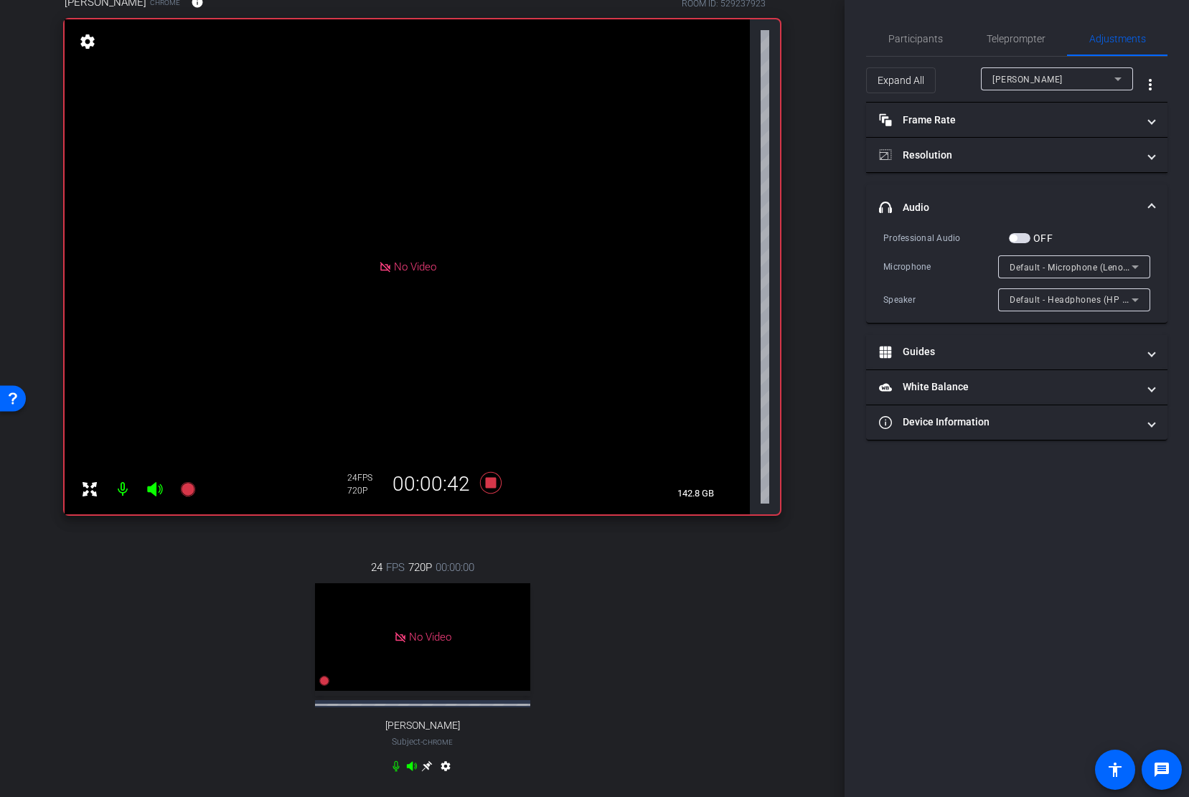
scroll to position [132, 0]
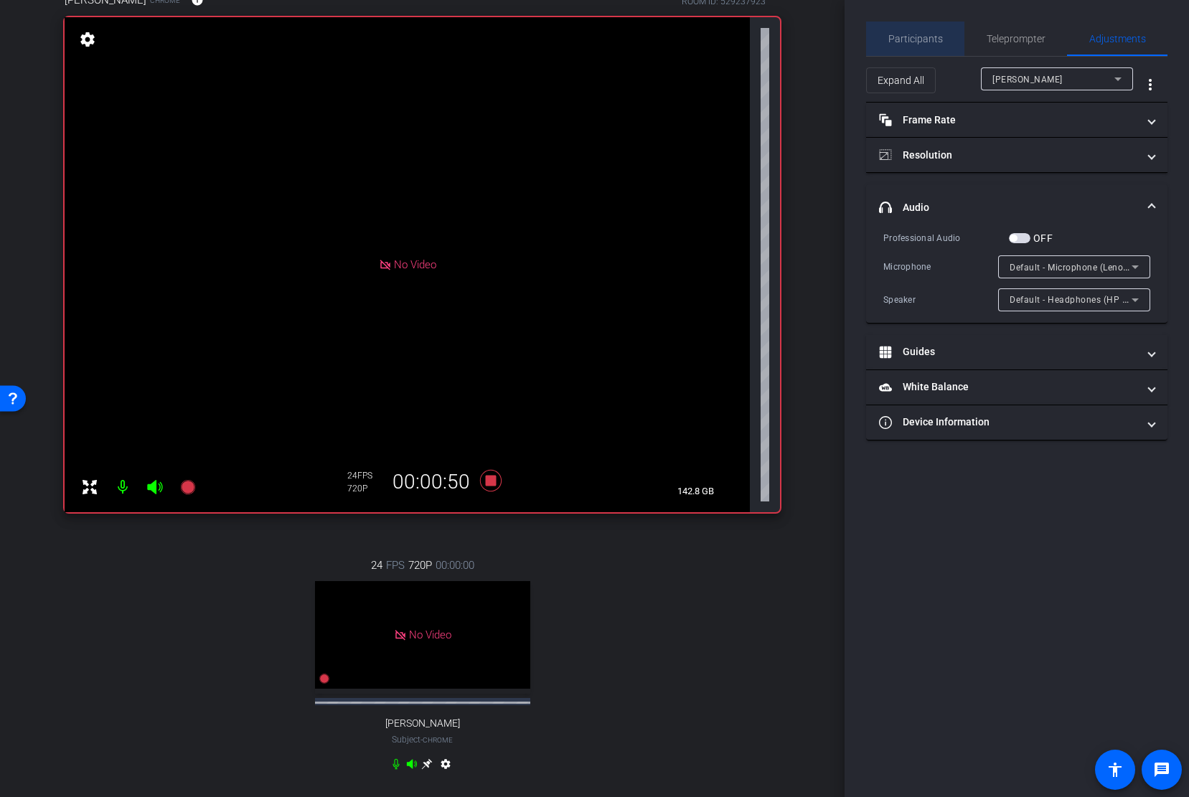
click at [931, 45] on span "Participants" at bounding box center [915, 39] width 55 height 34
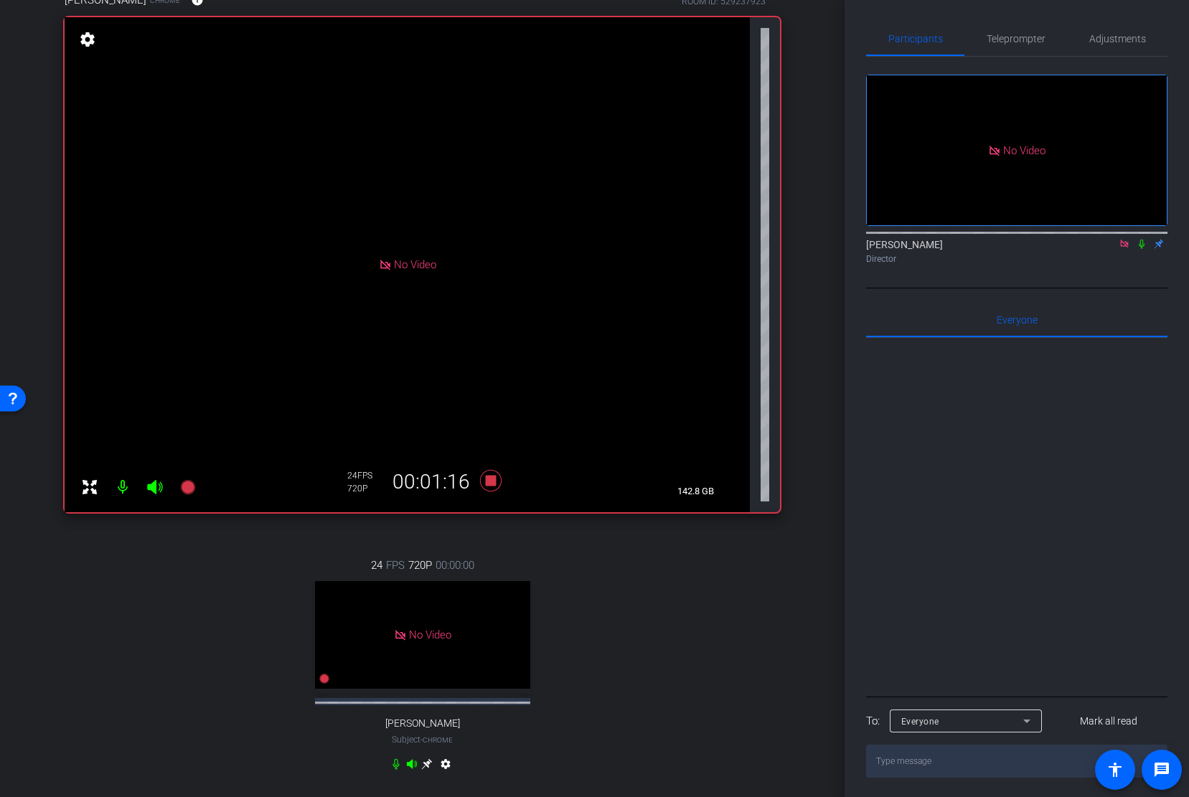
click at [1141, 239] on icon at bounding box center [1141, 244] width 11 height 10
click at [1137, 239] on icon at bounding box center [1141, 244] width 11 height 10
click at [1140, 240] on icon at bounding box center [1142, 244] width 6 height 9
click at [394, 762] on icon at bounding box center [395, 764] width 11 height 11
click at [1137, 239] on icon at bounding box center [1141, 244] width 11 height 10
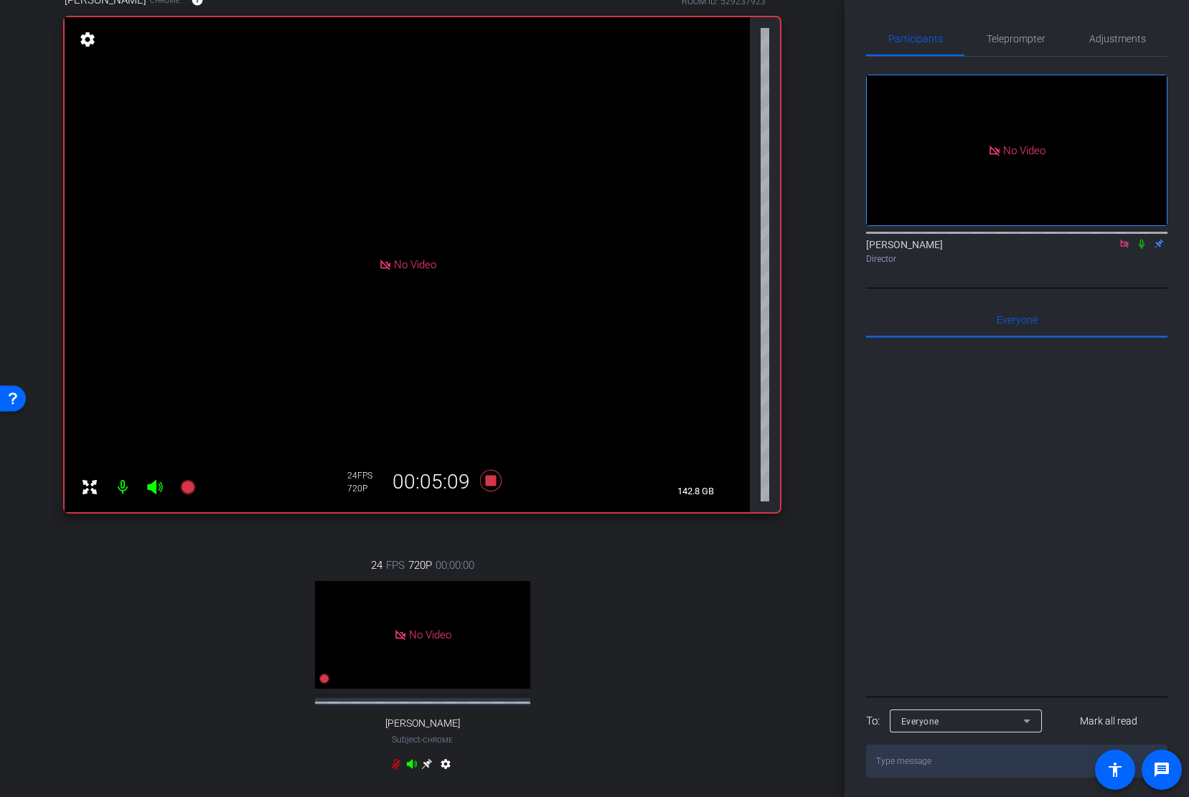
click at [396, 761] on icon at bounding box center [395, 764] width 11 height 11
click at [492, 488] on icon at bounding box center [491, 481] width 34 height 26
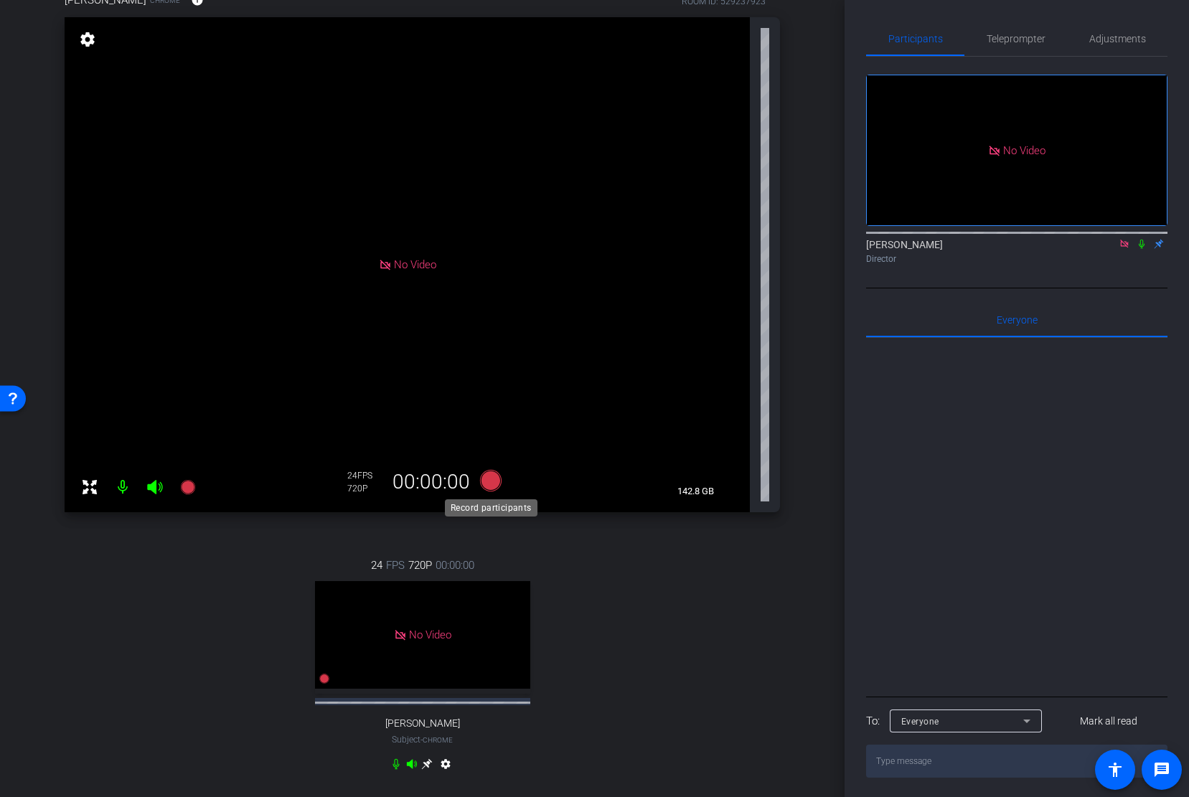
click at [497, 485] on icon at bounding box center [490, 481] width 22 height 22
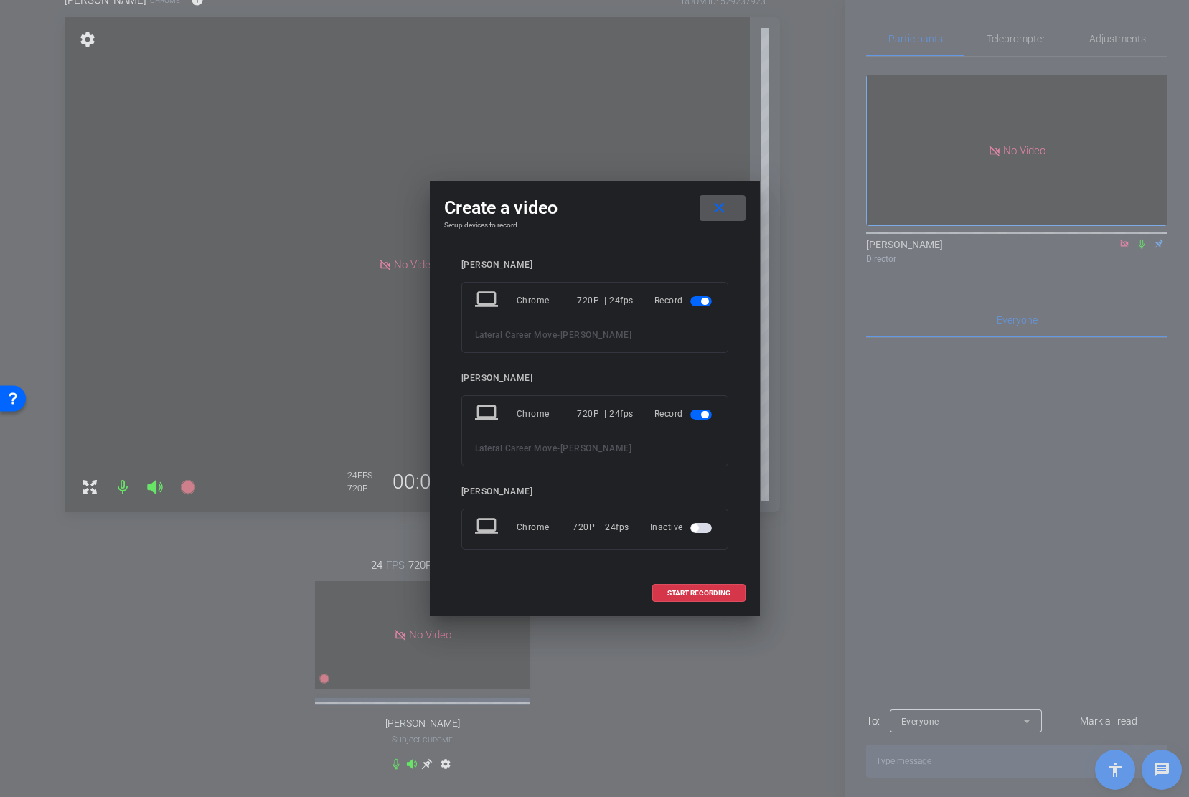
click at [699, 298] on span "button" at bounding box center [701, 301] width 22 height 10
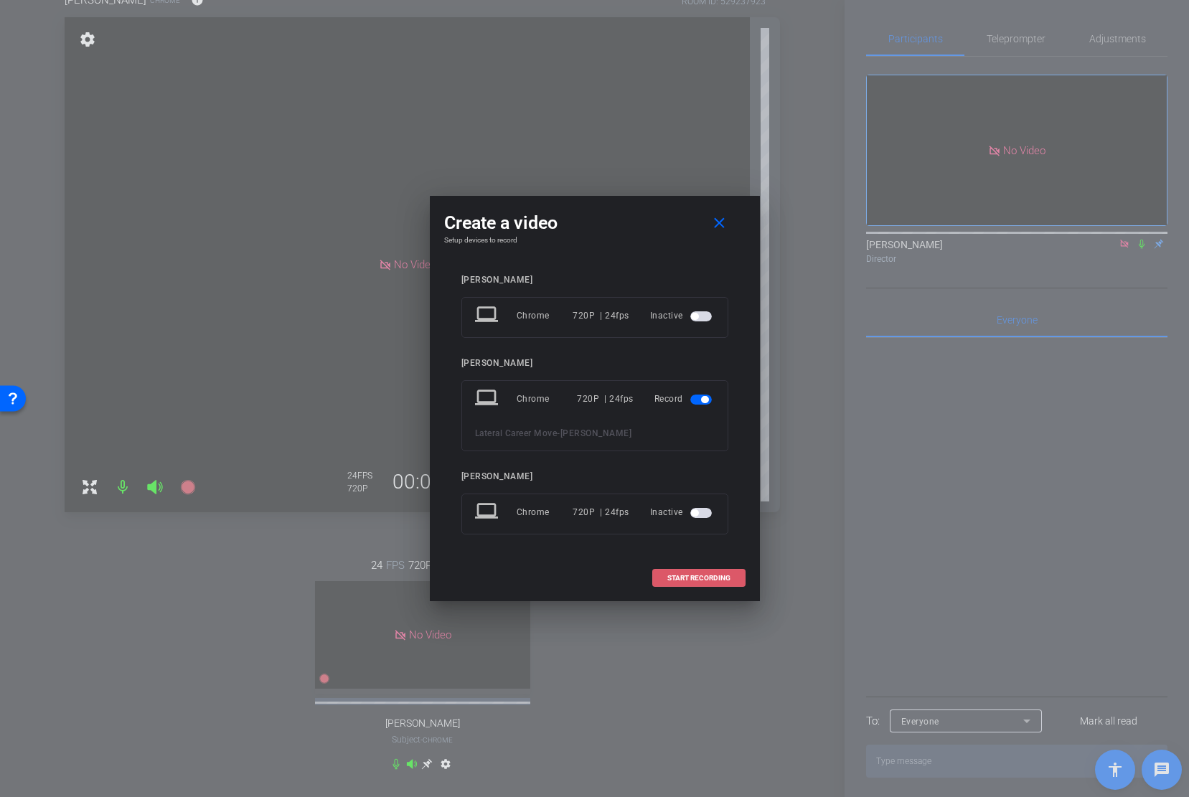
click at [703, 575] on span "START RECORDING" at bounding box center [698, 578] width 63 height 7
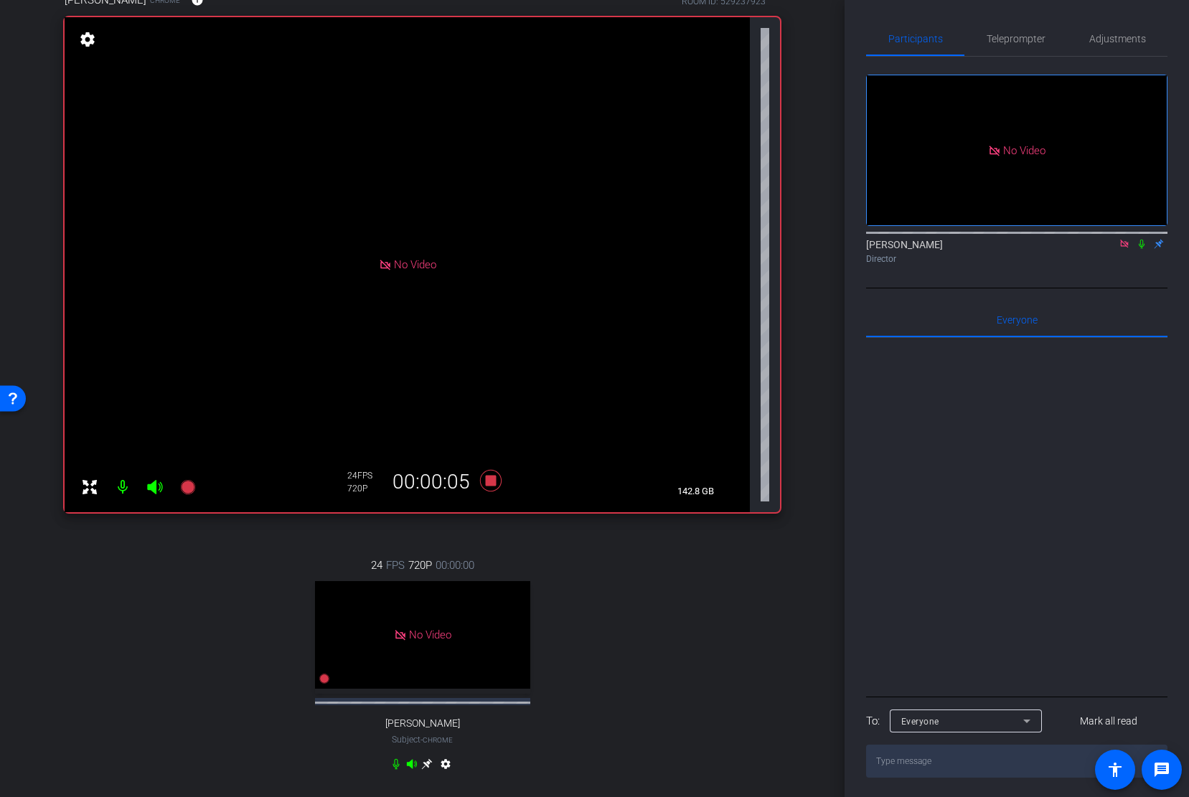
click at [1142, 239] on icon at bounding box center [1141, 244] width 11 height 10
click at [398, 764] on icon at bounding box center [395, 764] width 11 height 11
click at [1139, 239] on icon at bounding box center [1141, 244] width 11 height 10
click at [1141, 239] on icon at bounding box center [1141, 244] width 11 height 10
click at [1142, 240] on icon at bounding box center [1142, 244] width 8 height 9
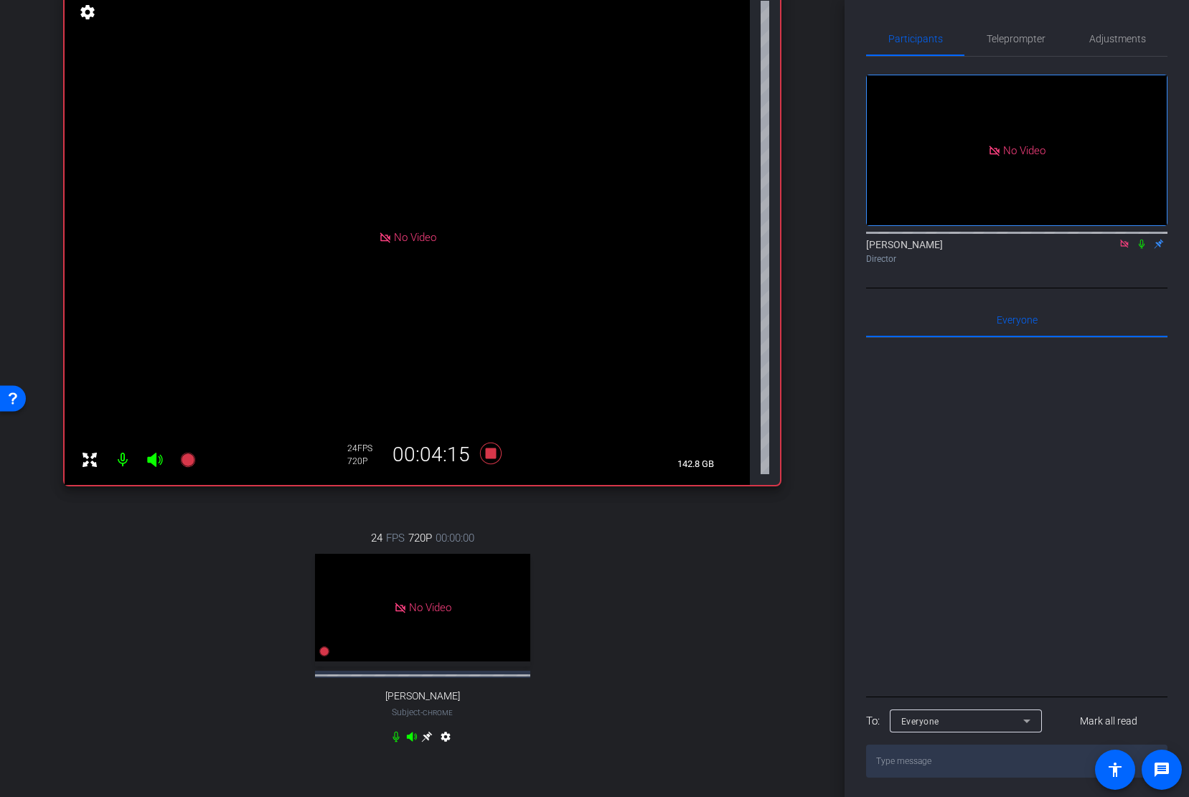
scroll to position [166, 0]
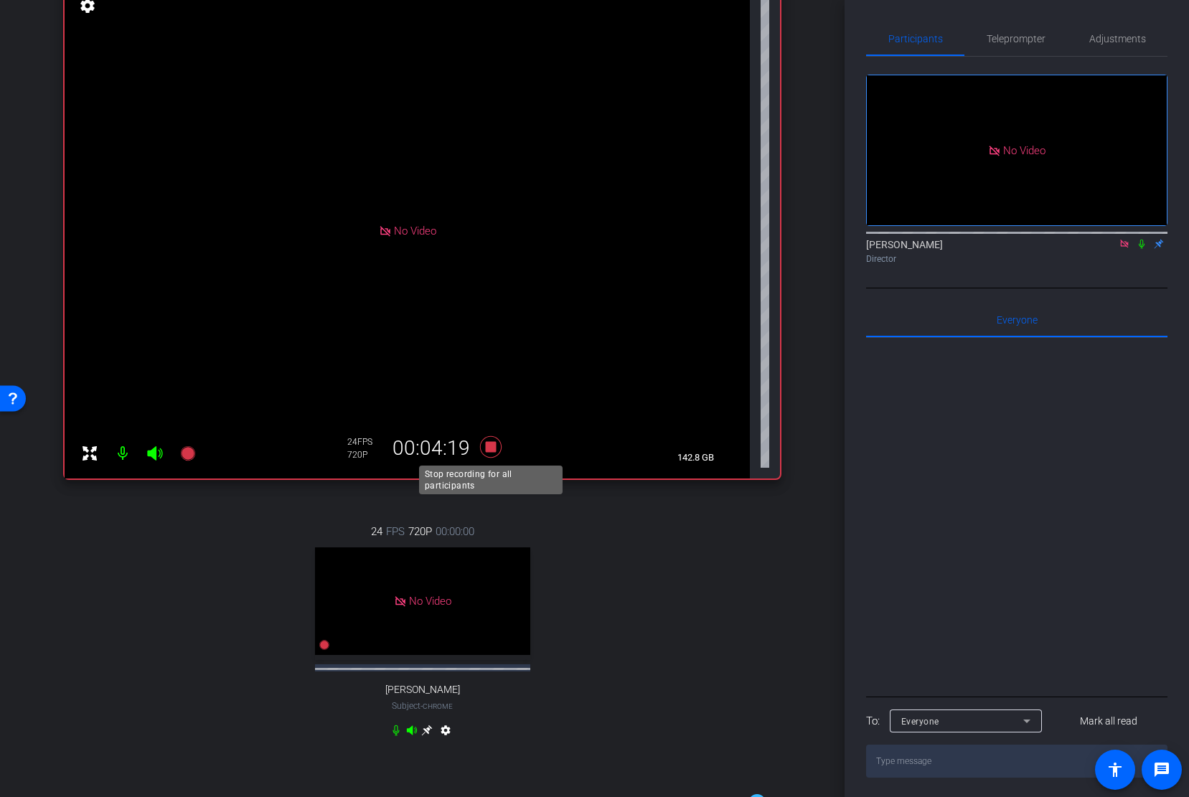
click at [496, 459] on body "Accessibility Screen-Reader Guide, Feedback, and Issue Reporting | New window m…" at bounding box center [594, 398] width 1189 height 797
click at [494, 449] on icon at bounding box center [490, 447] width 22 height 22
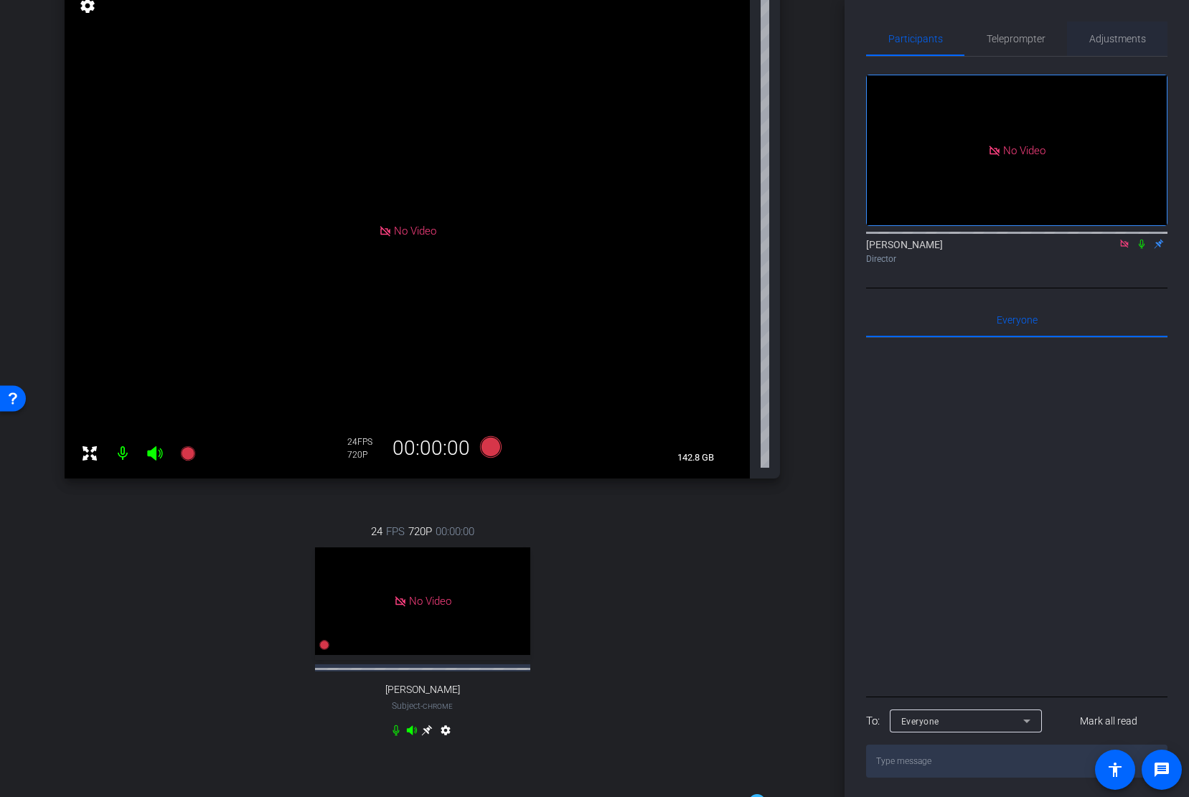
click at [1110, 44] on span "Adjustments" at bounding box center [1117, 39] width 57 height 10
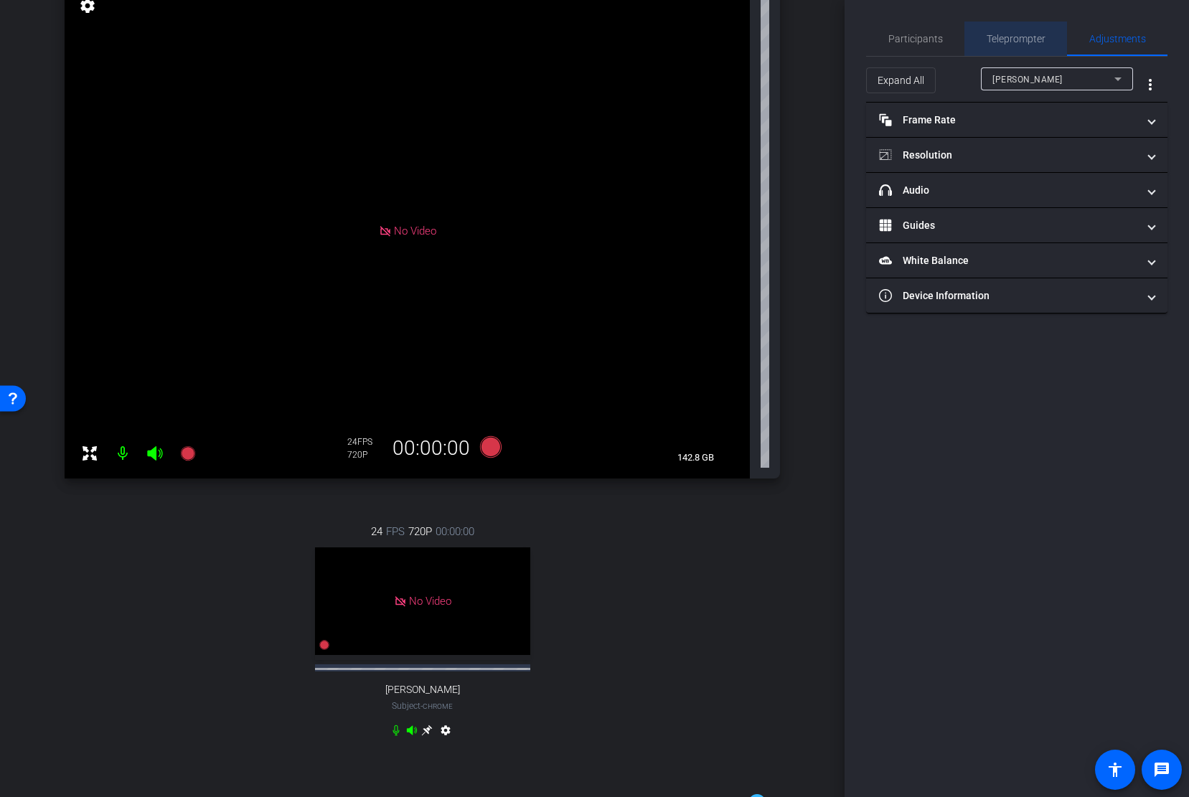
click at [1041, 39] on span "Teleprompter" at bounding box center [1016, 39] width 59 height 10
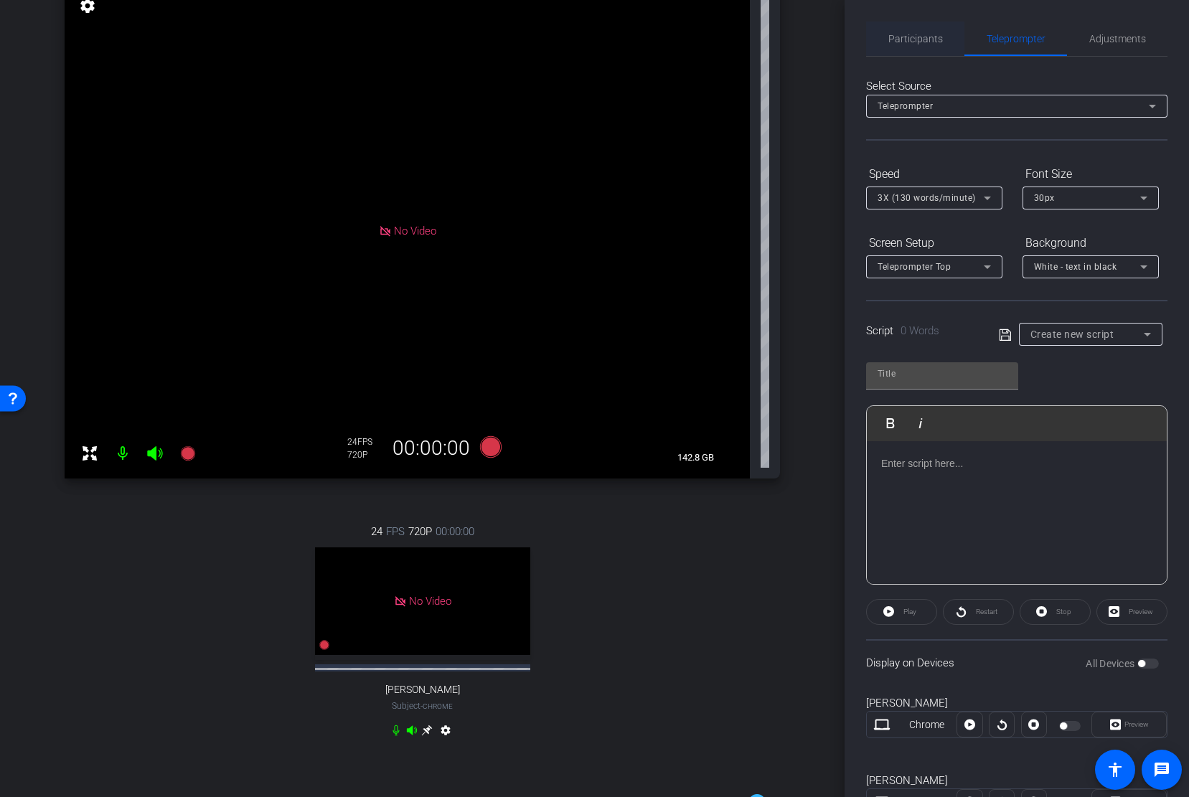
click at [947, 37] on div "Participants" at bounding box center [915, 39] width 98 height 34
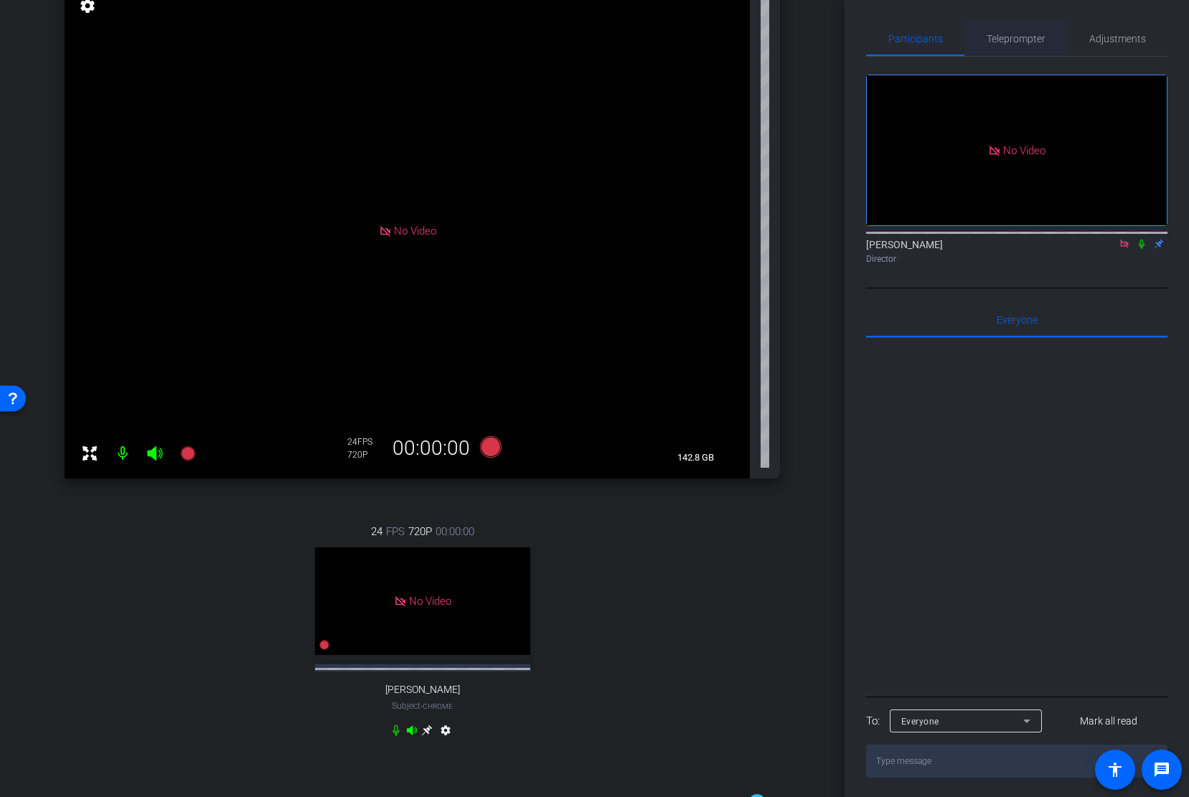
click at [1023, 51] on span "Teleprompter" at bounding box center [1016, 39] width 59 height 34
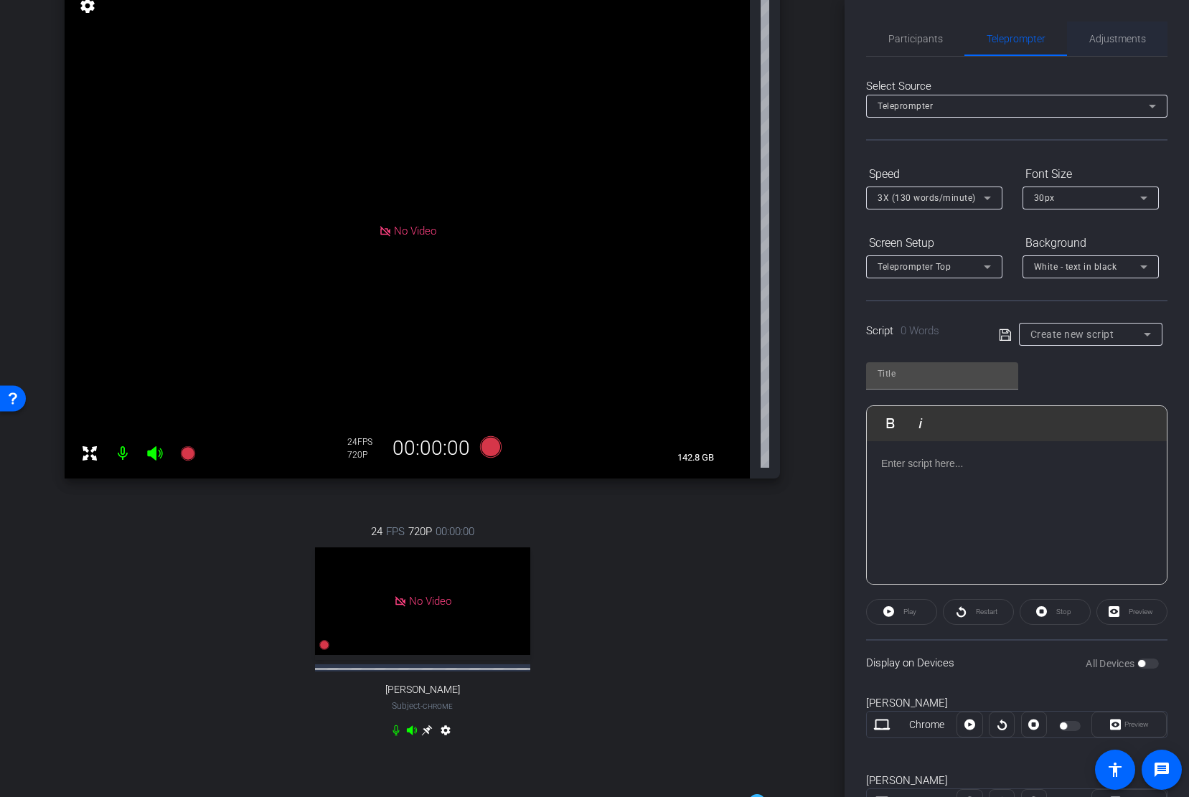
click at [1137, 54] on span "Adjustments" at bounding box center [1117, 39] width 57 height 34
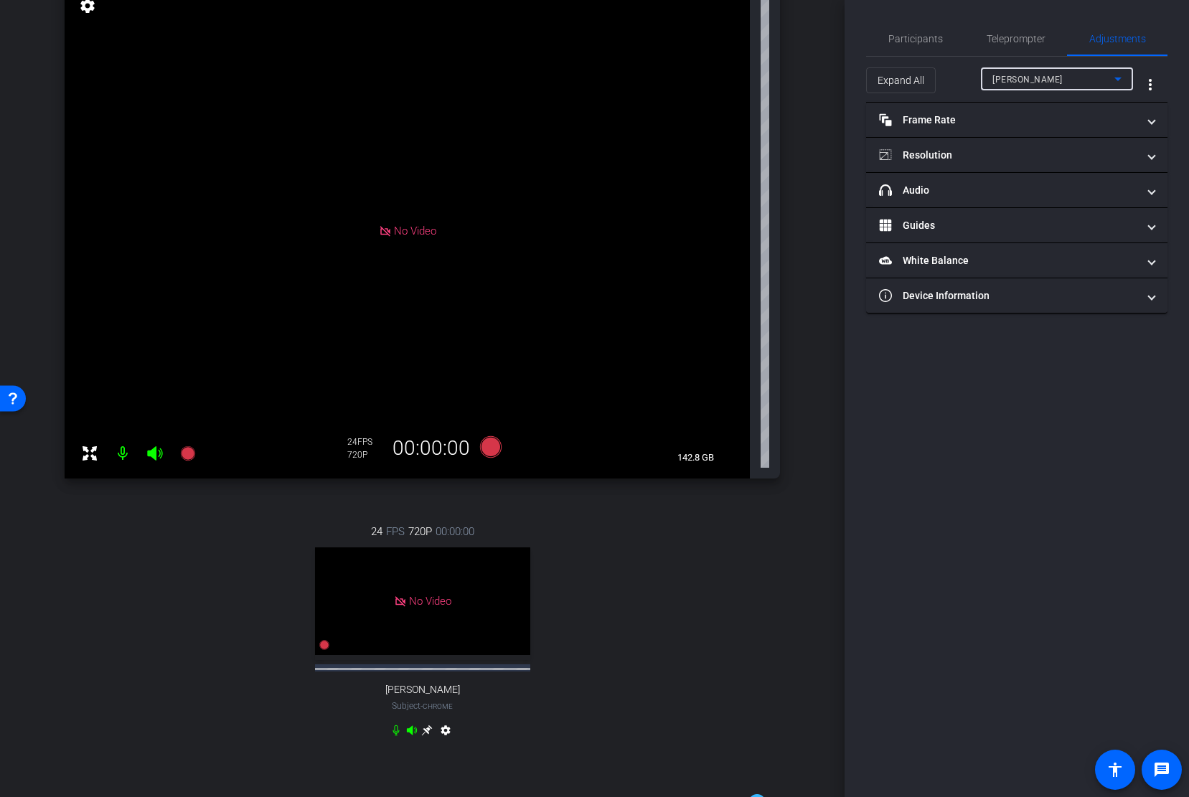
click at [1057, 82] on div "[PERSON_NAME]" at bounding box center [1053, 79] width 122 height 18
click at [1044, 129] on mat-option "[PERSON_NAME]" at bounding box center [1057, 130] width 152 height 23
click at [1022, 188] on mat-panel-title "headphone icon Audio" at bounding box center [1008, 190] width 258 height 15
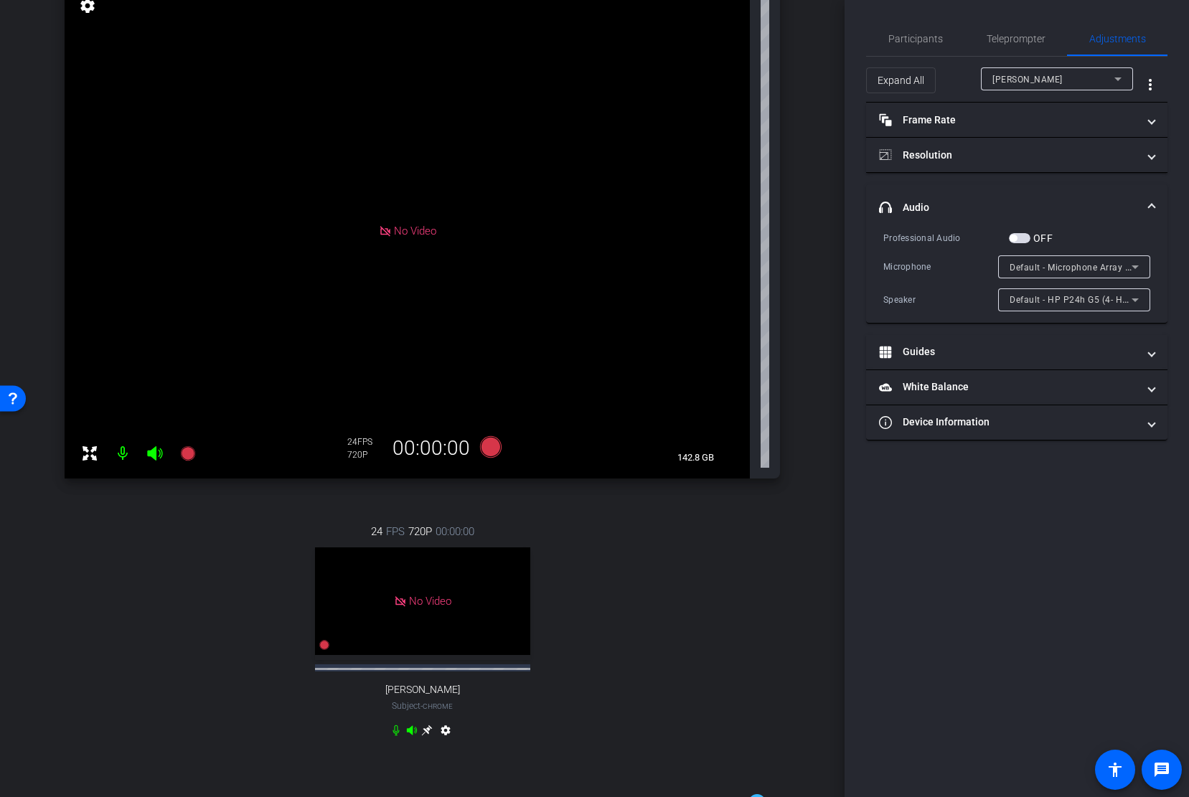
click at [1114, 272] on span "Default - Microphone Array (Intel® Smart Sound Technology for Digital Microphon…" at bounding box center [1188, 266] width 356 height 11
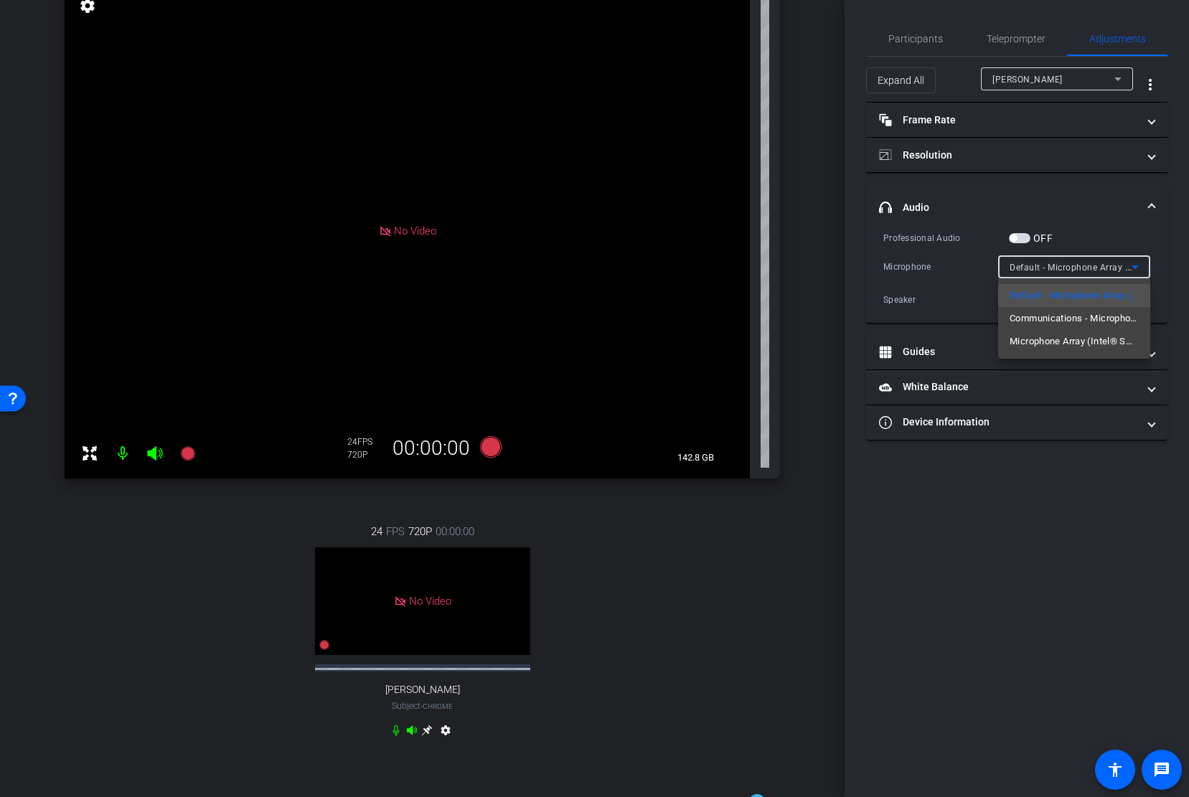
click at [1104, 222] on div at bounding box center [594, 398] width 1189 height 797
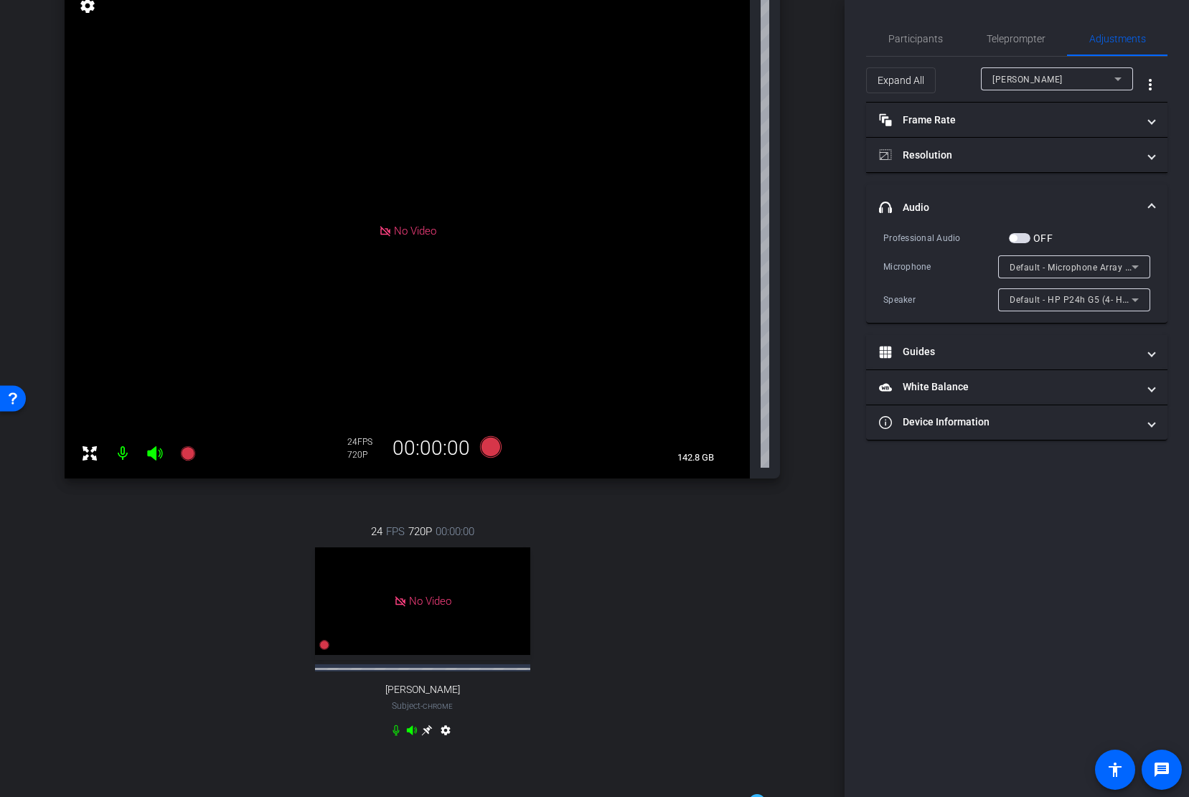
click at [1064, 266] on span "Default - Microphone Array (Intel® Smart Sound Technology for Digital Microphon…" at bounding box center [1188, 266] width 356 height 11
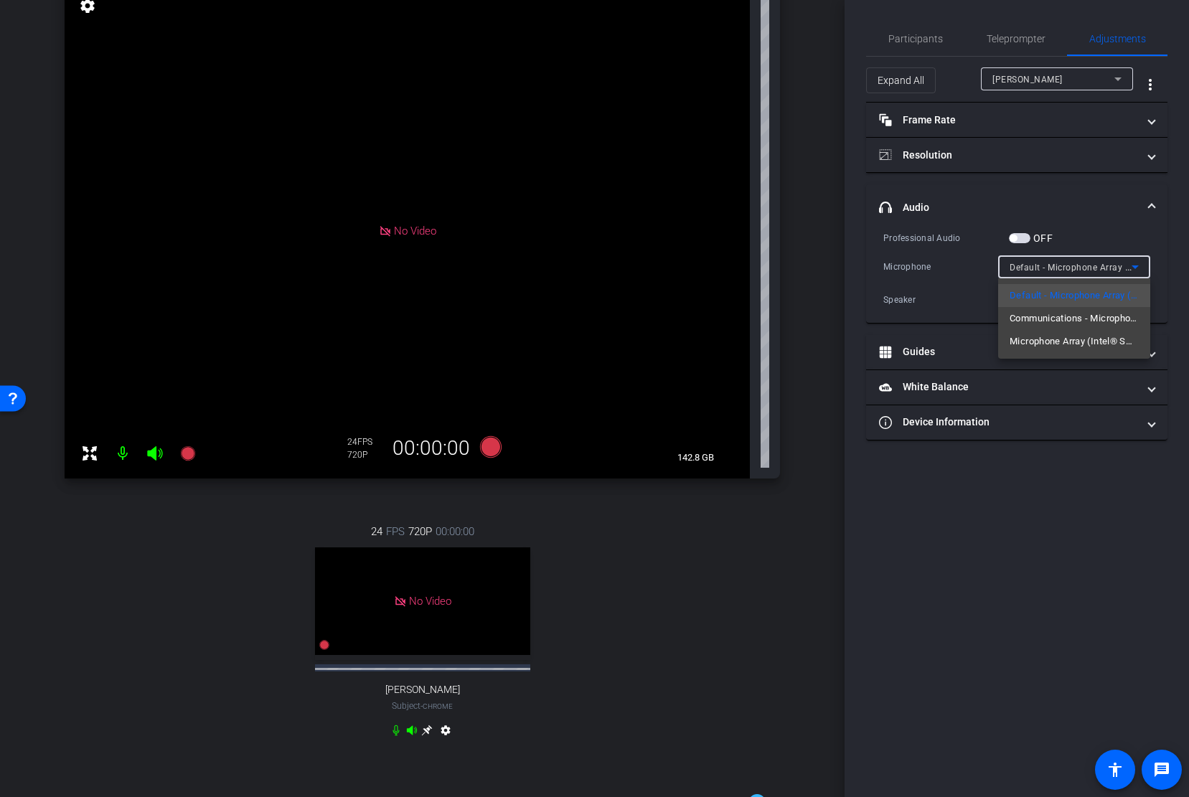
click at [1096, 201] on div at bounding box center [594, 398] width 1189 height 797
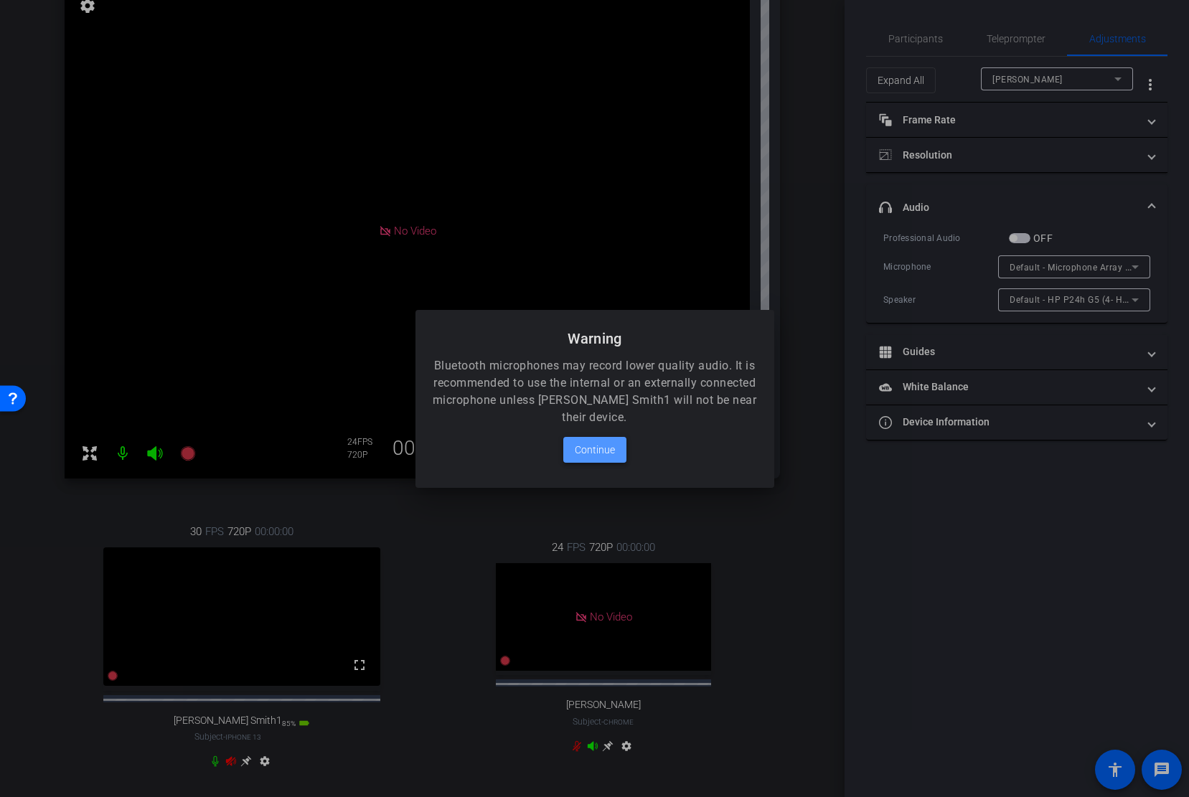
click at [619, 451] on span at bounding box center [594, 450] width 63 height 34
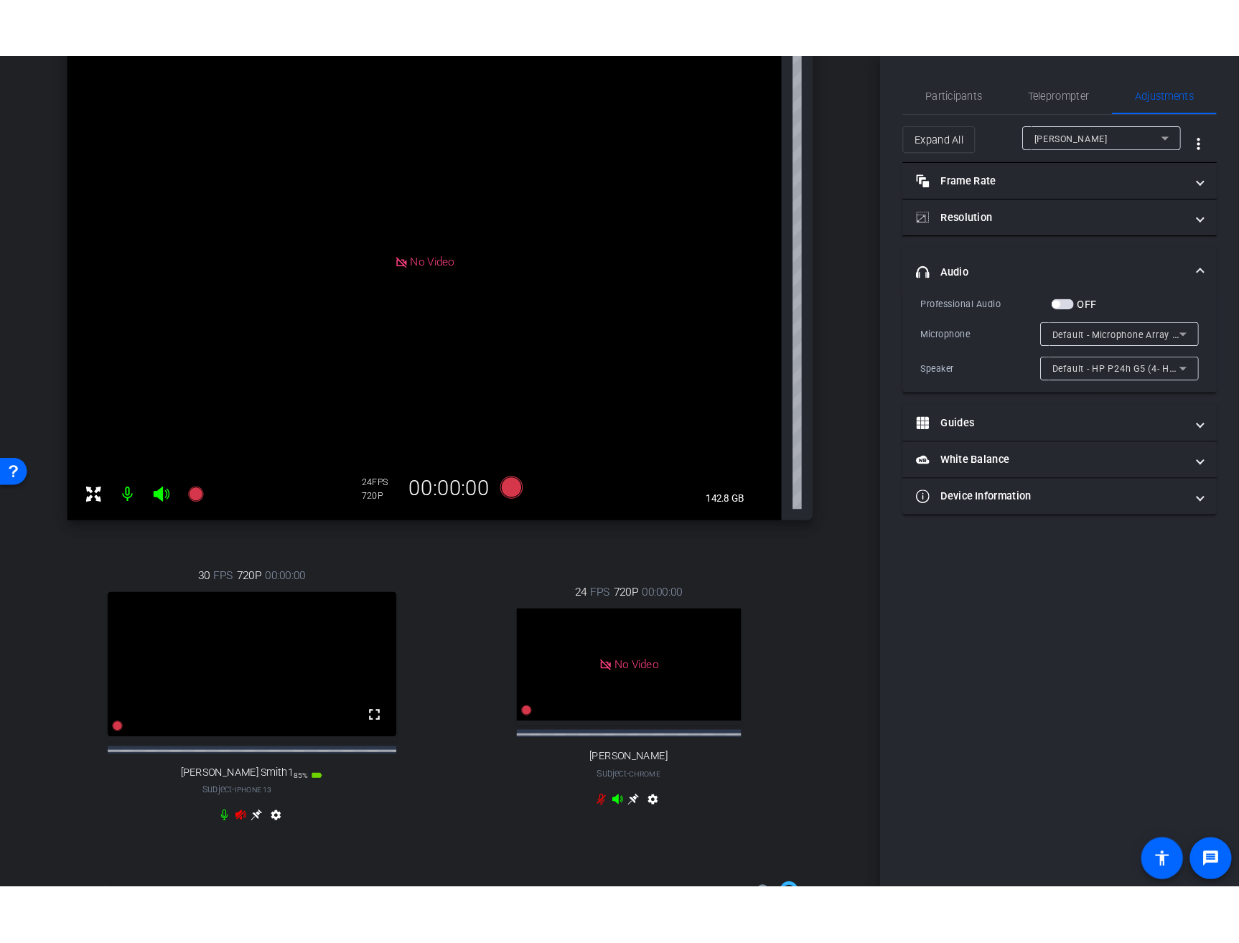
scroll to position [204, 0]
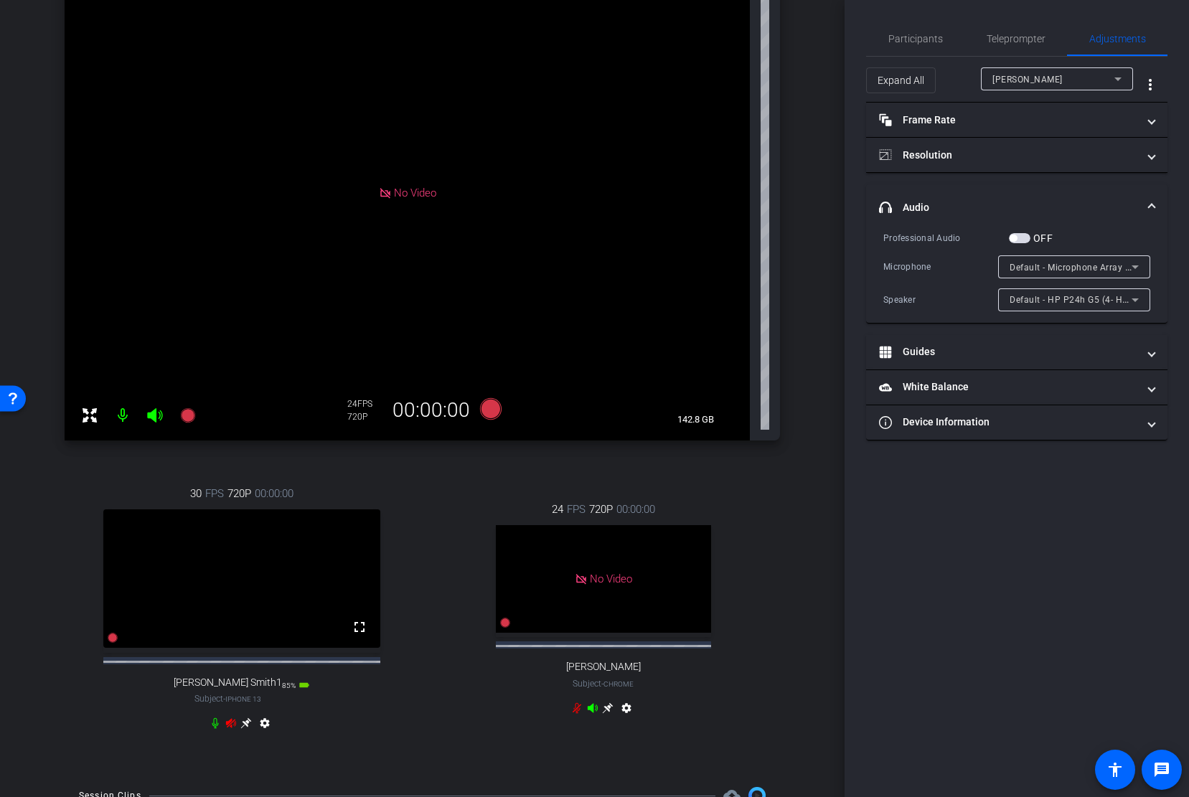
click at [217, 729] on icon at bounding box center [215, 723] width 11 height 11
click at [225, 729] on icon at bounding box center [230, 723] width 11 height 11
click at [770, 616] on div "24 FPS 720P 00:00:00 No Video [PERSON_NAME] Subject - Chrome settings" at bounding box center [603, 611] width 354 height 266
click at [1070, 268] on span "Default - Microphone Array (Intel® Smart Sound Technology for Digital Microphon…" at bounding box center [1188, 266] width 356 height 11
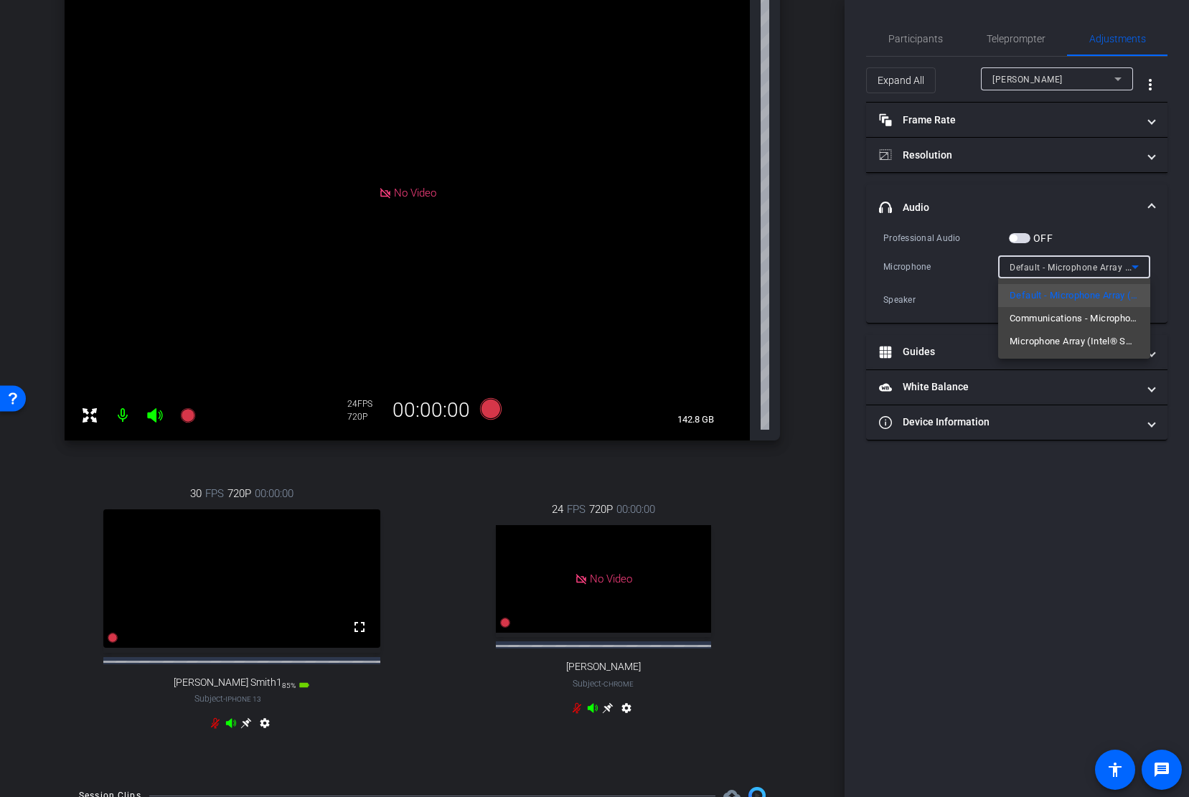
click at [1112, 317] on span "Communications - Microphone Array (Intel® Smart Sound Technology for Digital Mi…" at bounding box center [1074, 318] width 129 height 17
click at [1142, 263] on icon at bounding box center [1135, 266] width 17 height 17
click at [1102, 203] on div at bounding box center [594, 398] width 1189 height 797
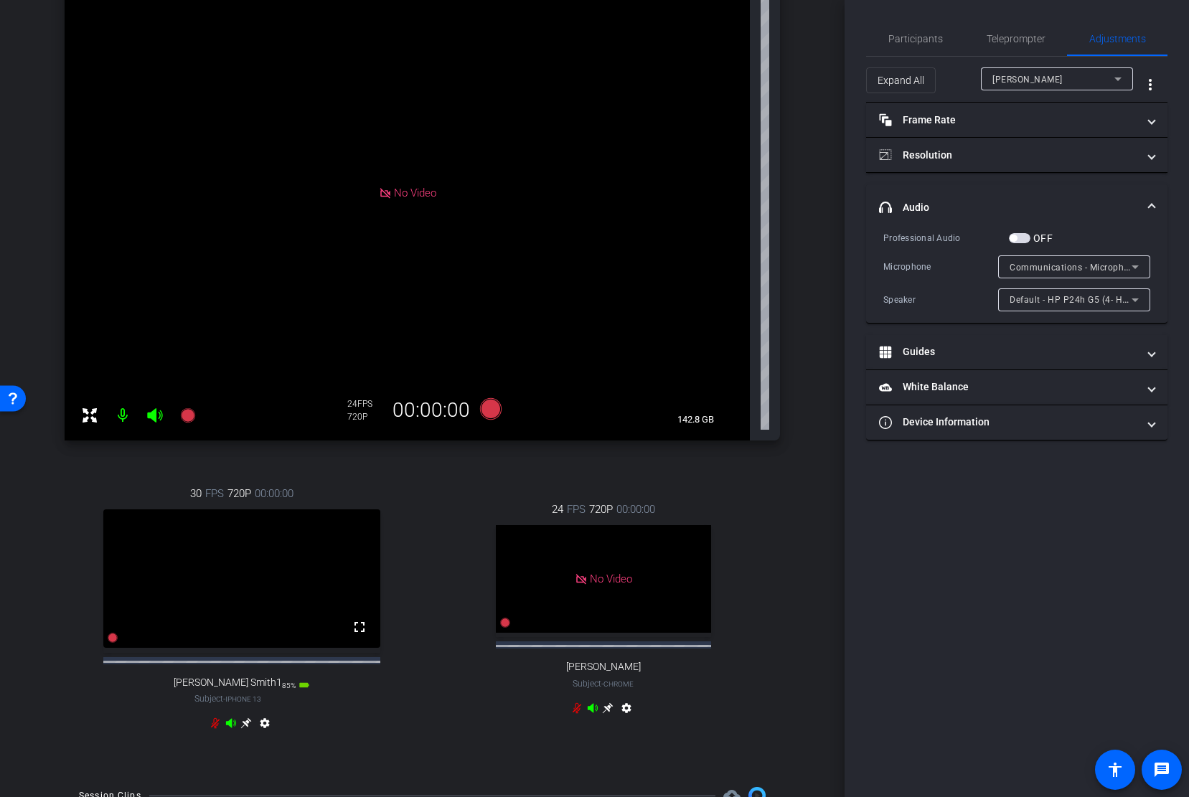
click at [1098, 205] on mat-panel-title "headphone icon Audio" at bounding box center [1008, 207] width 258 height 15
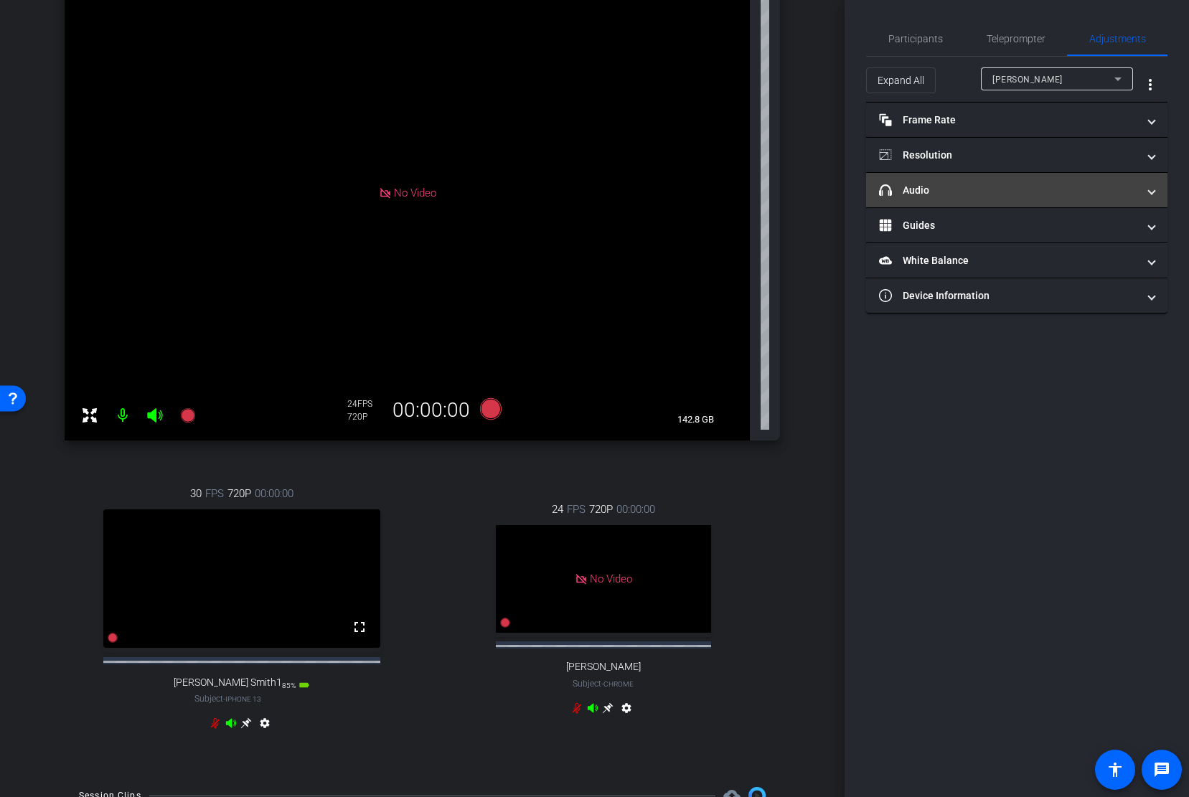
click at [1106, 195] on mat-panel-title "headphone icon Audio" at bounding box center [1008, 190] width 258 height 15
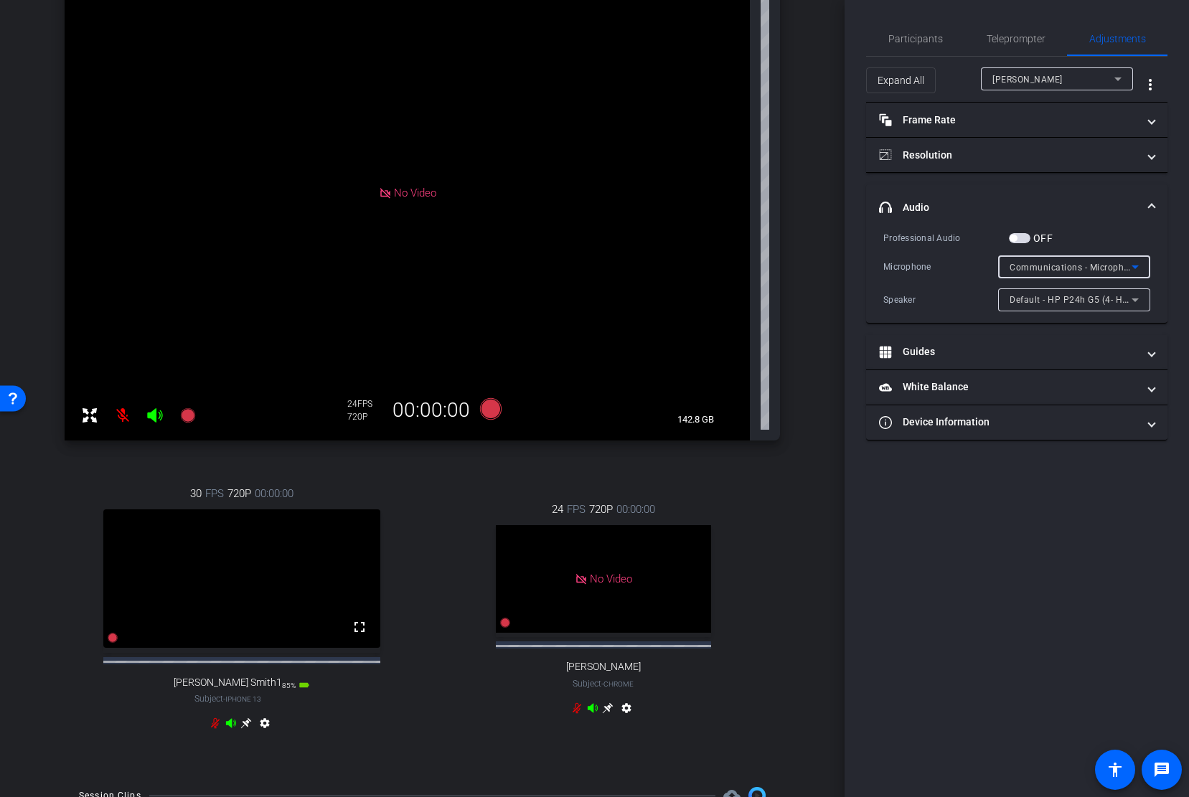
click at [1115, 270] on span "Communications - Microphone Array (Intel® Smart Sound Technology for Digital Mi…" at bounding box center [1209, 266] width 398 height 11
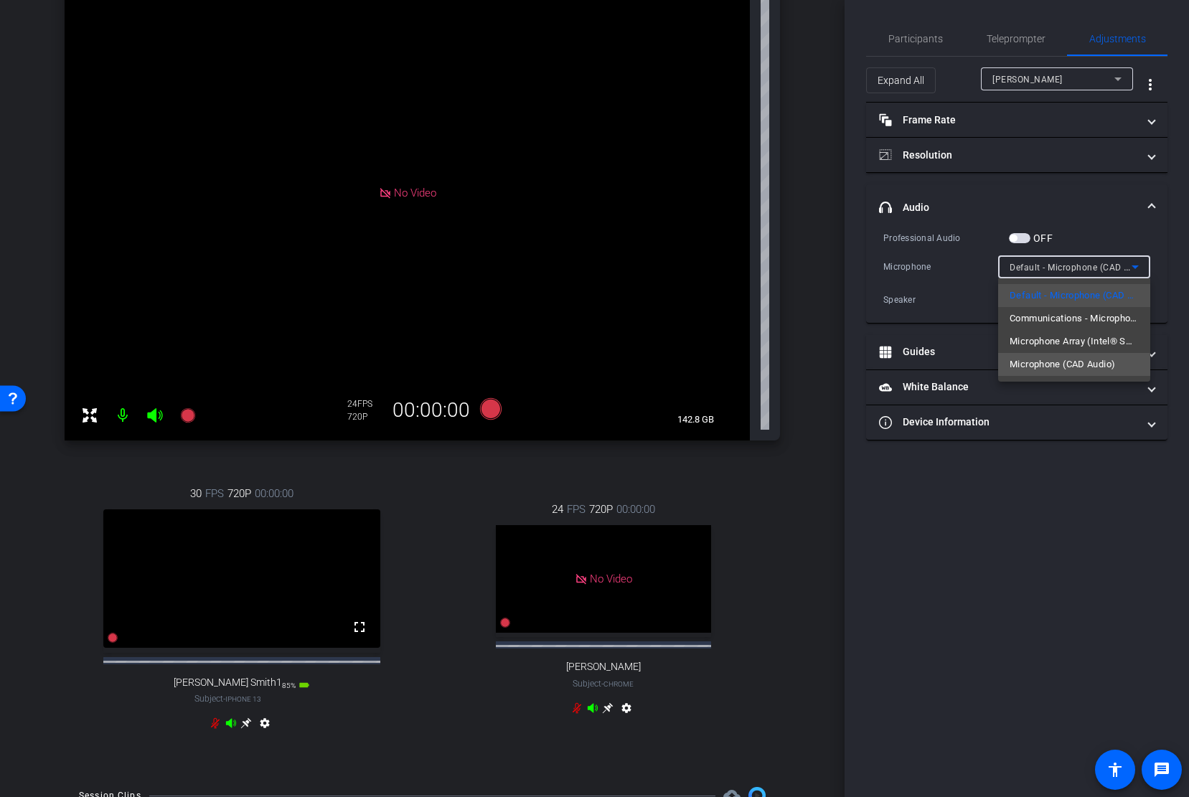
click at [1060, 367] on span "Microphone (CAD Audio)" at bounding box center [1062, 364] width 105 height 17
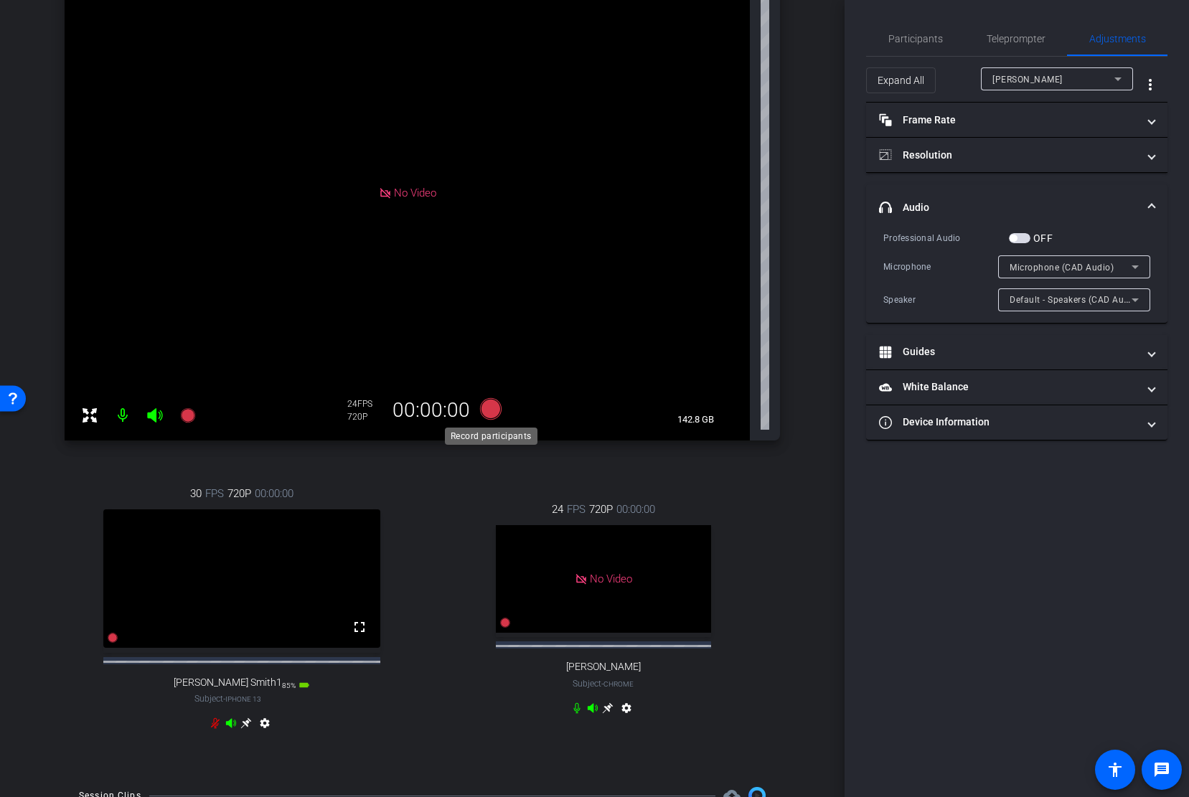
click at [495, 416] on icon at bounding box center [490, 409] width 22 height 22
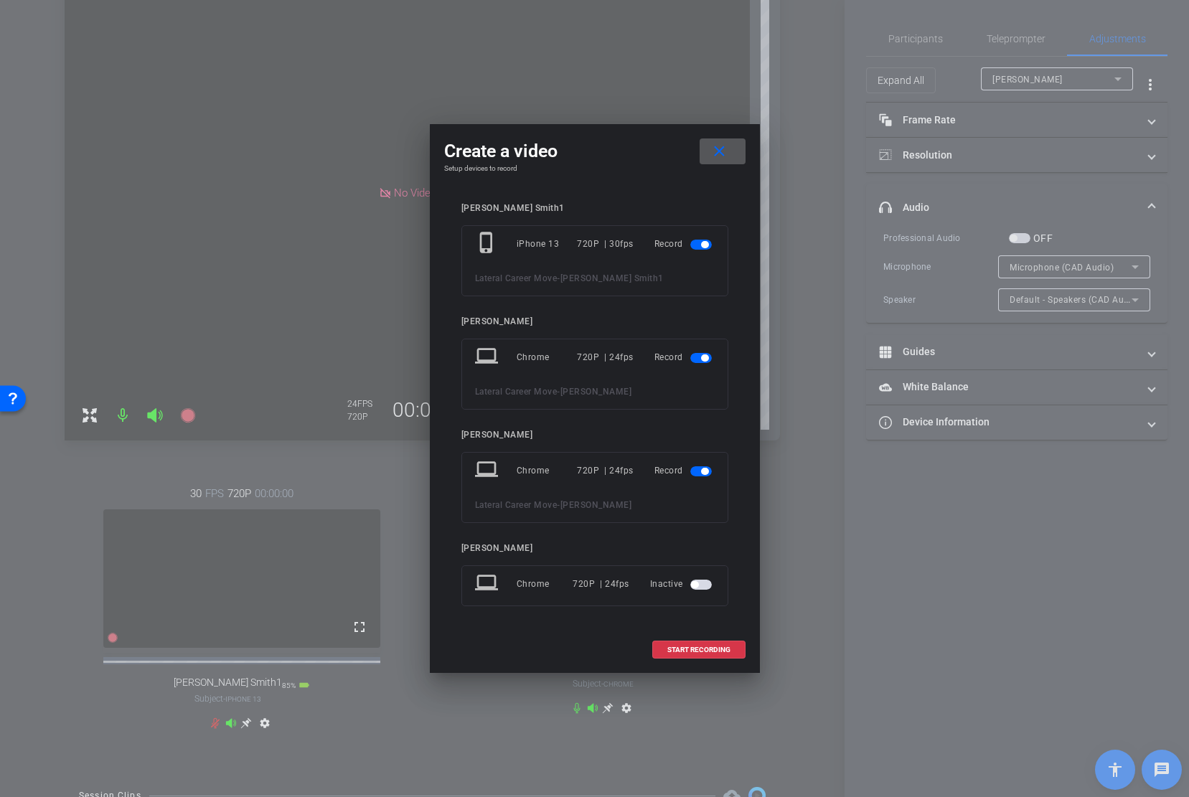
click at [703, 248] on span "button" at bounding box center [704, 244] width 7 height 7
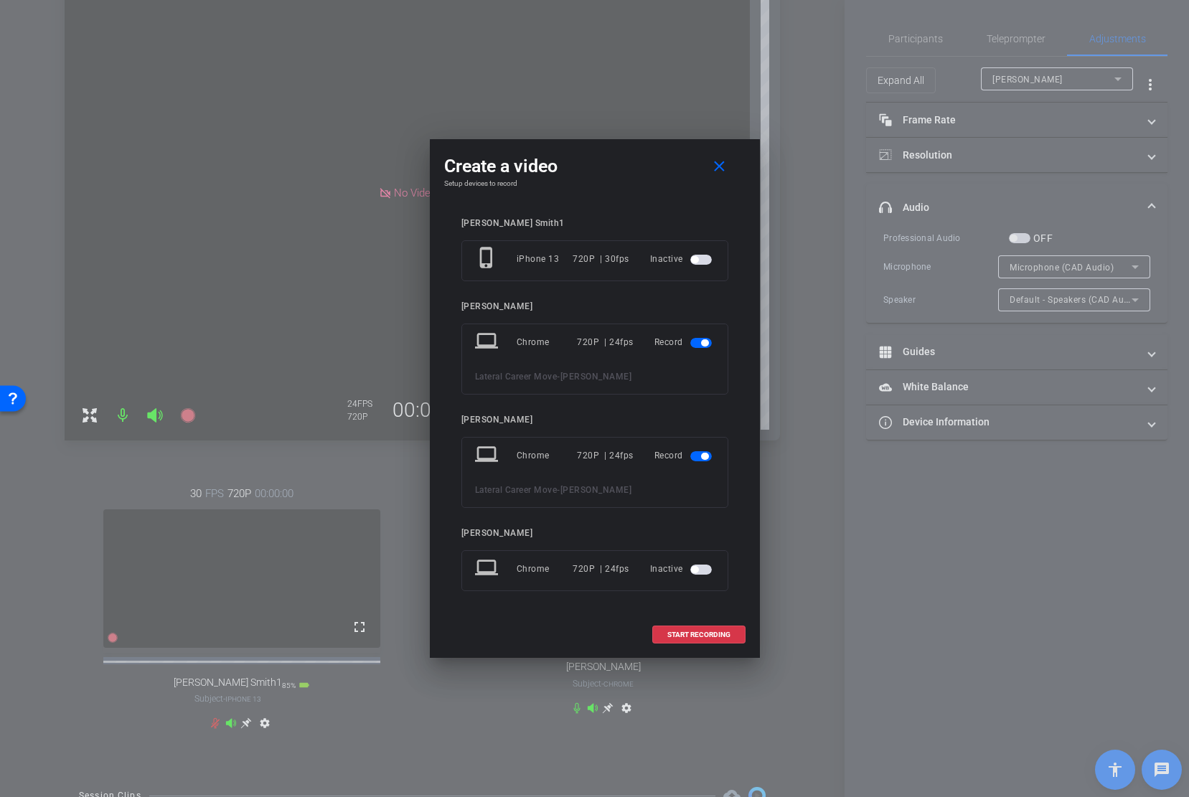
click at [705, 338] on span "button" at bounding box center [701, 343] width 22 height 10
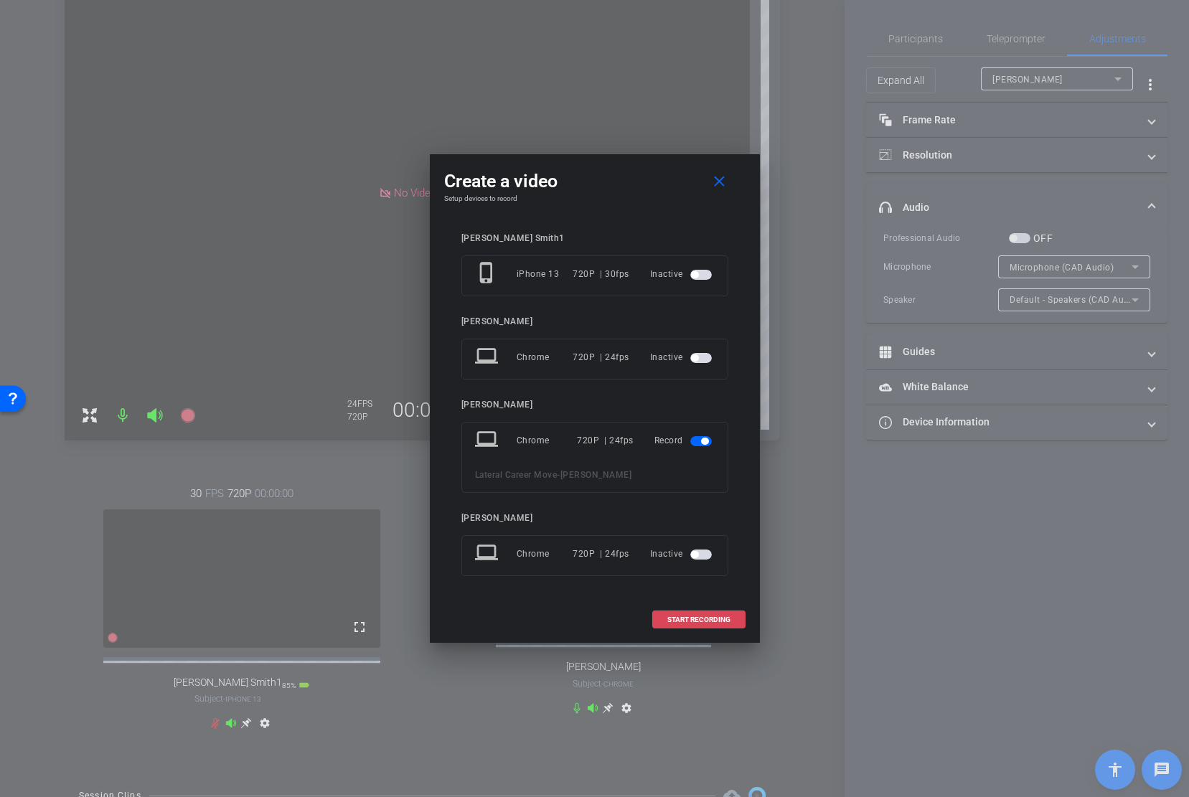
click at [694, 621] on span "START RECORDING" at bounding box center [698, 619] width 63 height 7
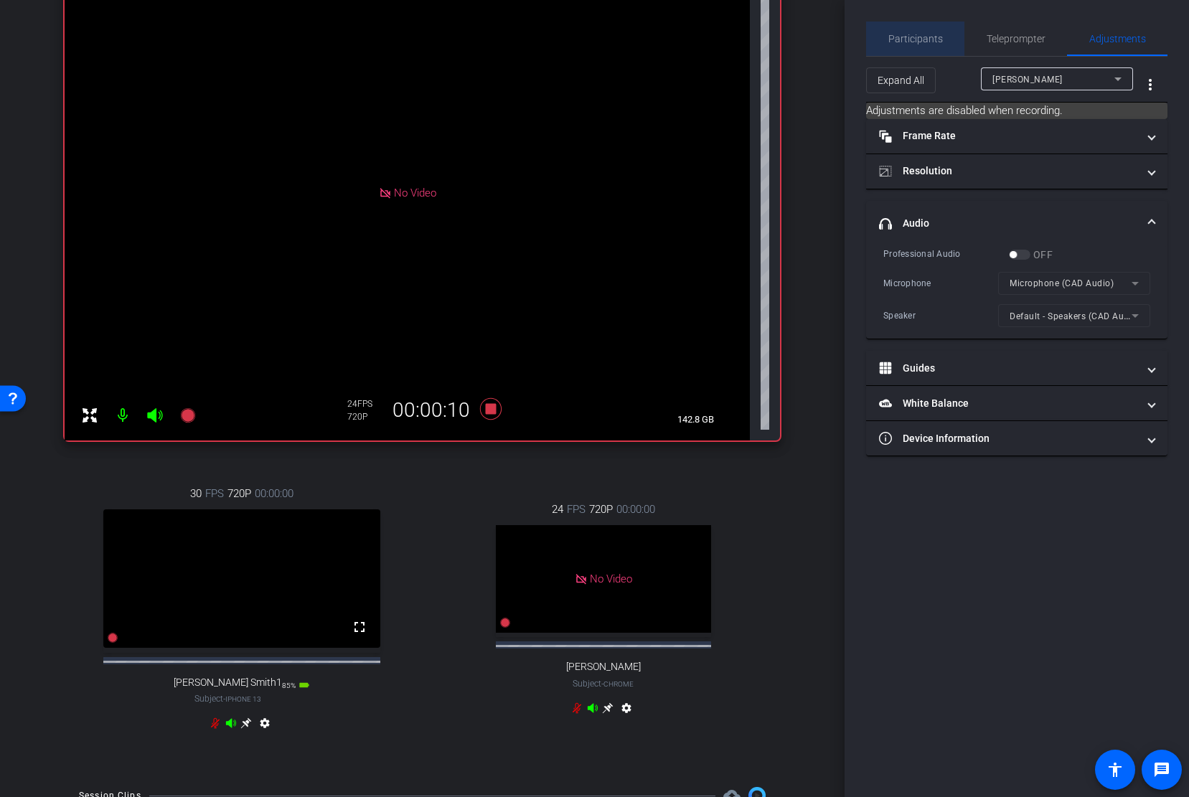
click at [924, 47] on span "Participants" at bounding box center [915, 39] width 55 height 34
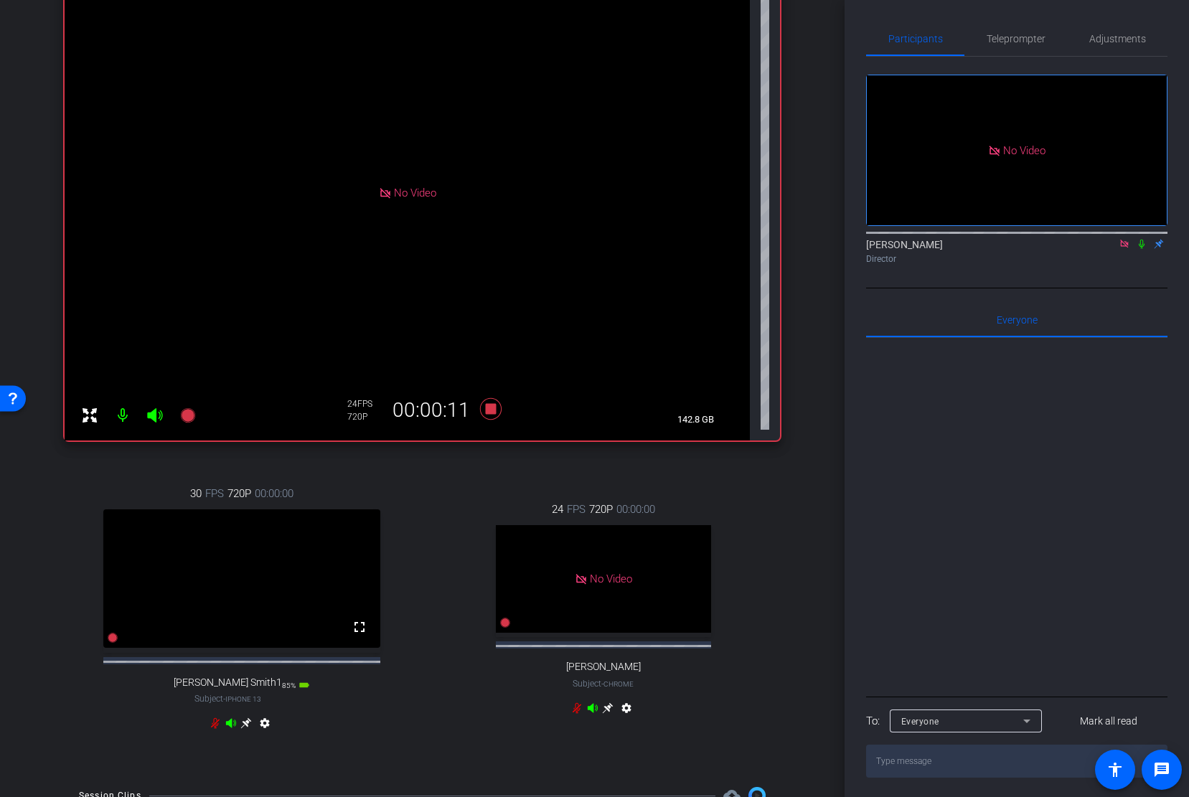
click at [1142, 240] on icon at bounding box center [1142, 244] width 6 height 9
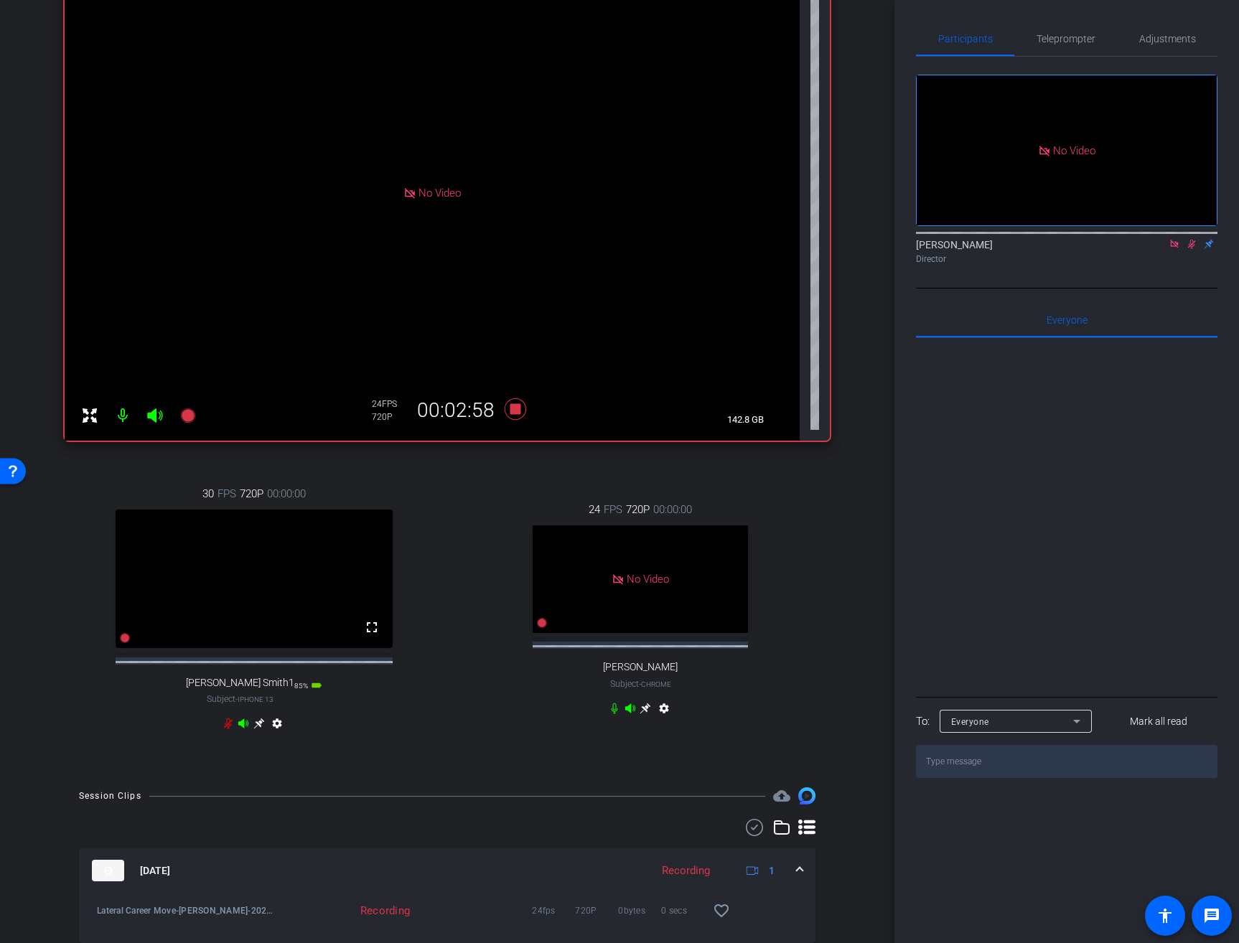
click at [1188, 239] on icon at bounding box center [1191, 244] width 11 height 10
click at [512, 412] on icon at bounding box center [515, 409] width 22 height 22
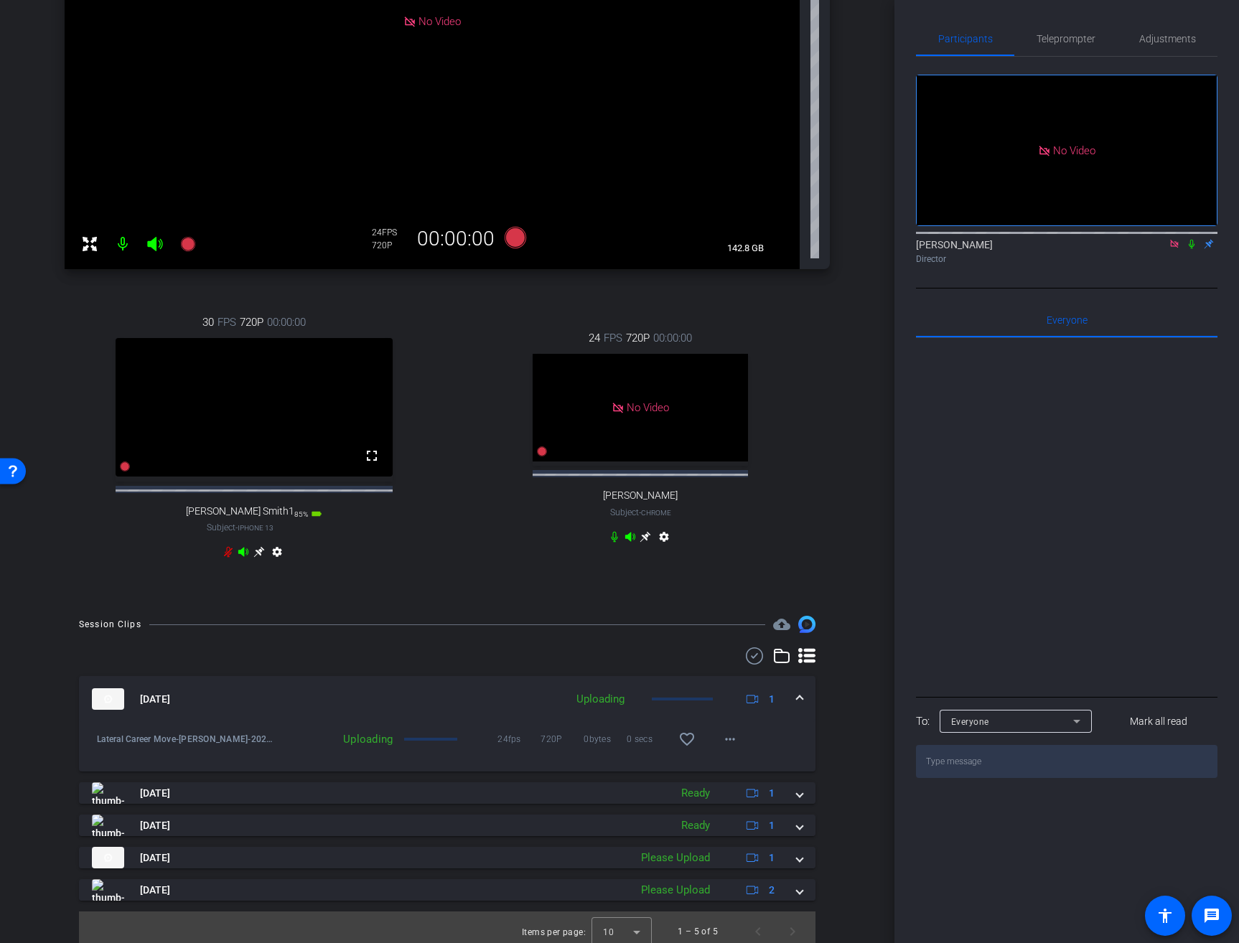
scroll to position [397, 0]
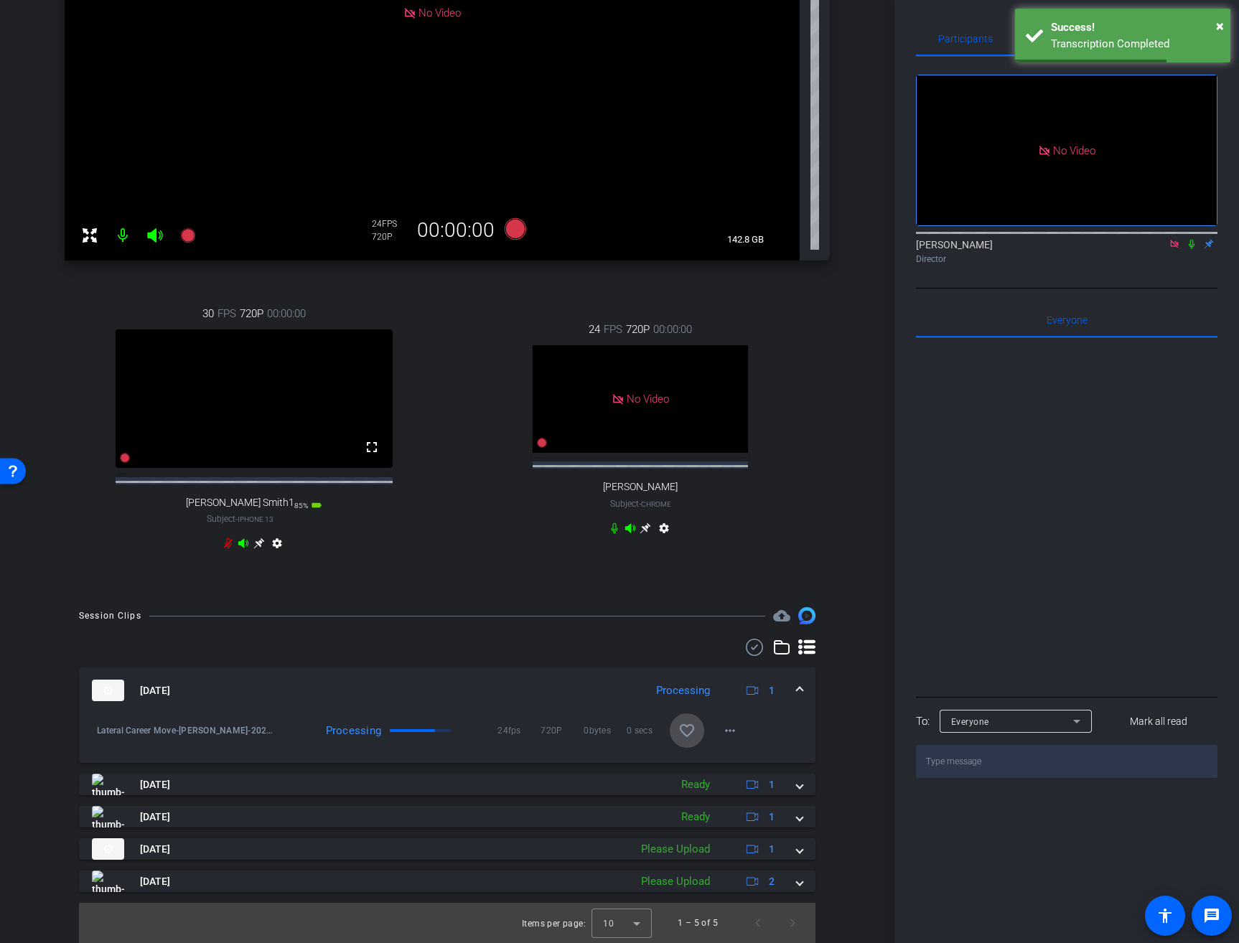
click at [689, 733] on mat-icon "favorite_border" at bounding box center [686, 730] width 17 height 17
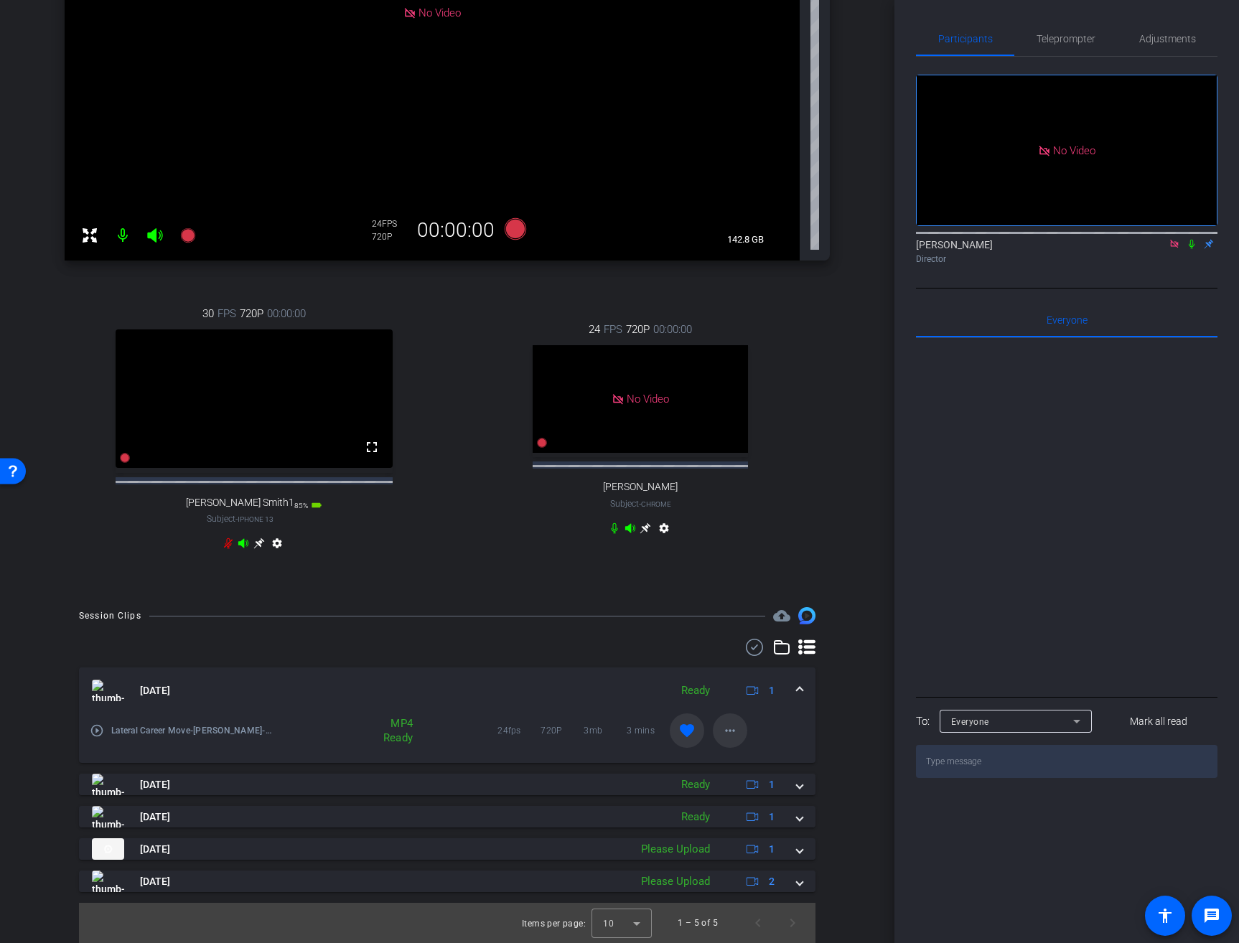
click at [732, 734] on mat-icon "more_horiz" at bounding box center [729, 730] width 17 height 17
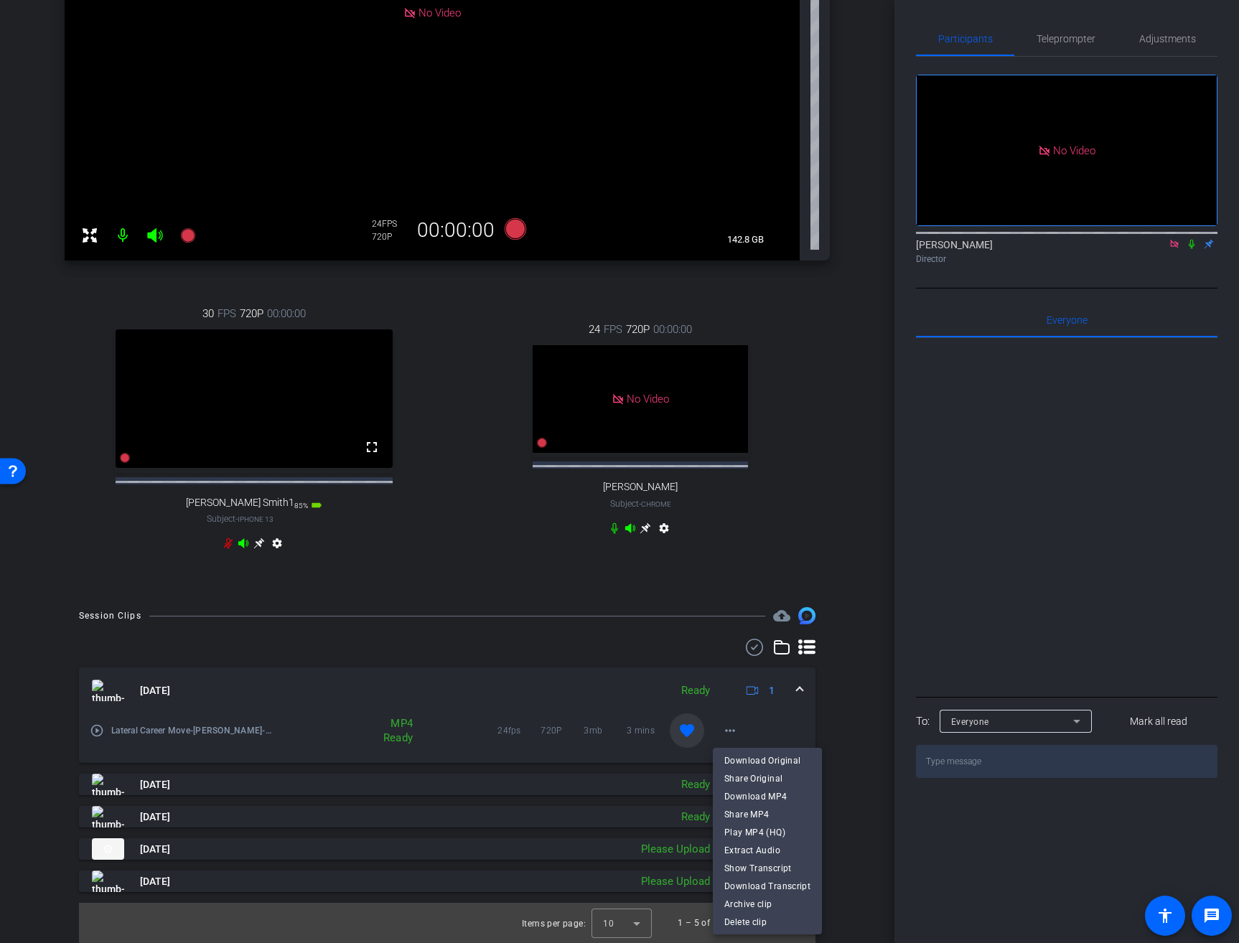
click at [1192, 201] on div at bounding box center [619, 471] width 1239 height 943
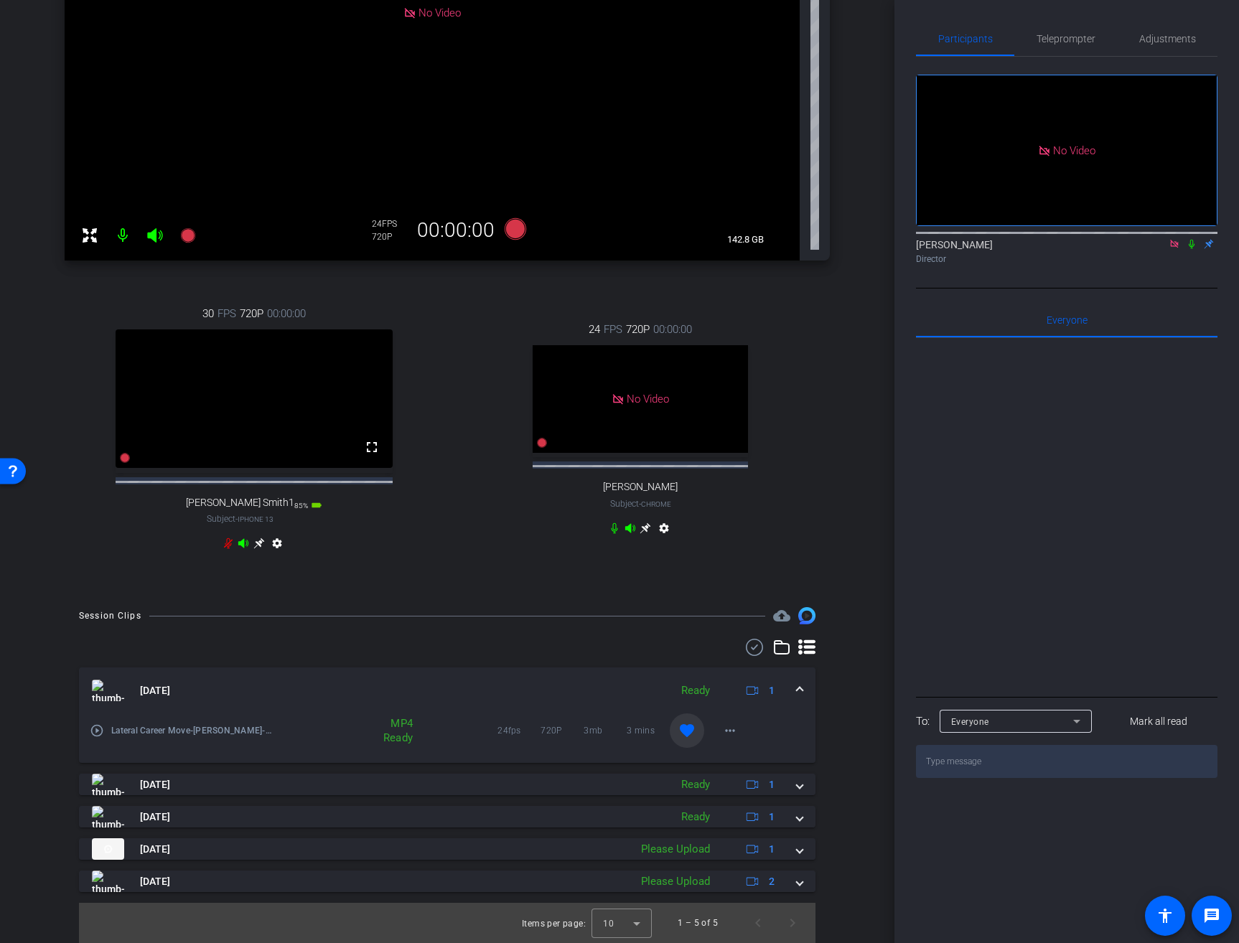
click at [1190, 240] on icon at bounding box center [1191, 244] width 6 height 9
click at [723, 736] on mat-icon "more_horiz" at bounding box center [729, 730] width 17 height 17
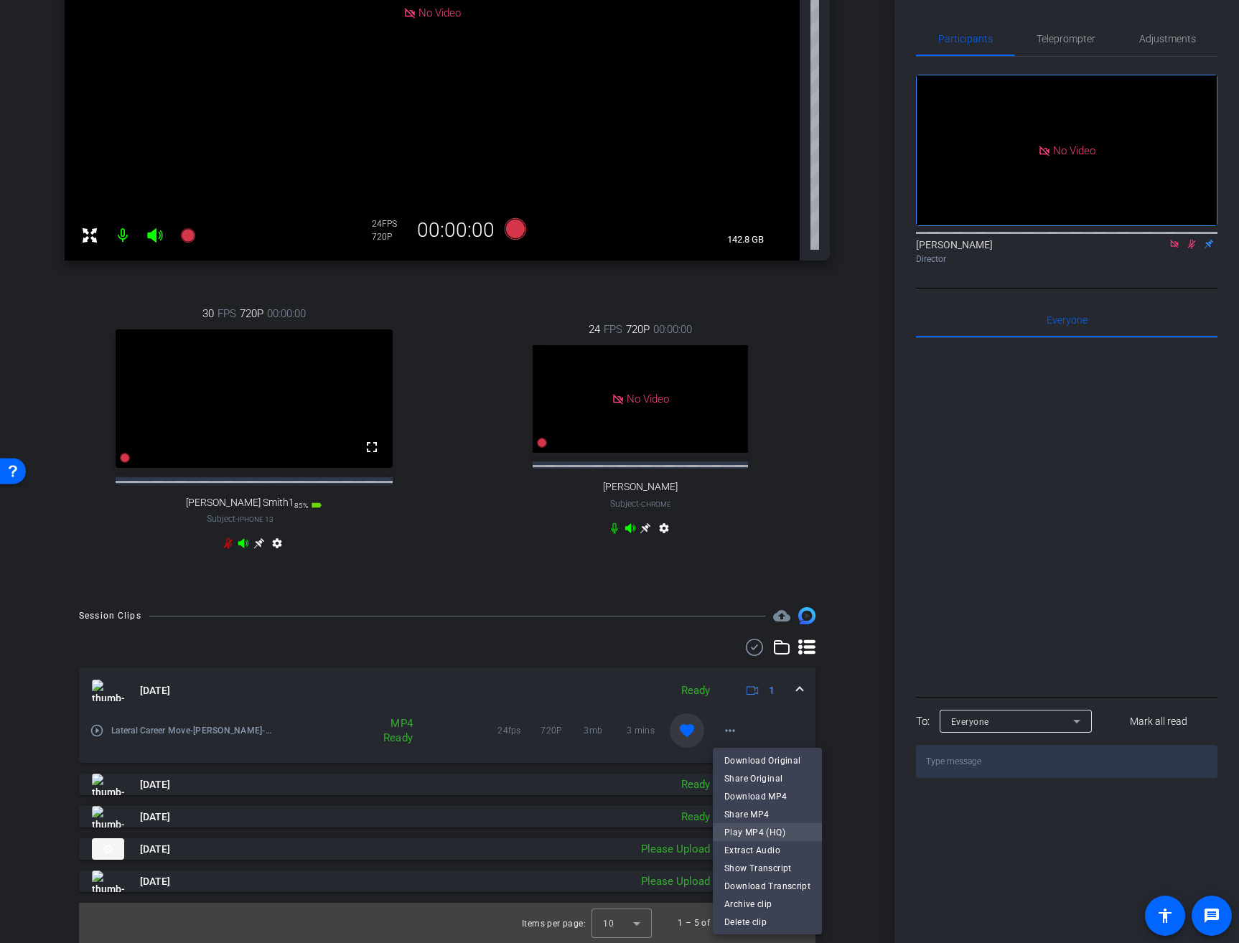
click at [780, 837] on span "Play MP4 (HQ)" at bounding box center [767, 831] width 86 height 17
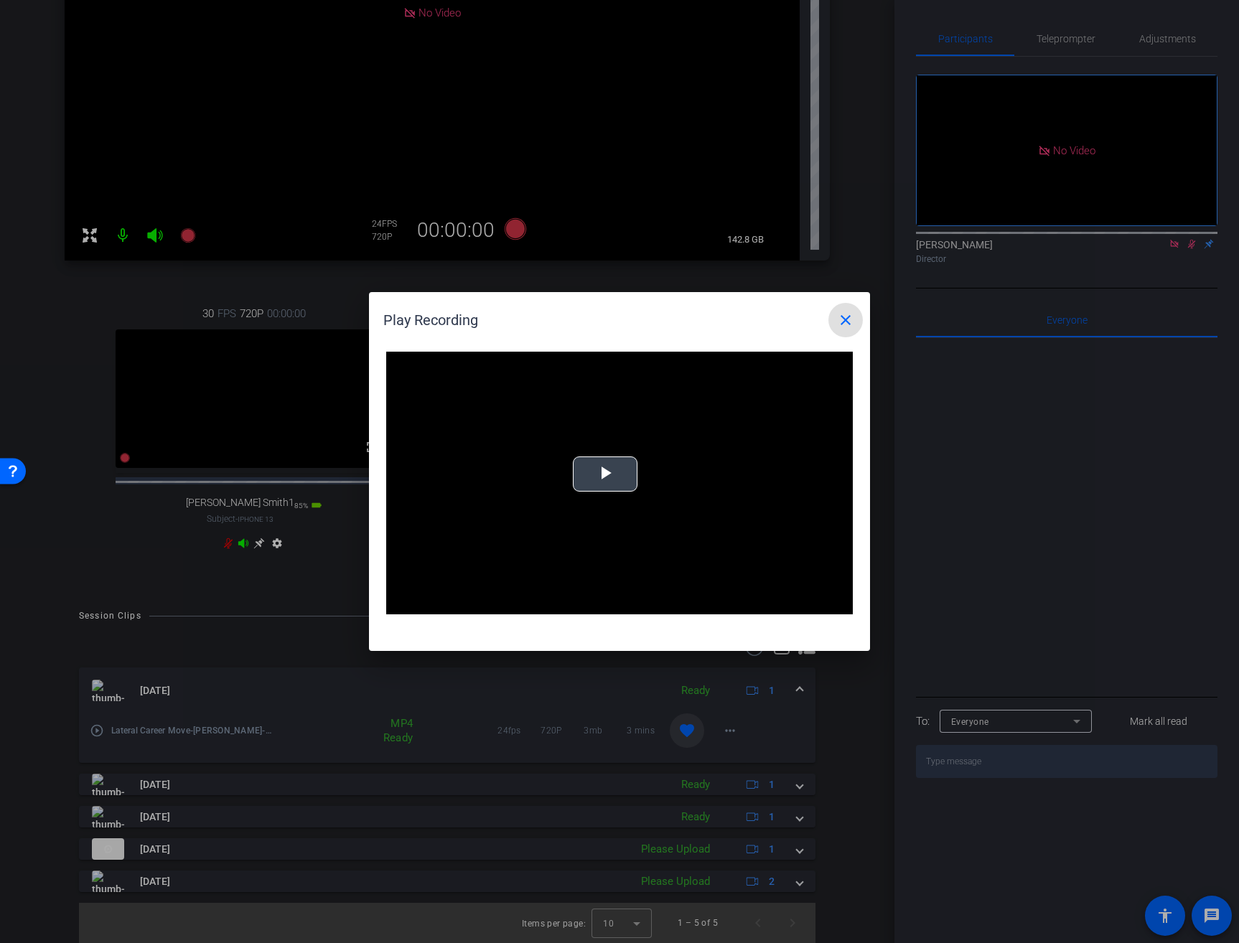
click at [605, 474] on span "Video Player" at bounding box center [605, 474] width 0 height 0
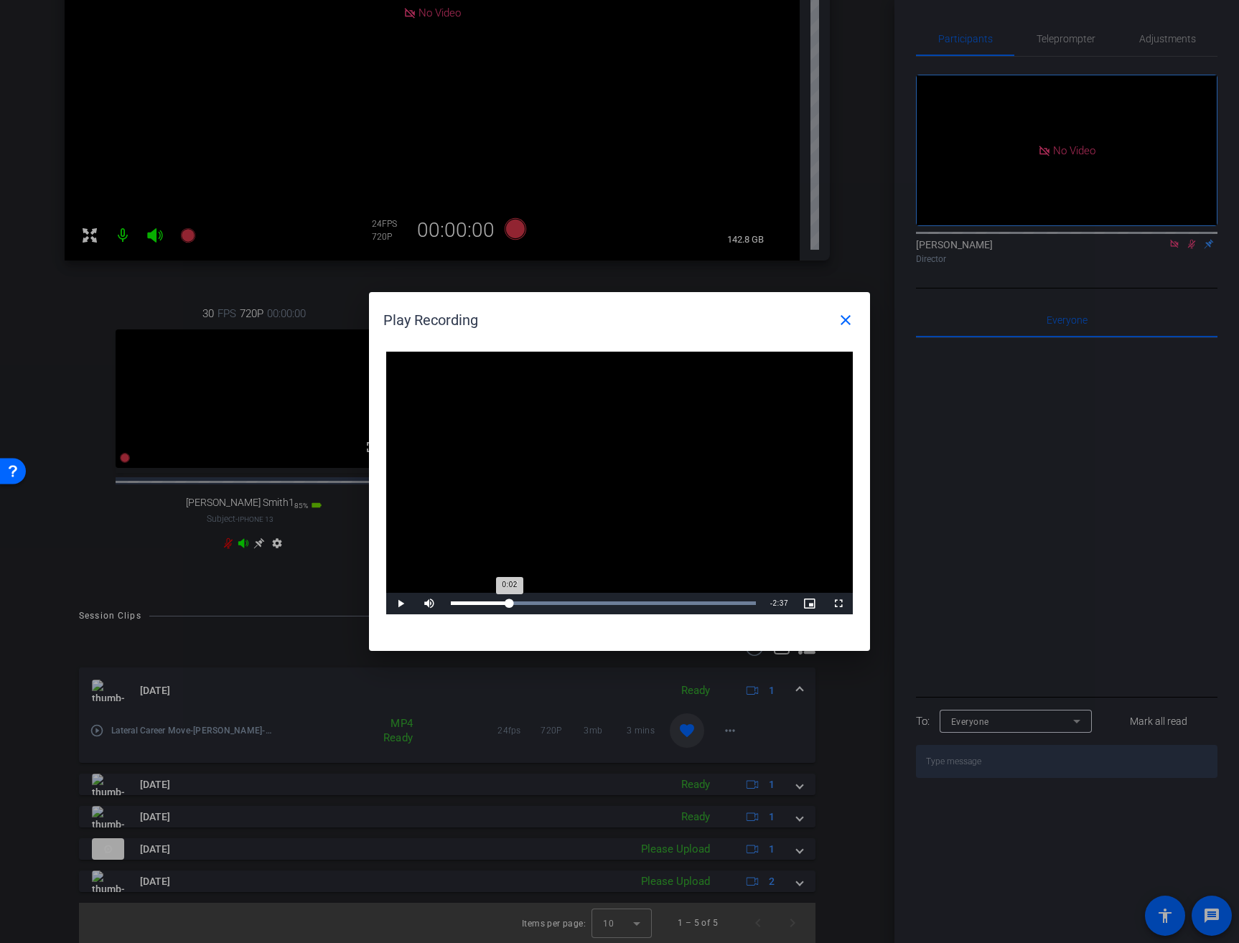
click at [510, 605] on div "Loaded : 100.00% 0:37 0:02" at bounding box center [602, 604] width 319 height 22
click at [608, 605] on div "Loaded : 100.00% 1:40 1:40" at bounding box center [602, 604] width 319 height 22
click at [726, 604] on div "Loaded : 100.00% 2:56 2:56" at bounding box center [603, 603] width 305 height 4
click at [687, 600] on div "Loaded : 100.00% 2:30 2:58" at bounding box center [602, 604] width 319 height 22
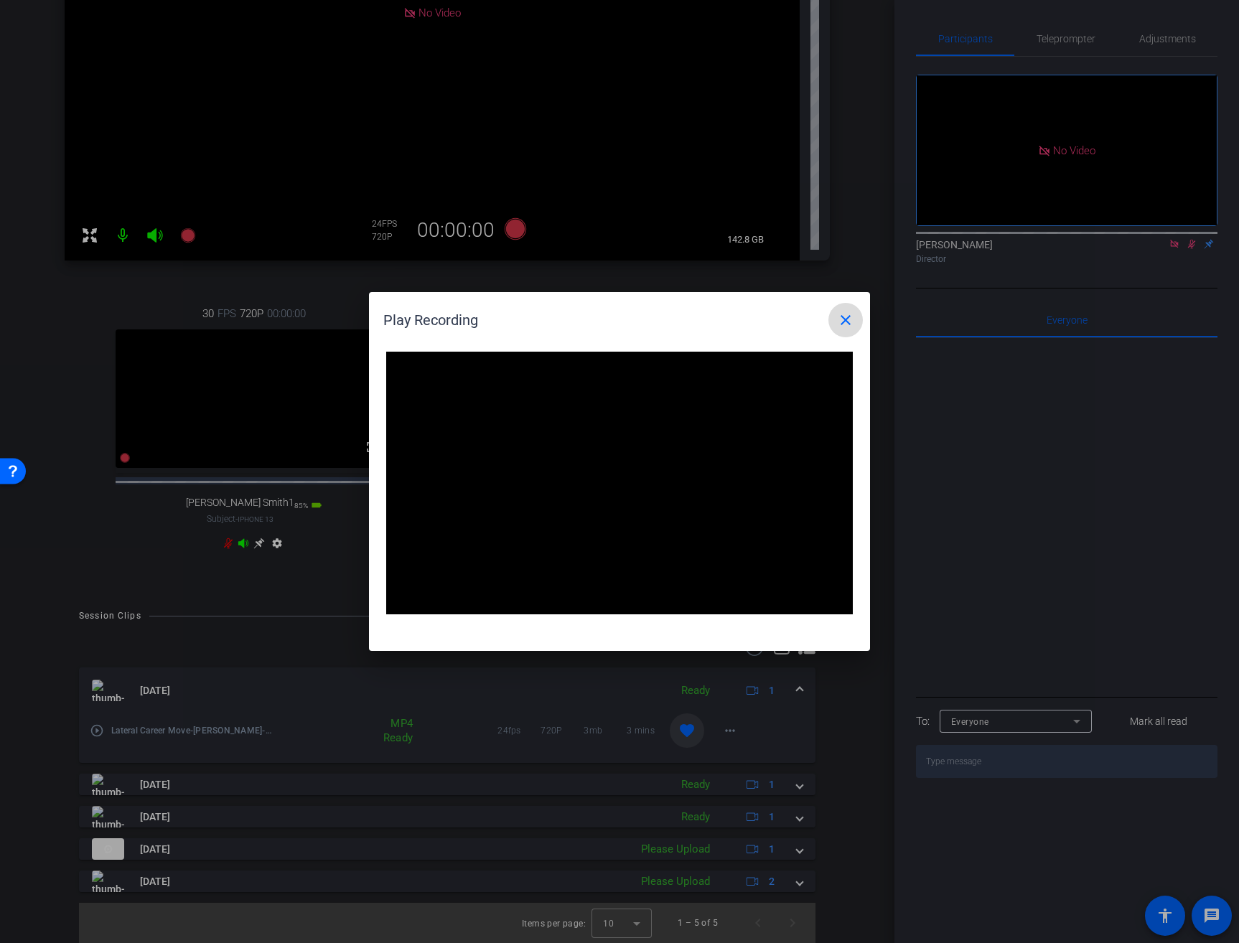
click at [847, 321] on mat-icon "close" at bounding box center [845, 319] width 17 height 17
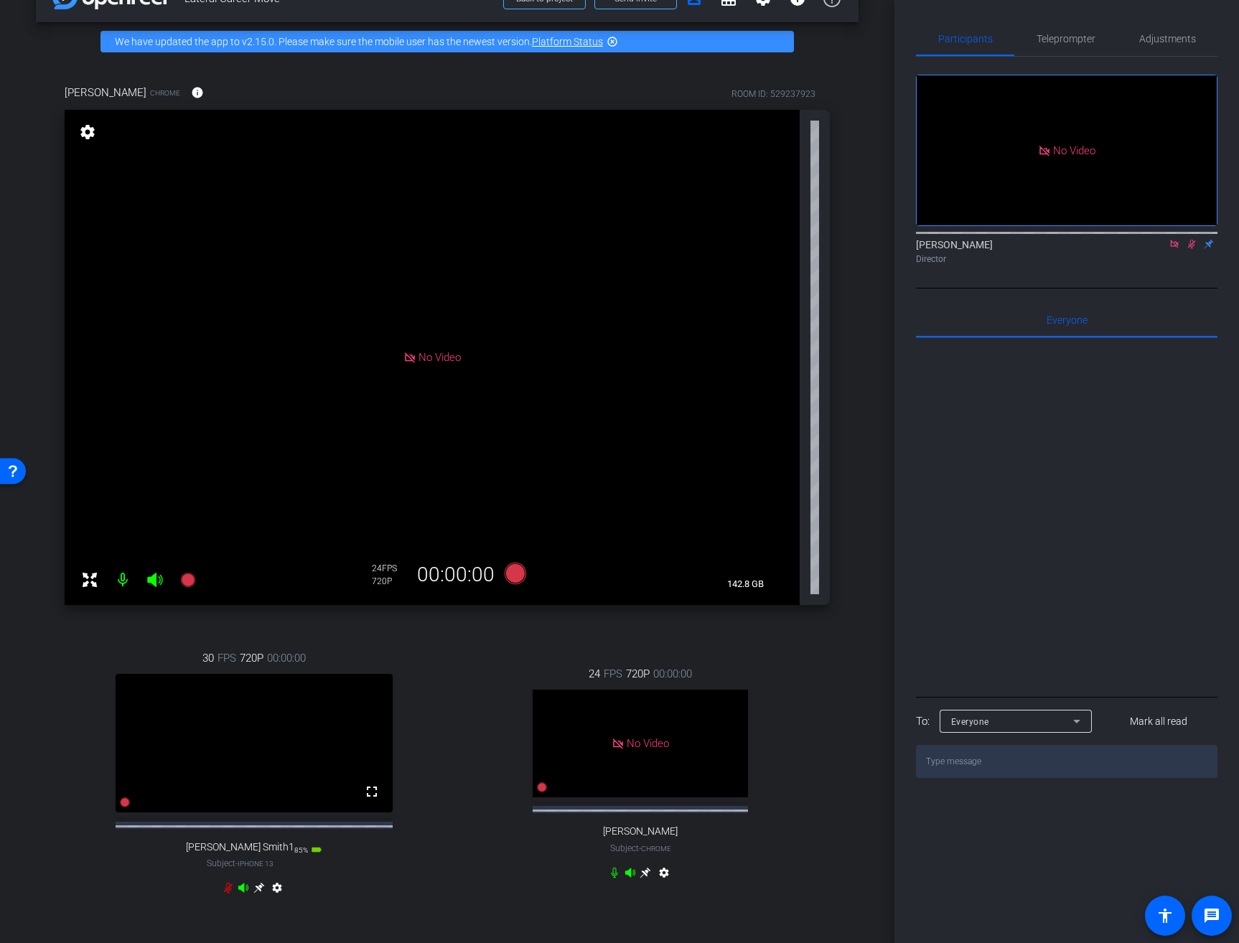
scroll to position [0, 0]
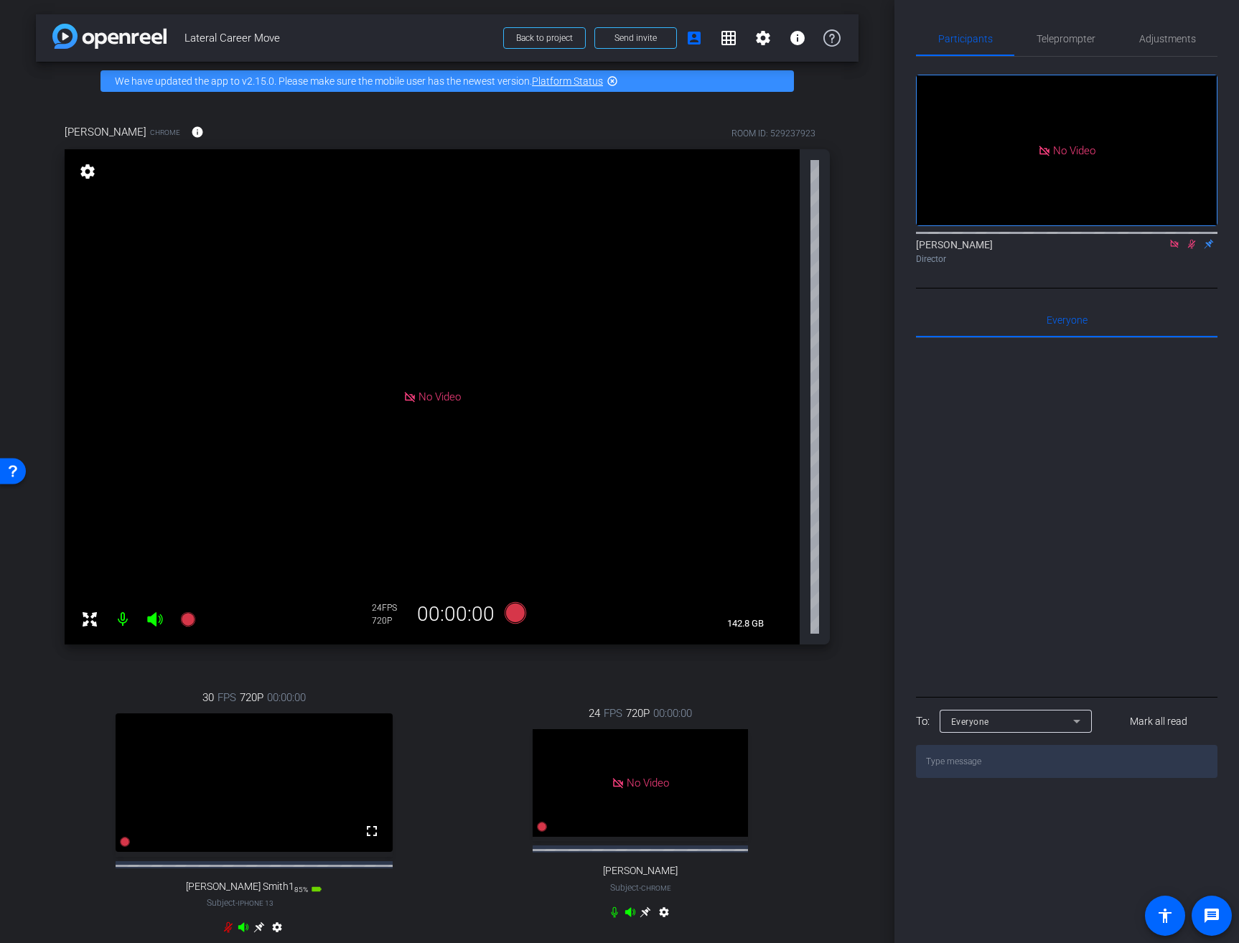
click at [1109, 253] on div "Director" at bounding box center [1066, 259] width 301 height 13
click at [1194, 239] on icon at bounding box center [1191, 244] width 11 height 10
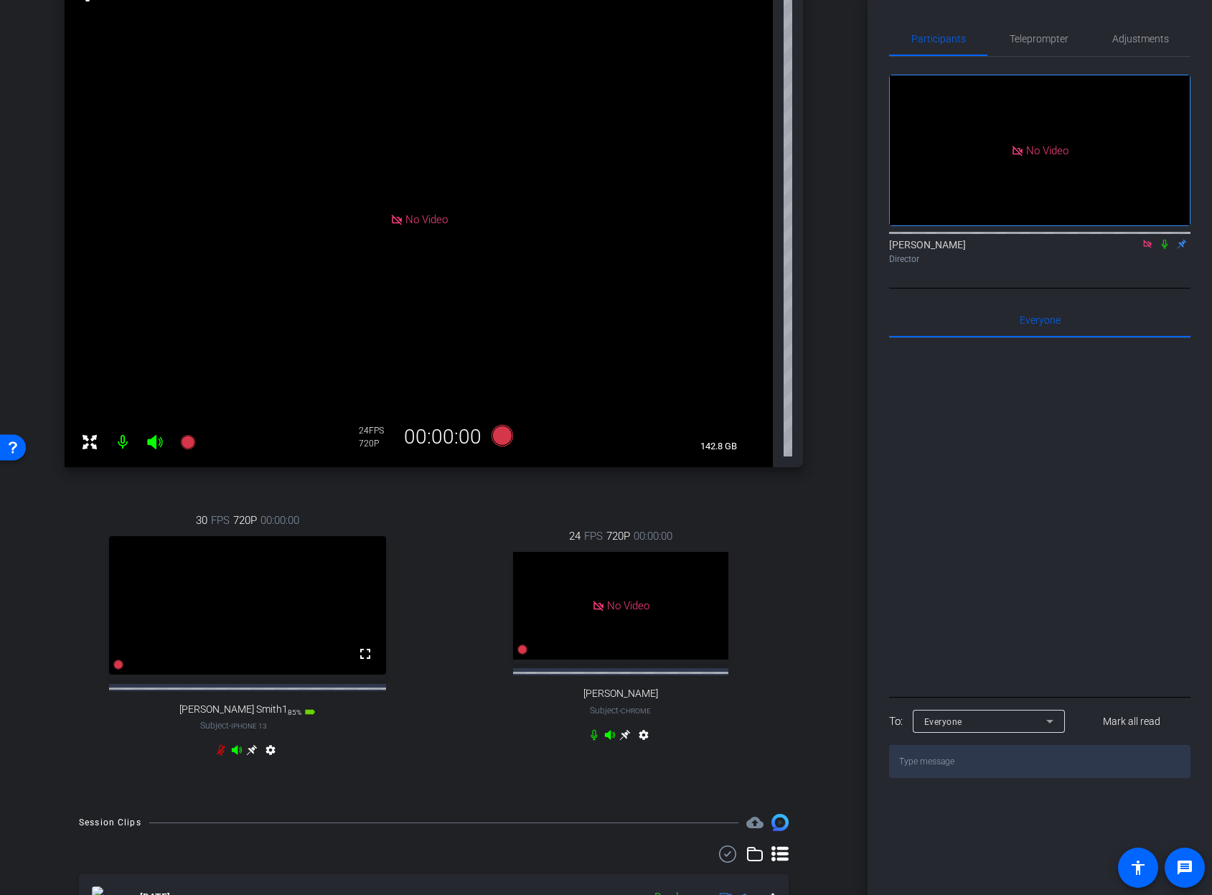
scroll to position [187, 0]
